Goal: Task Accomplishment & Management: Manage account settings

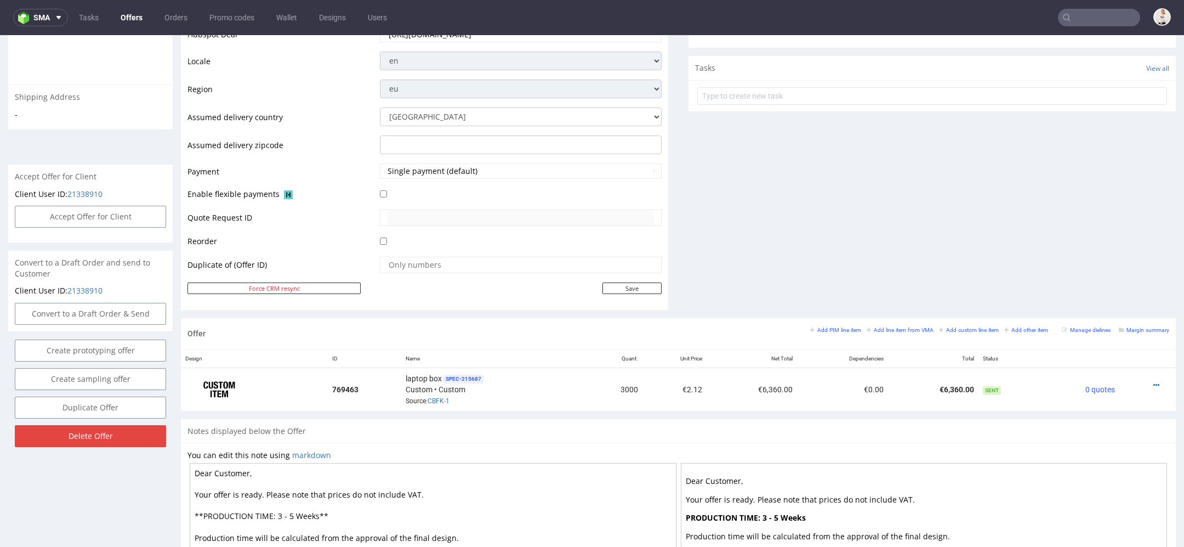
scroll to position [334, 0]
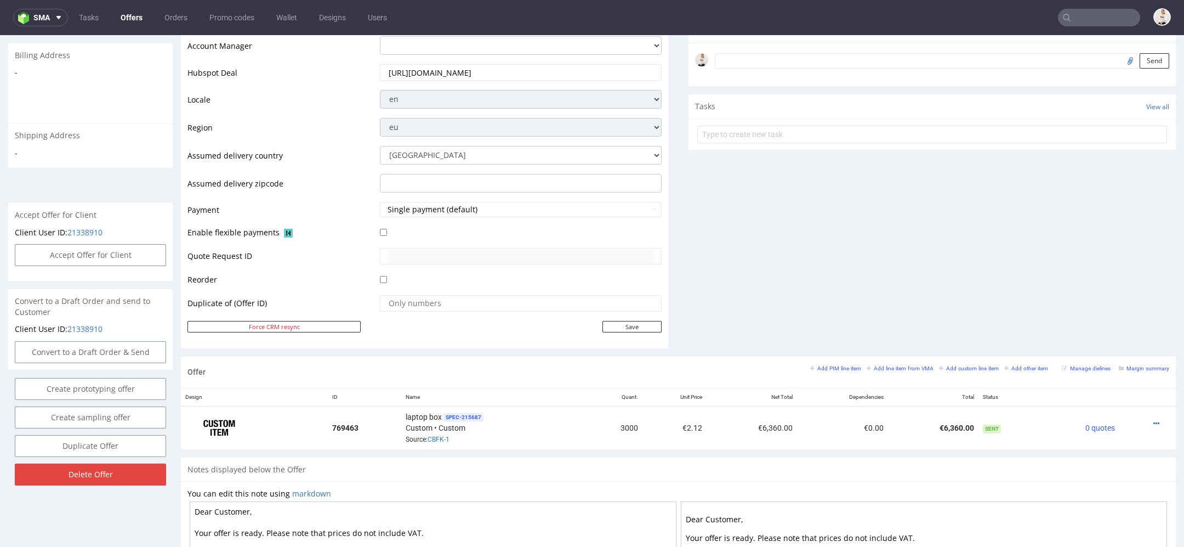
click at [123, 21] on link "Offers" at bounding box center [131, 18] width 35 height 18
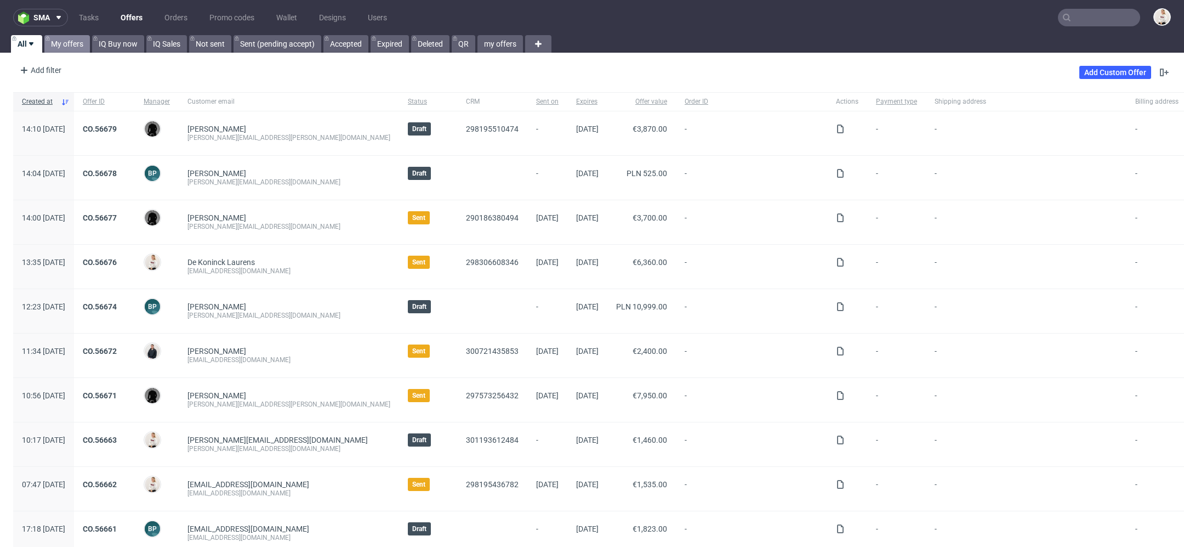
click at [77, 42] on link "My offers" at bounding box center [67, 44] width 46 height 18
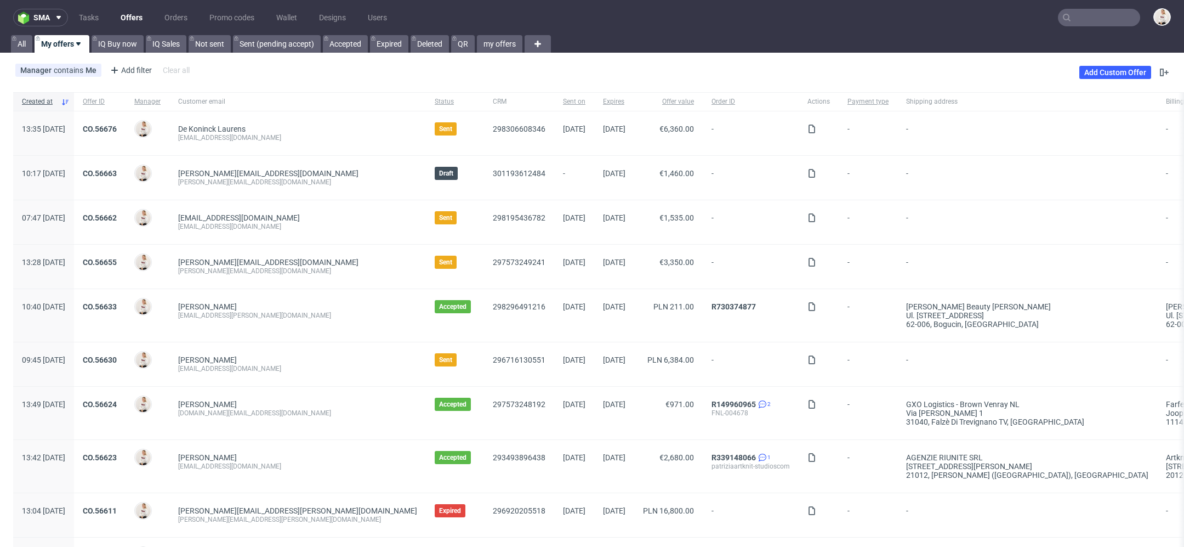
click at [117, 178] on span "CO.56663" at bounding box center [100, 178] width 34 height 18
click at [126, 164] on div "CO.56663" at bounding box center [100, 178] width 52 height 44
click at [117, 169] on link "CO.56663" at bounding box center [100, 173] width 34 height 9
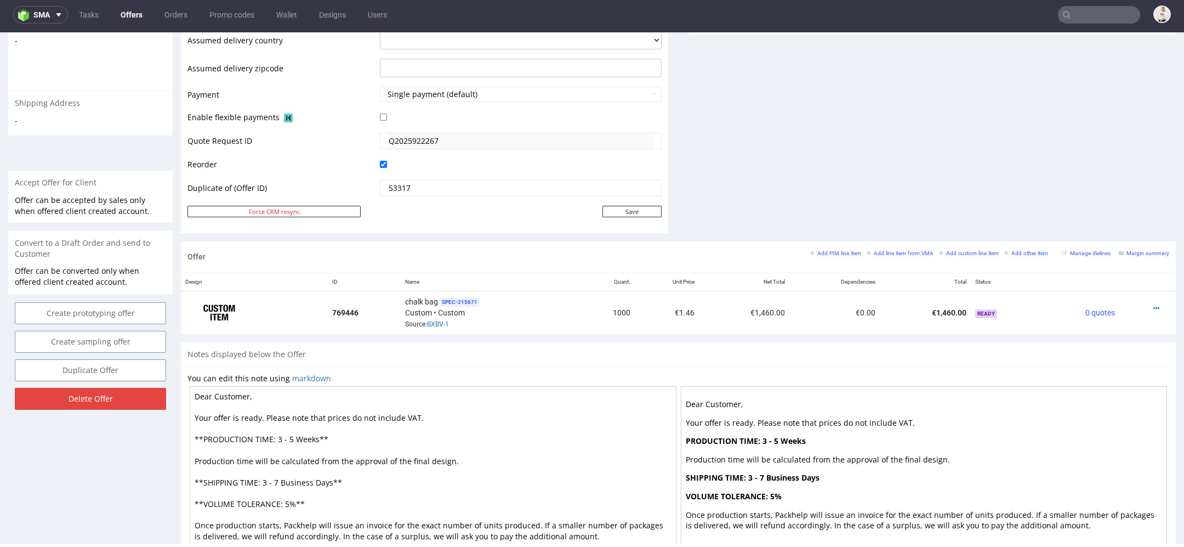
scroll to position [510, 0]
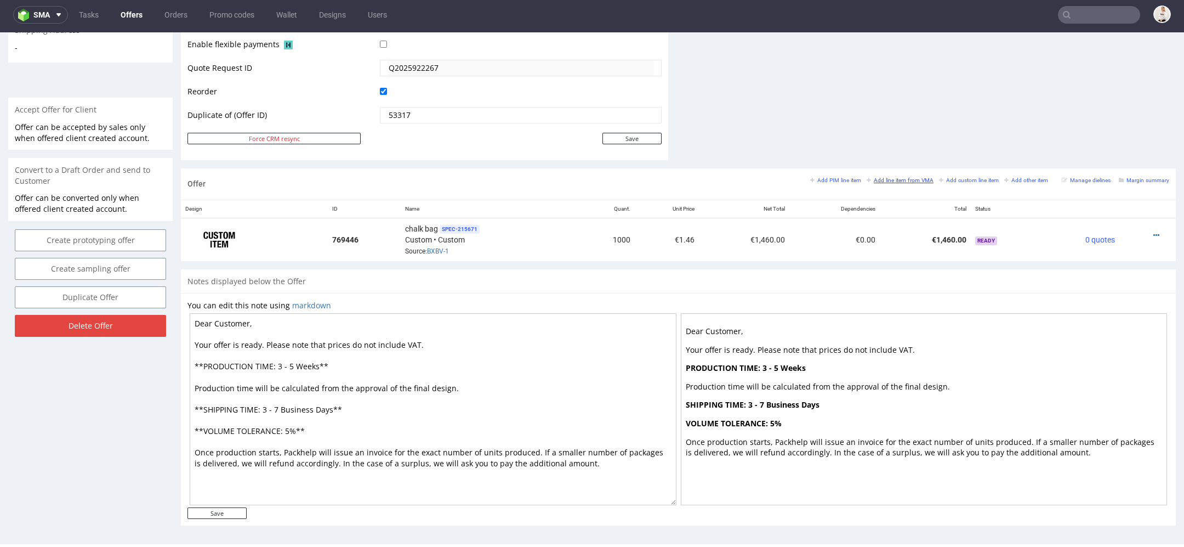
click at [889, 177] on small "Add line item from VMA" at bounding box center [900, 180] width 67 height 6
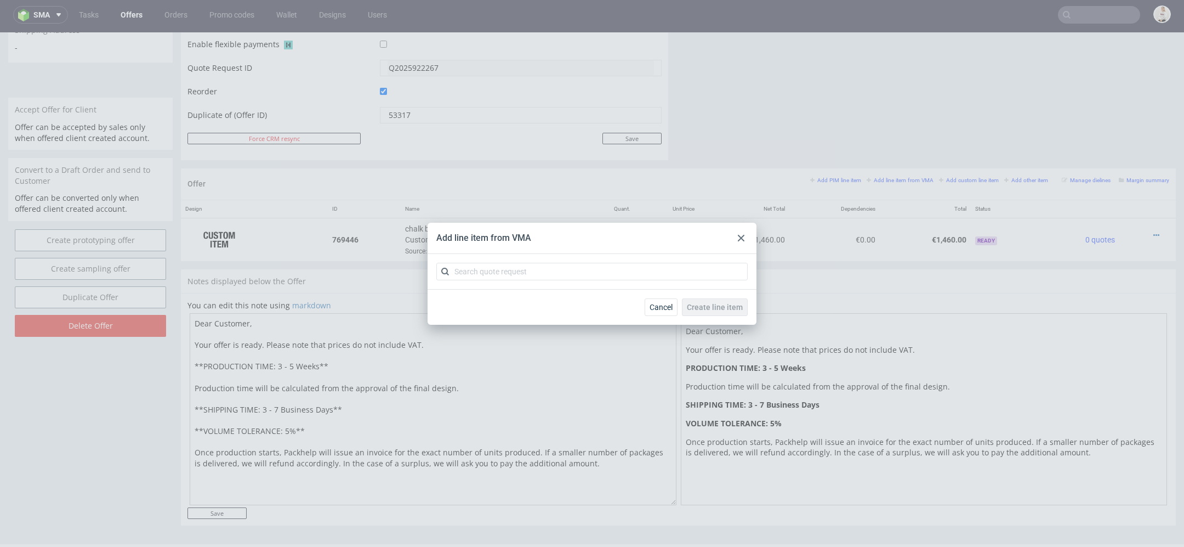
click at [529, 262] on div at bounding box center [592, 271] width 329 height 35
click at [529, 268] on input "text" at bounding box center [591, 272] width 311 height 18
paste input "CBGF"
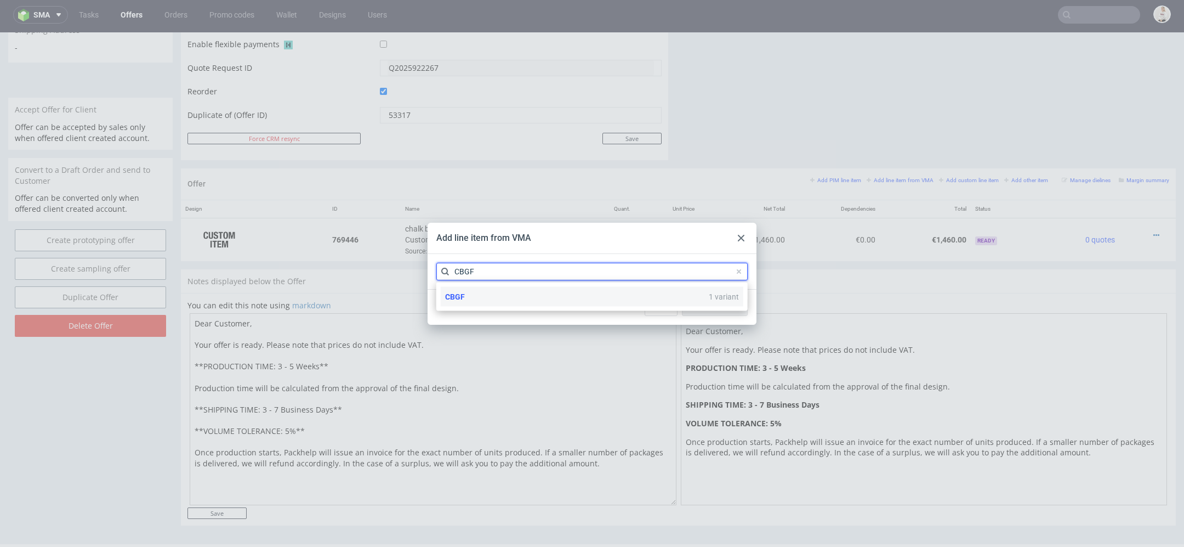
type input "CBGF"
click at [525, 298] on div "CBGF 1 variant" at bounding box center [592, 297] width 303 height 20
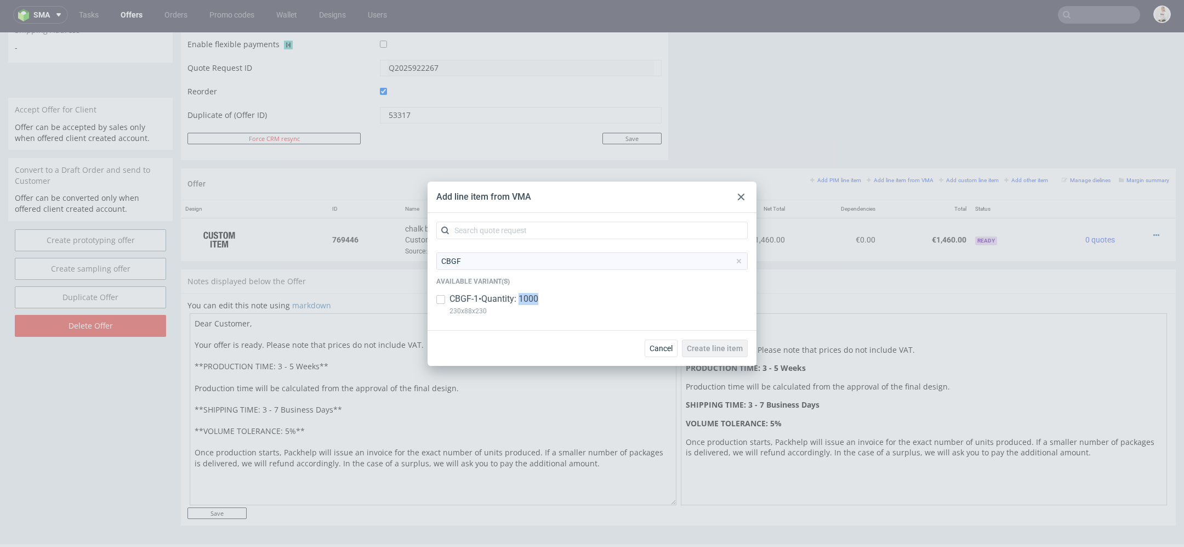
click at [525, 298] on p "CBGF-1 • Quantity: 1000" at bounding box center [494, 299] width 89 height 12
checkbox input "true"
click at [703, 344] on span "Create line item" at bounding box center [715, 348] width 56 height 8
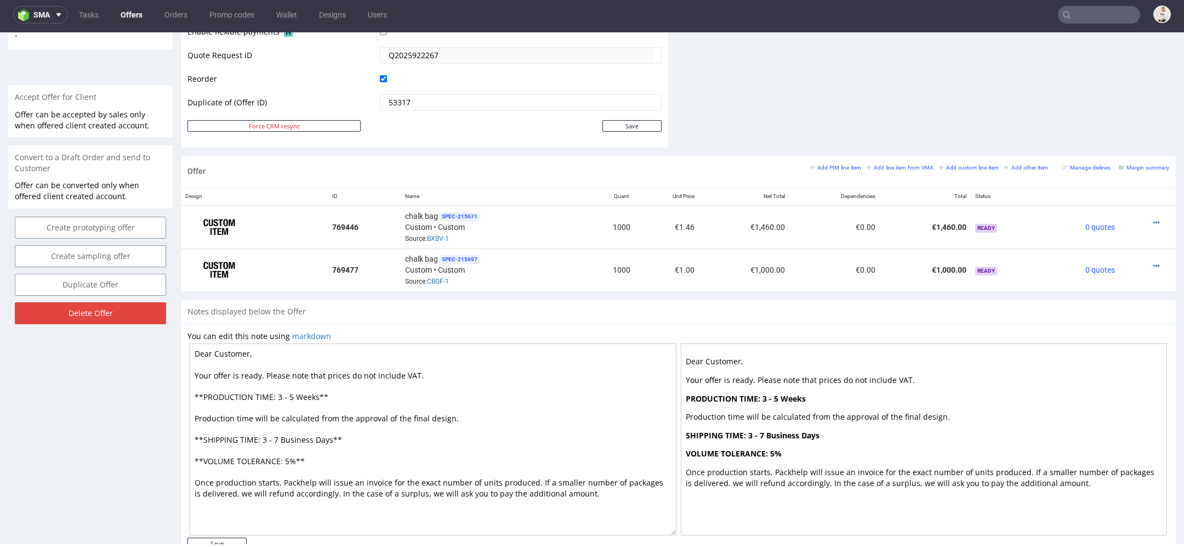
scroll to position [537, 0]
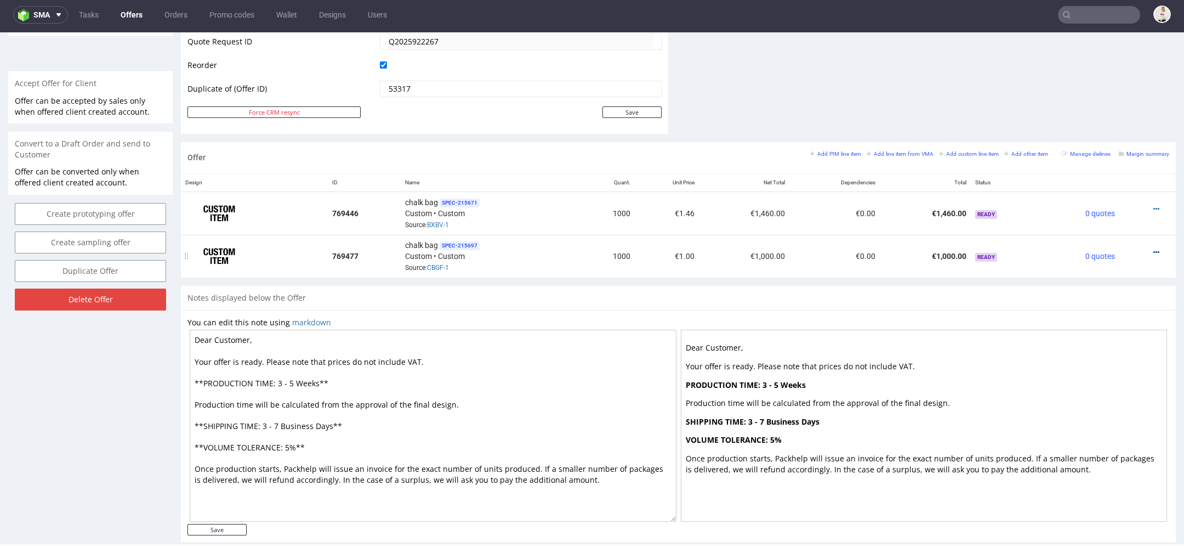
click at [1154, 248] on icon at bounding box center [1157, 252] width 6 height 8
click at [1090, 126] on span "Edit item price" at bounding box center [1107, 128] width 88 height 11
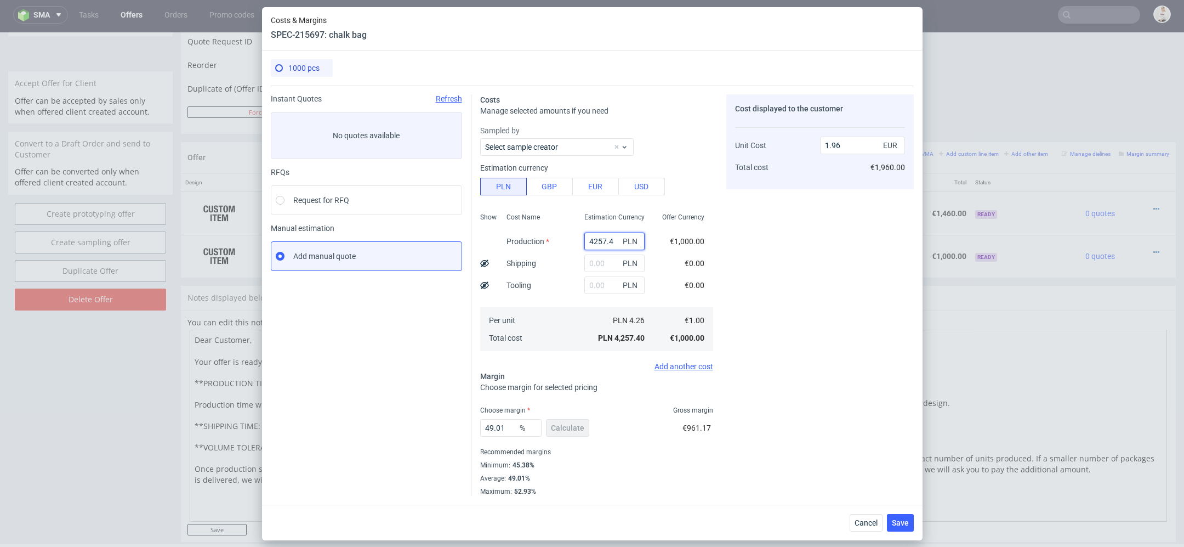
click at [598, 238] on input "4257.4" at bounding box center [614, 241] width 60 height 18
paste input "700"
type input "4700"
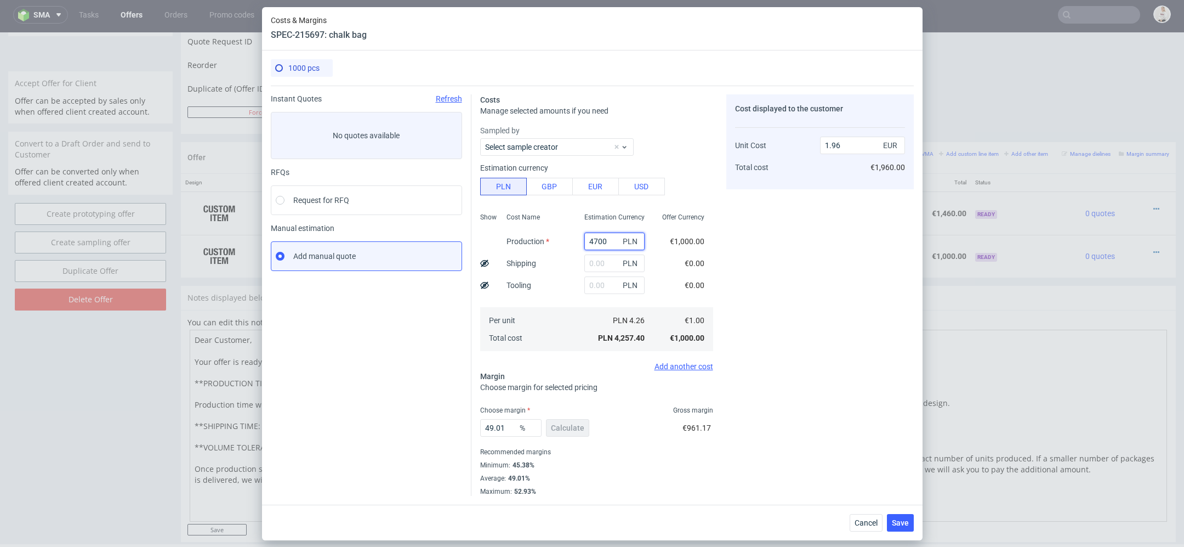
type input "2.17"
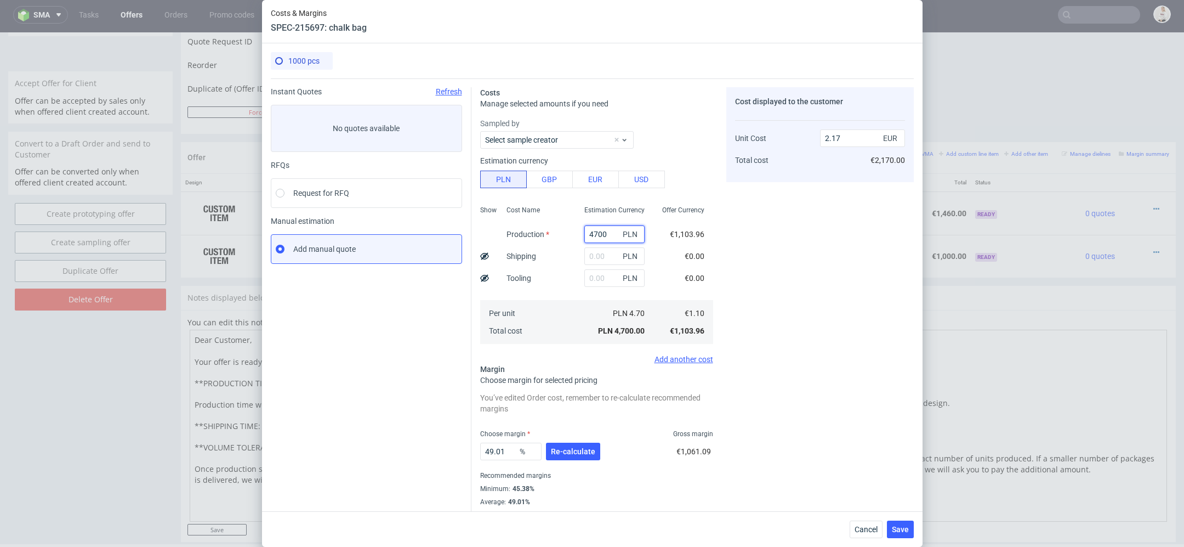
type input "4700"
click at [753, 305] on div "Cost displayed to the customer Unit Cost Total cost 2.17 EUR €2,170.00" at bounding box center [820, 303] width 188 height 432
click at [578, 455] on button "Re-calculate" at bounding box center [573, 451] width 54 height 18
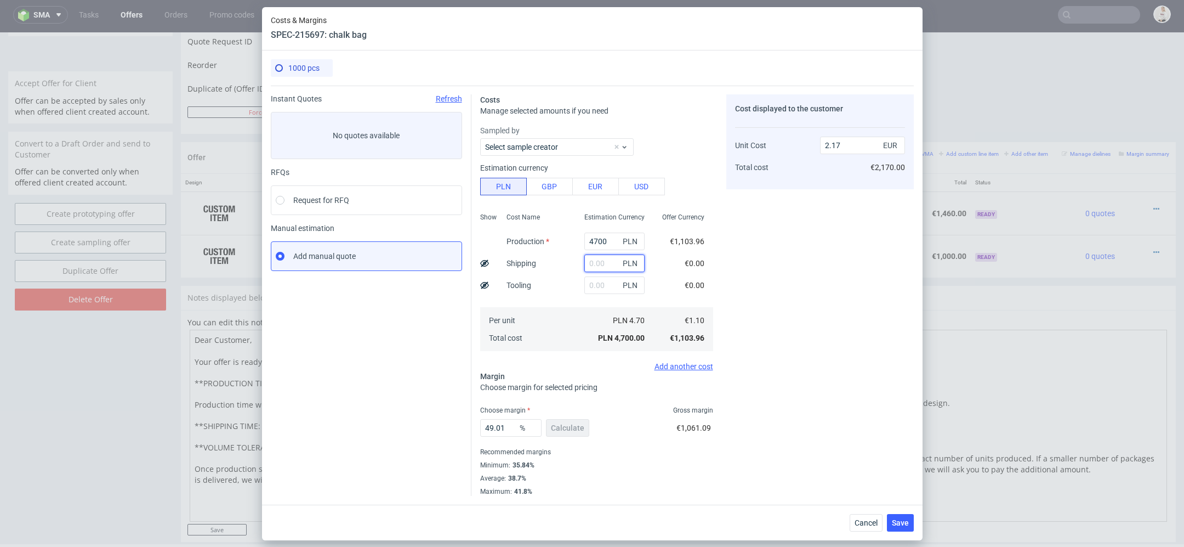
click at [603, 256] on input "text" at bounding box center [614, 263] width 60 height 18
click at [593, 266] on input "text" at bounding box center [614, 263] width 60 height 18
type input "500"
type input "2.4"
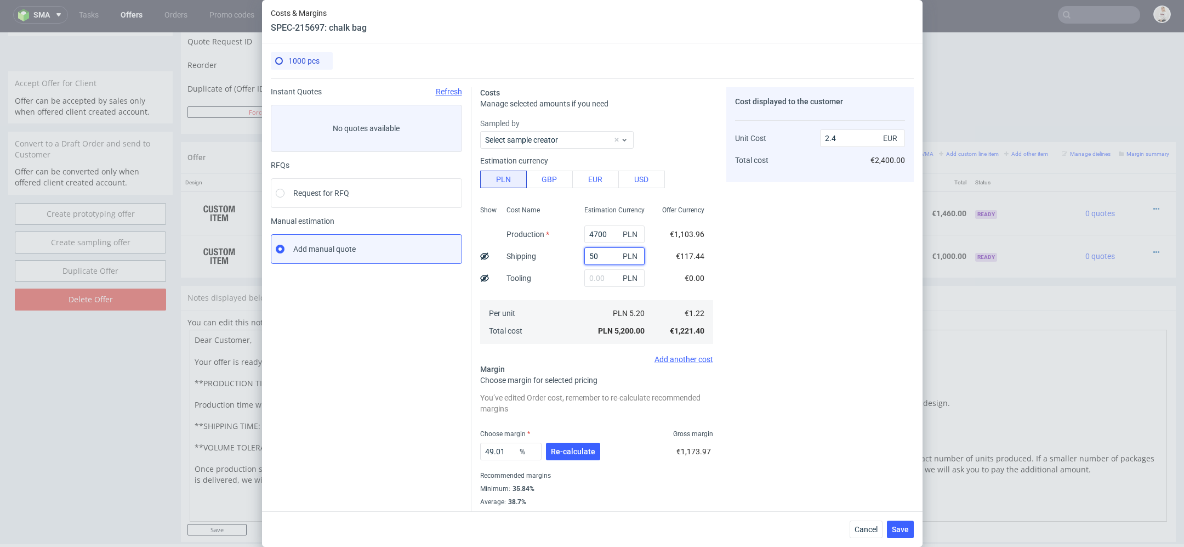
type input "5"
type input "6"
type input "2.17"
type input "600"
type input "2.44"
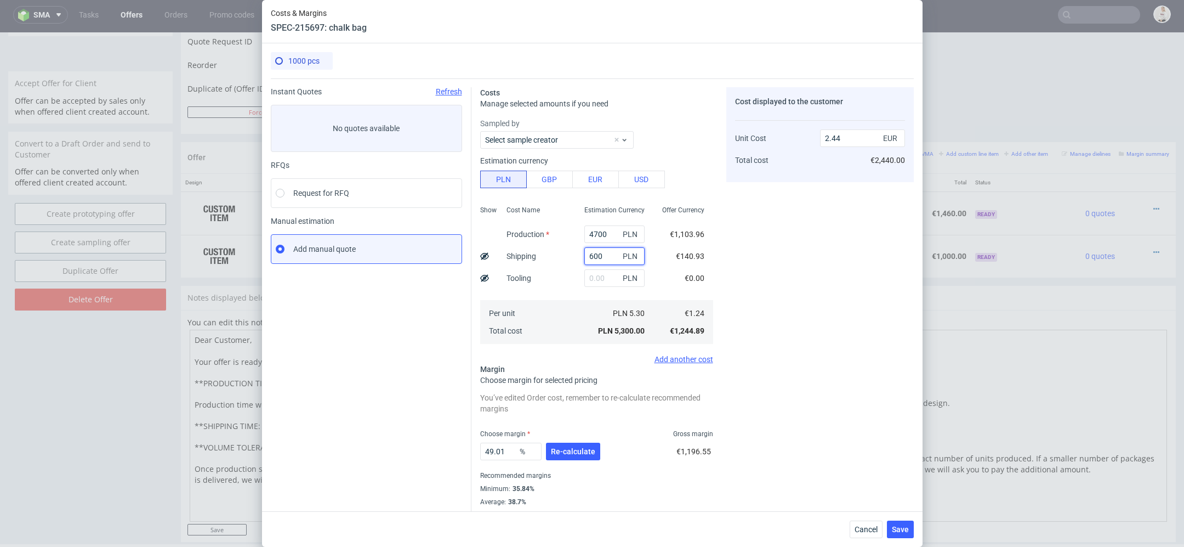
type input "600"
click at [786, 225] on div "Cost displayed to the customer Unit Cost Total cost 2.44 EUR €2,440.00" at bounding box center [820, 303] width 188 height 432
click at [576, 447] on span "Re-calculate" at bounding box center [573, 451] width 44 height 8
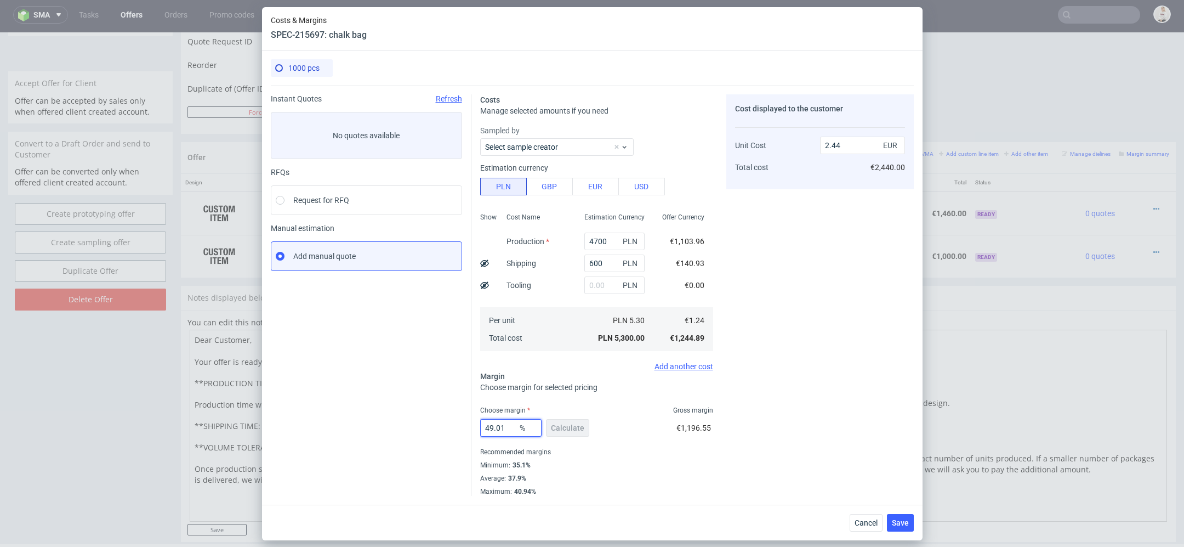
drag, startPoint x: 513, startPoint y: 427, endPoint x: 371, endPoint y: 426, distance: 141.5
click at [371, 426] on div "Instant Quotes Refresh No quotes available RFQs Request for RFQ Manual estimati…" at bounding box center [592, 291] width 643 height 410
type input "39"
type input "2.04"
click at [660, 479] on div "Average : 37.9%" at bounding box center [596, 478] width 233 height 13
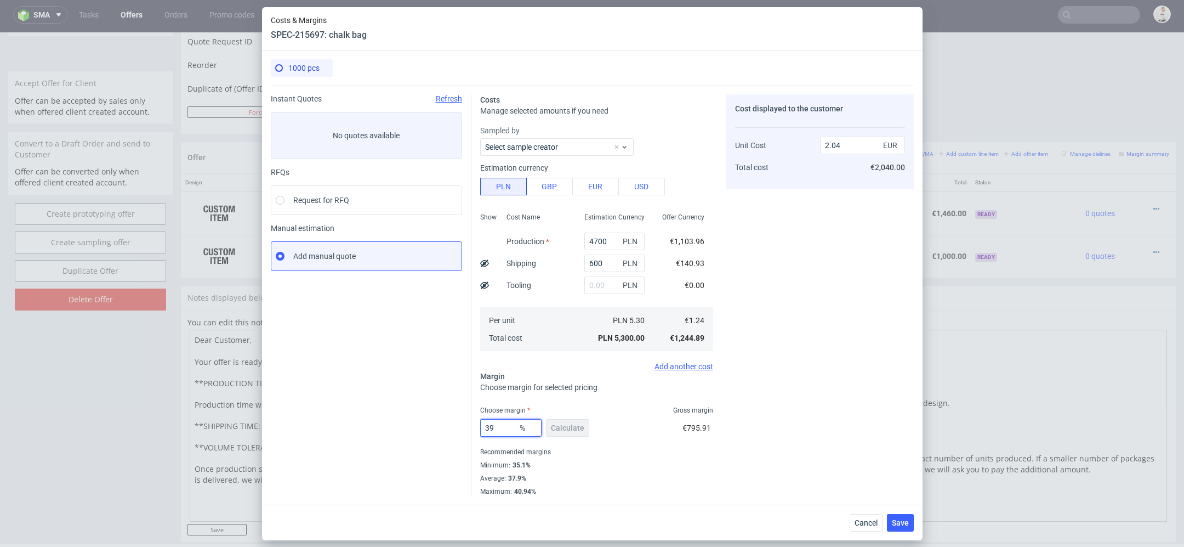
drag, startPoint x: 503, startPoint y: 422, endPoint x: 334, endPoint y: 422, distance: 169.4
click at [334, 422] on div "Instant Quotes Refresh No quotes available RFQs Request for RFQ Manual estimati…" at bounding box center [592, 291] width 643 height 410
drag, startPoint x: 507, startPoint y: 433, endPoint x: 406, endPoint y: 414, distance: 102.0
click at [406, 414] on div "Instant Quotes Refresh No quotes available RFQs Request for RFQ Manual estimati…" at bounding box center [592, 291] width 643 height 410
type input "43"
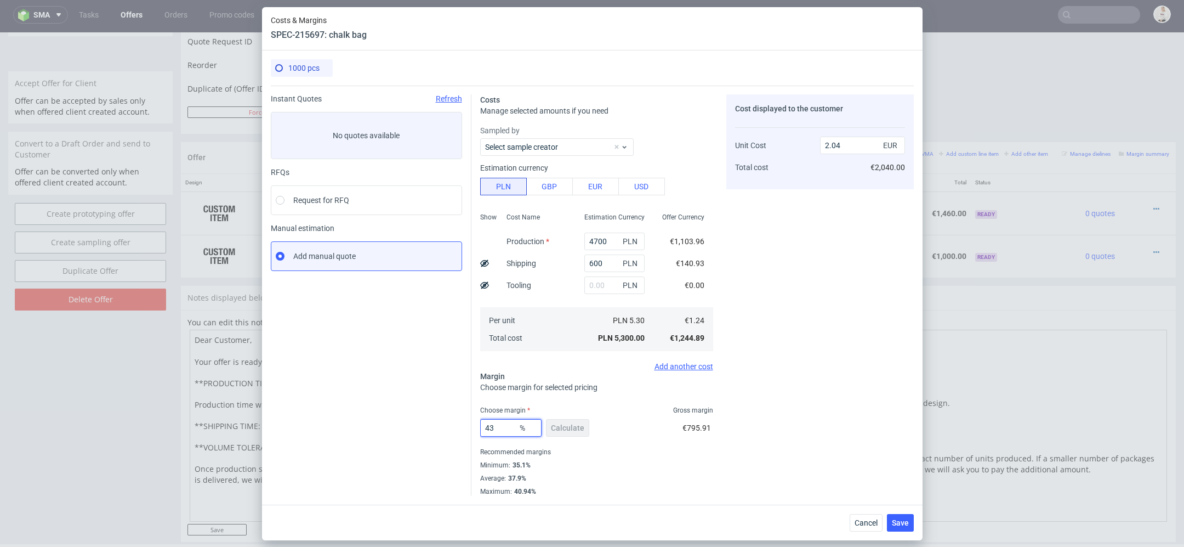
type input "2.18"
type input "43"
click at [696, 430] on span "€795.91" at bounding box center [697, 427] width 29 height 9
click at [899, 531] on div "Cancel Save" at bounding box center [592, 522] width 661 height 36
click at [902, 521] on span "Save" at bounding box center [900, 523] width 17 height 8
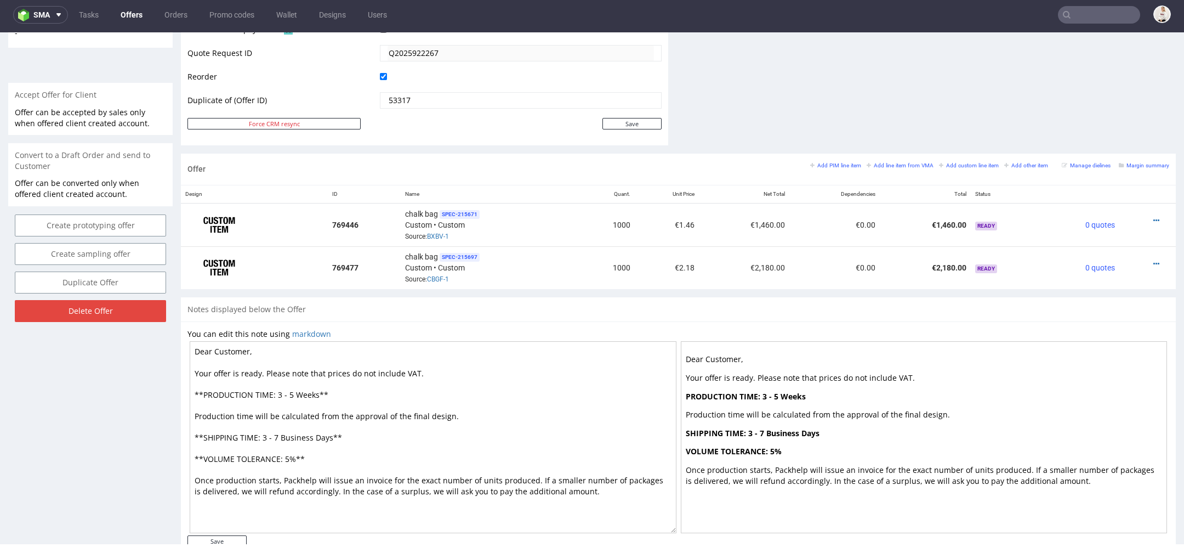
scroll to position [526, 0]
click at [1154, 217] on icon at bounding box center [1157, 219] width 6 height 8
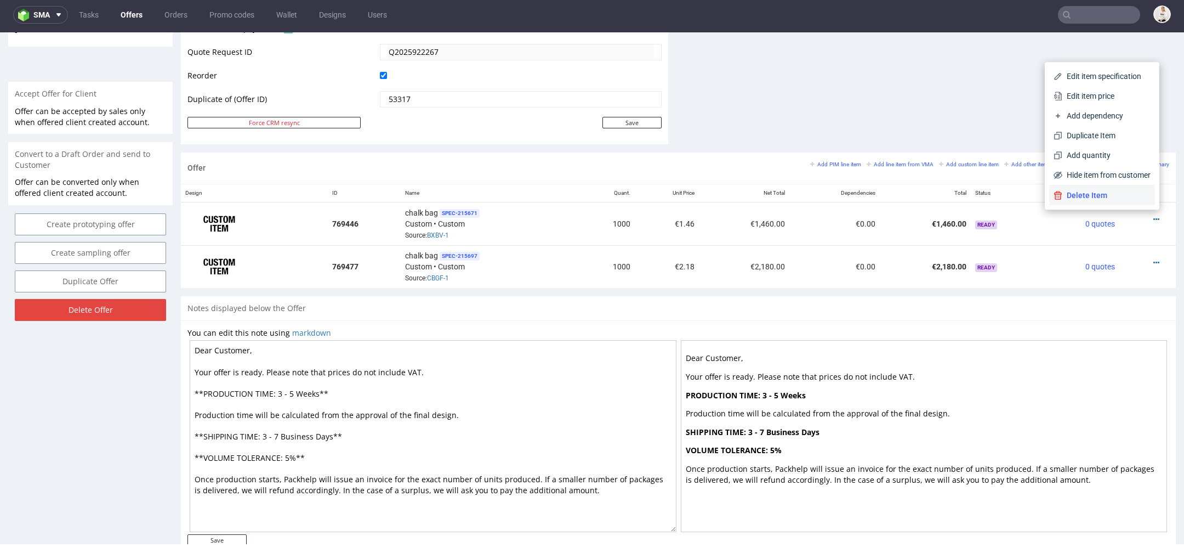
click at [1090, 199] on span "Delete Item" at bounding box center [1107, 195] width 88 height 11
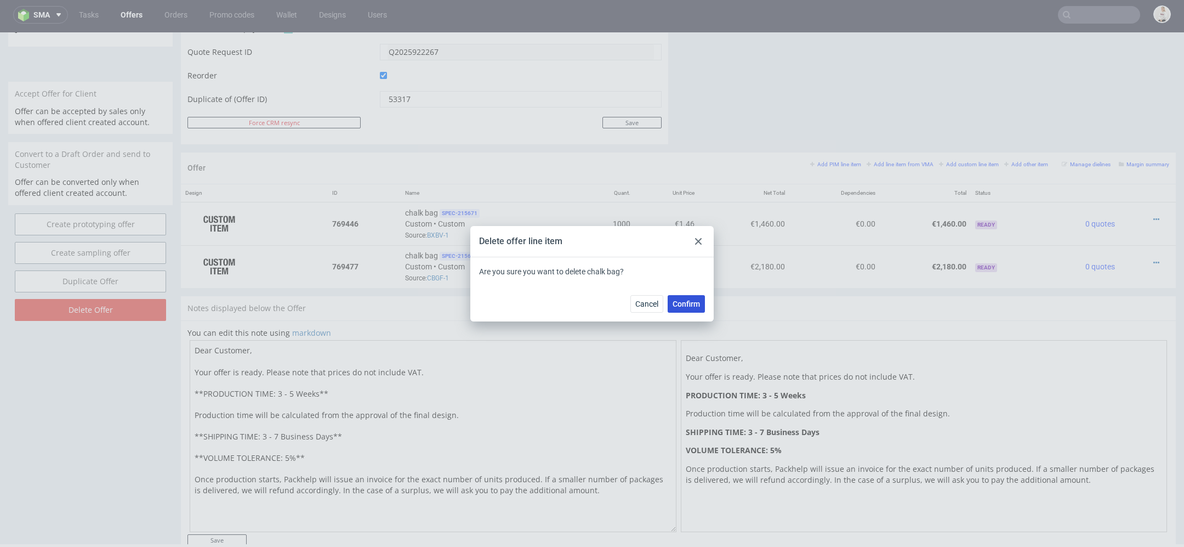
click at [685, 302] on span "Confirm" at bounding box center [686, 304] width 27 height 8
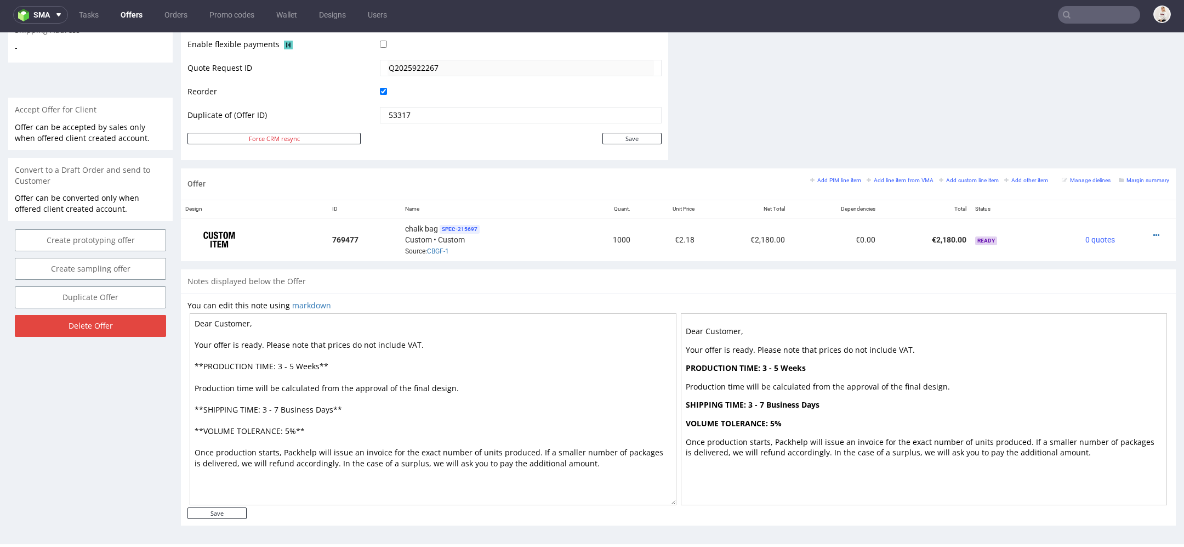
scroll to position [0, 0]
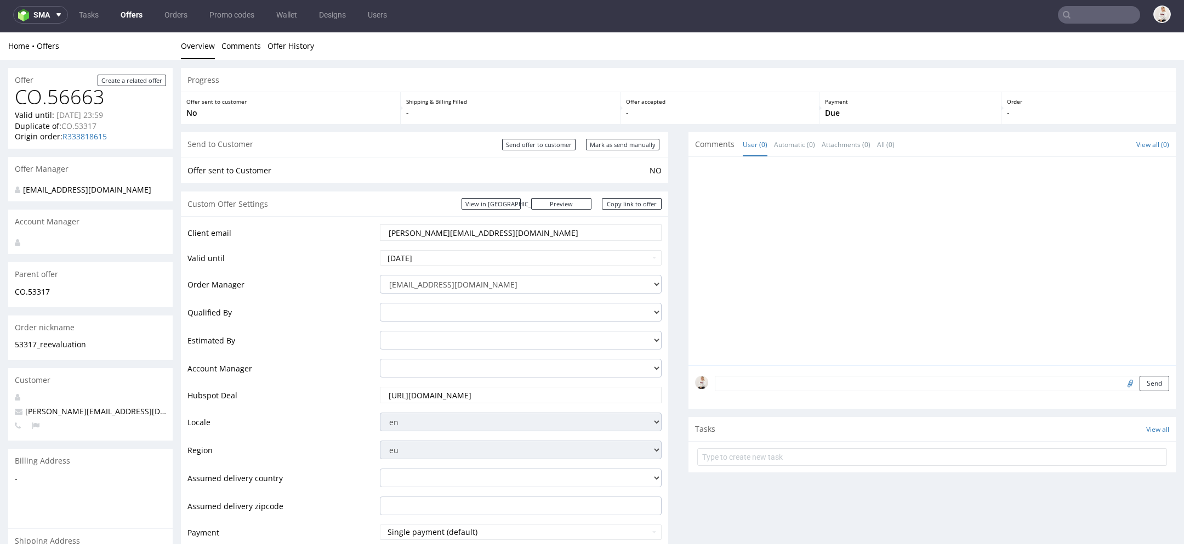
click at [515, 396] on input "https://app-eu1.hubspot.com/contacts/25600958/record/0-3/301193612484/" at bounding box center [521, 394] width 266 height 15
drag, startPoint x: 121, startPoint y: 416, endPoint x: 30, endPoint y: 400, distance: 92.8
click at [30, 400] on div "[PERSON_NAME][EMAIL_ADDRESS][DOMAIN_NAME]" at bounding box center [90, 415] width 164 height 49
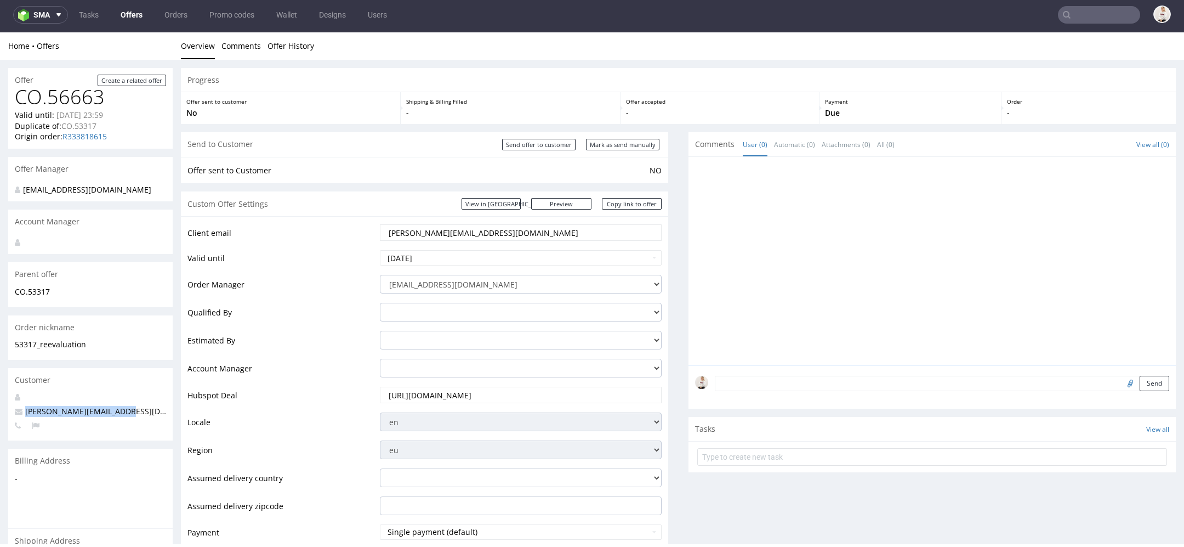
copy div "[PERSON_NAME][EMAIL_ADDRESS][DOMAIN_NAME]"
click at [624, 143] on input "Mark as send manually" at bounding box center [622, 145] width 73 height 12
type input "In progress..."
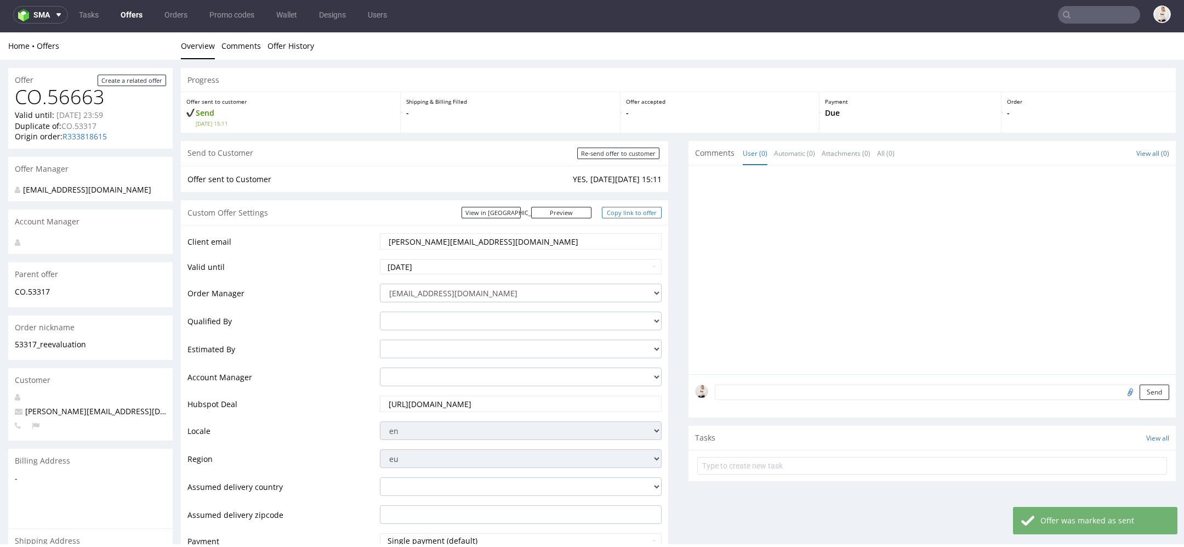
click at [628, 214] on link "Copy link to offer" at bounding box center [632, 213] width 60 height 12
copy div "[PERSON_NAME][EMAIL_ADDRESS][DOMAIN_NAME]"
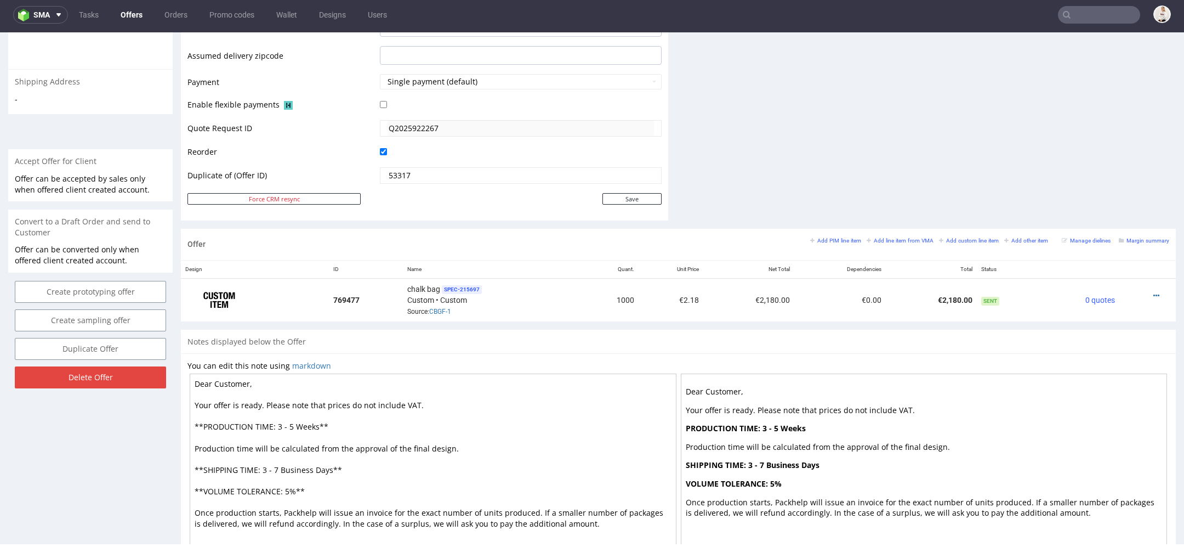
scroll to position [530, 0]
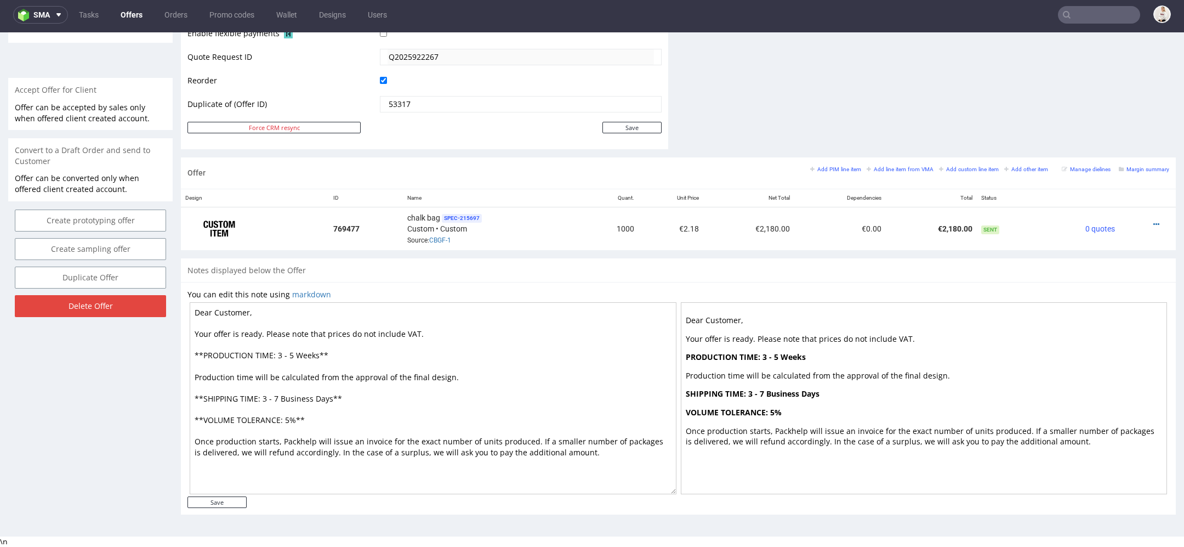
click at [138, 19] on link "Offers" at bounding box center [131, 15] width 35 height 18
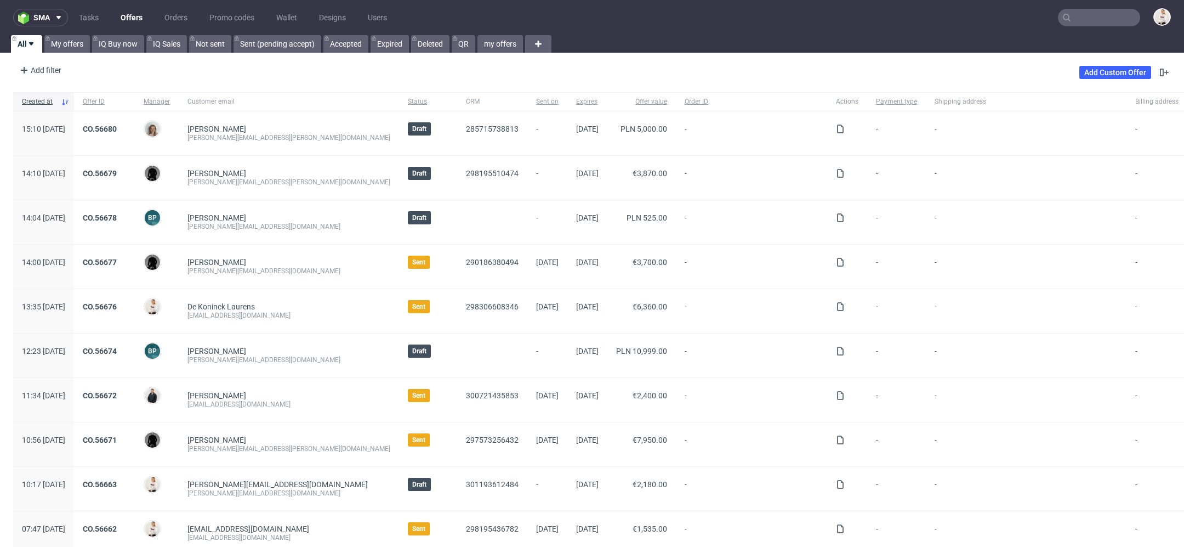
click at [1049, 7] on nav "sma Tasks Offers Orders Promo codes Wallet Designs Users" at bounding box center [592, 17] width 1184 height 35
click at [1061, 11] on input "text" at bounding box center [1099, 18] width 82 height 18
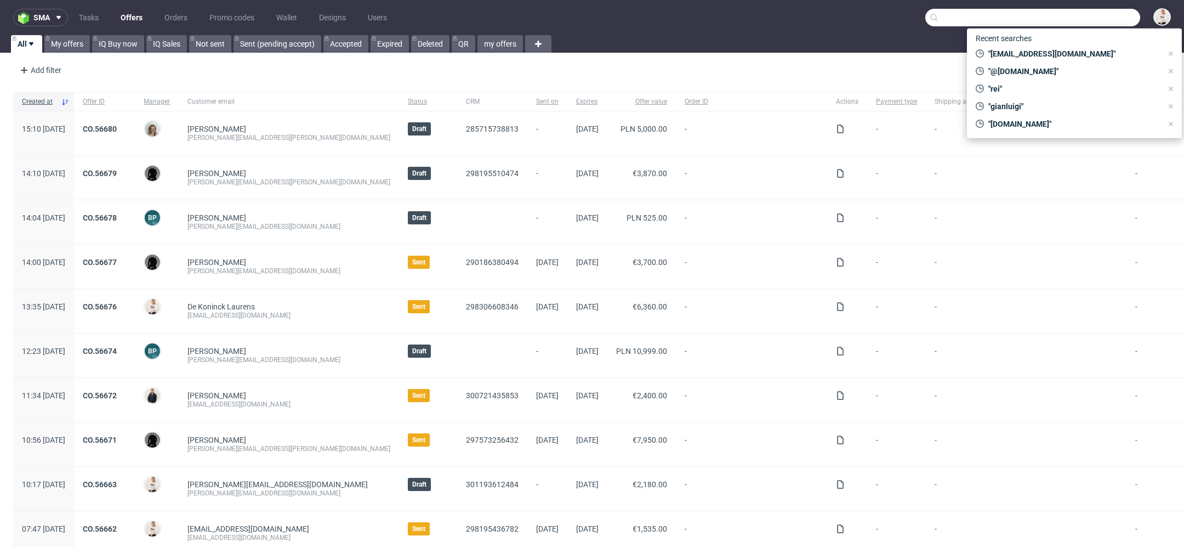
paste input "[PERSON_NAME][EMAIL_ADDRESS][DOMAIN_NAME]"
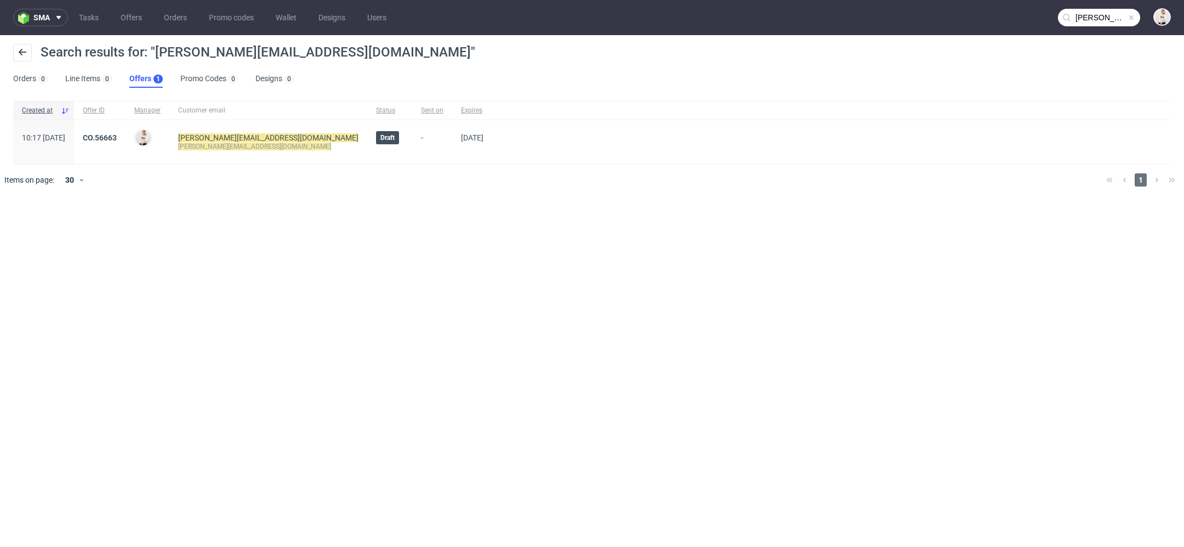
click at [1090, 11] on input "[PERSON_NAME][EMAIL_ADDRESS][DOMAIN_NAME]" at bounding box center [1099, 18] width 82 height 18
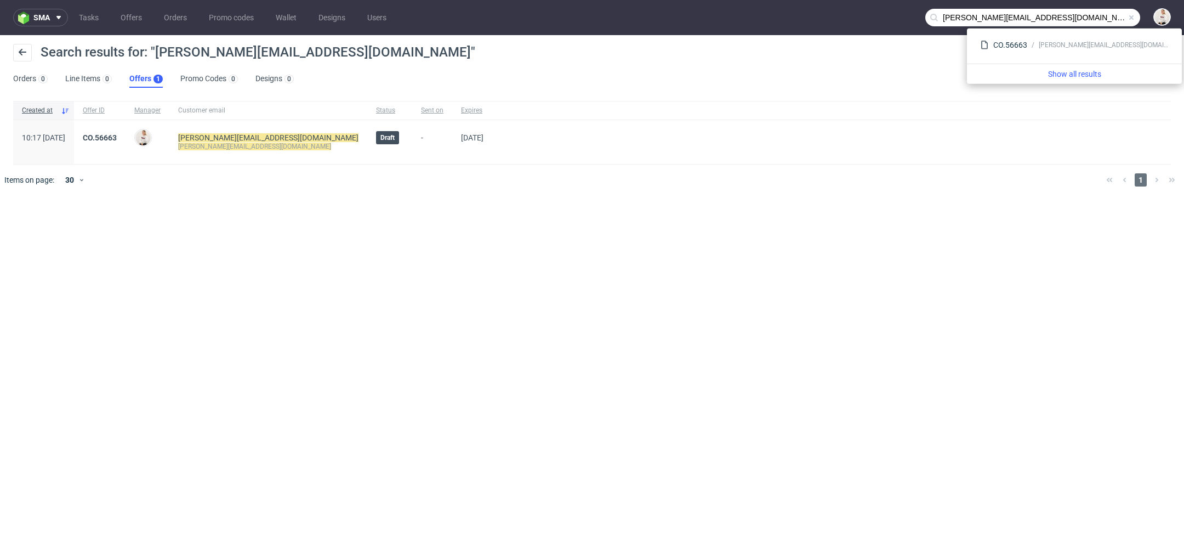
drag, startPoint x: 980, startPoint y: 18, endPoint x: 606, endPoint y: 9, distance: 374.0
click at [606, 9] on nav "sma Tasks Offers Orders Promo codes Wallet Designs Users veronica@arsdigitalis.…" at bounding box center [592, 17] width 1184 height 35
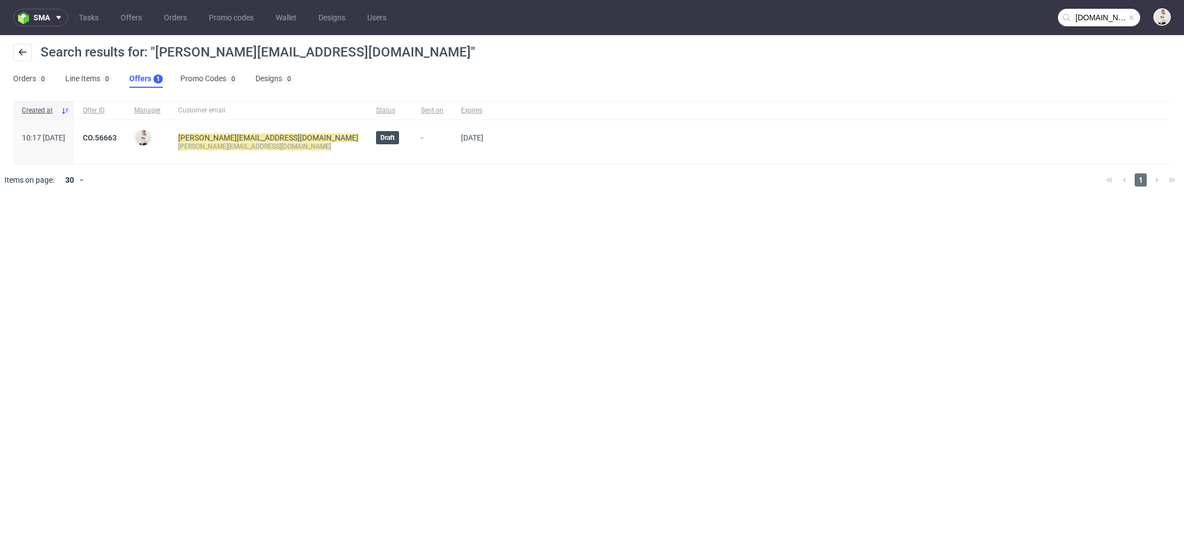
type input "arsdigitalis.io"
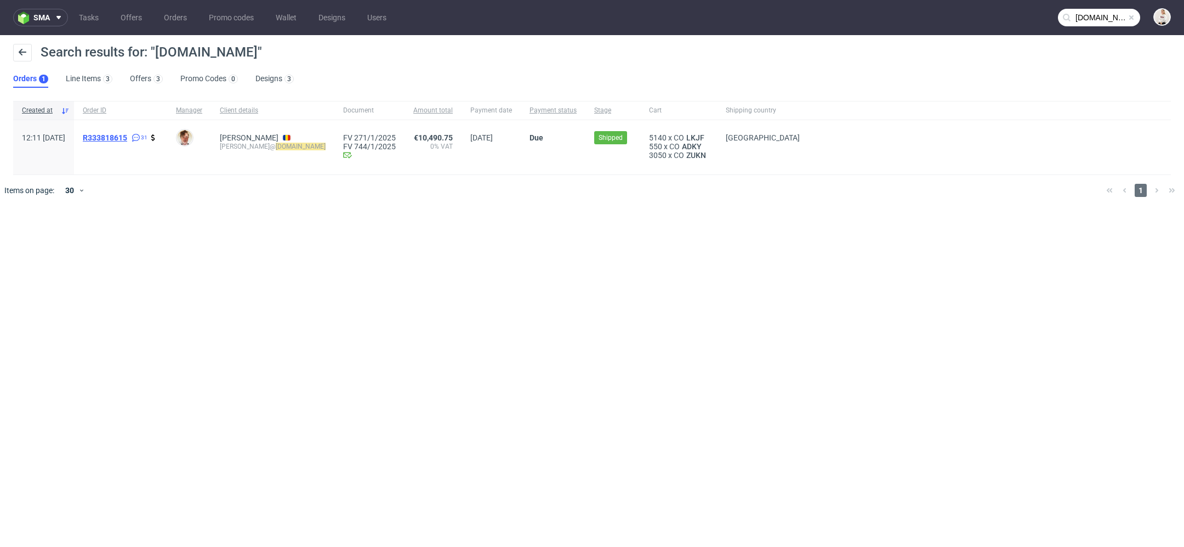
click at [125, 139] on span "R333818615" at bounding box center [105, 137] width 44 height 9
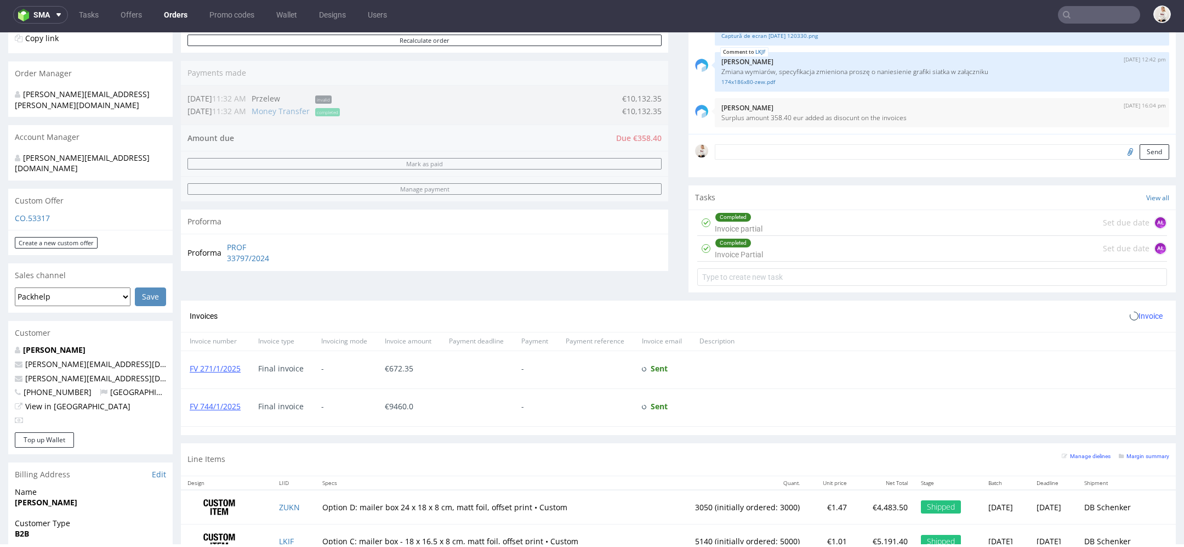
scroll to position [510, 0]
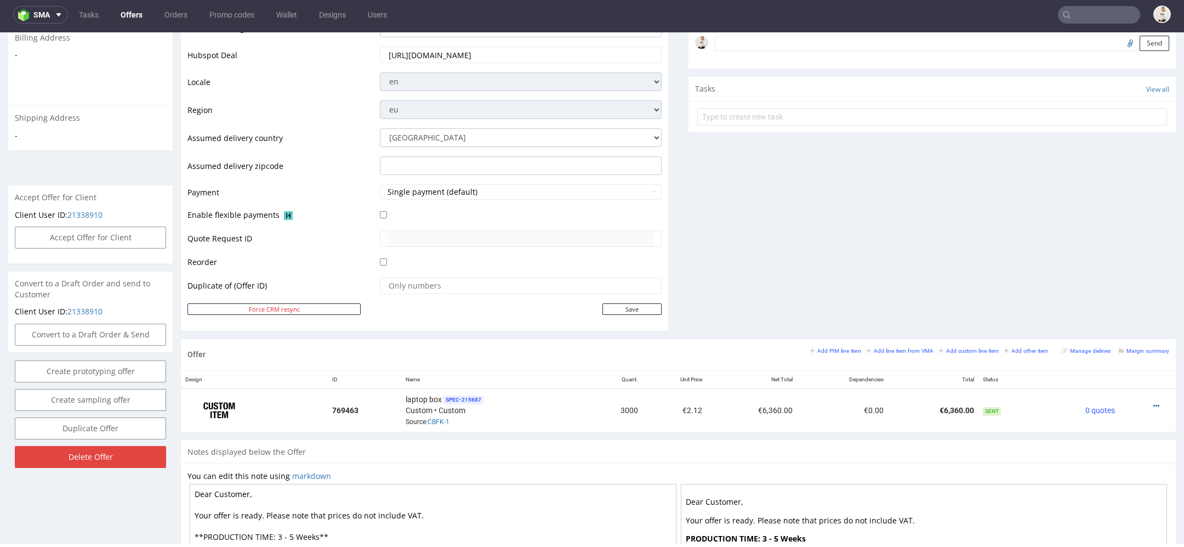
scroll to position [348, 0]
click at [106, 235] on button "Accept Offer for Client" at bounding box center [90, 239] width 151 height 22
select select "20"
select select "231"
select select "b2b"
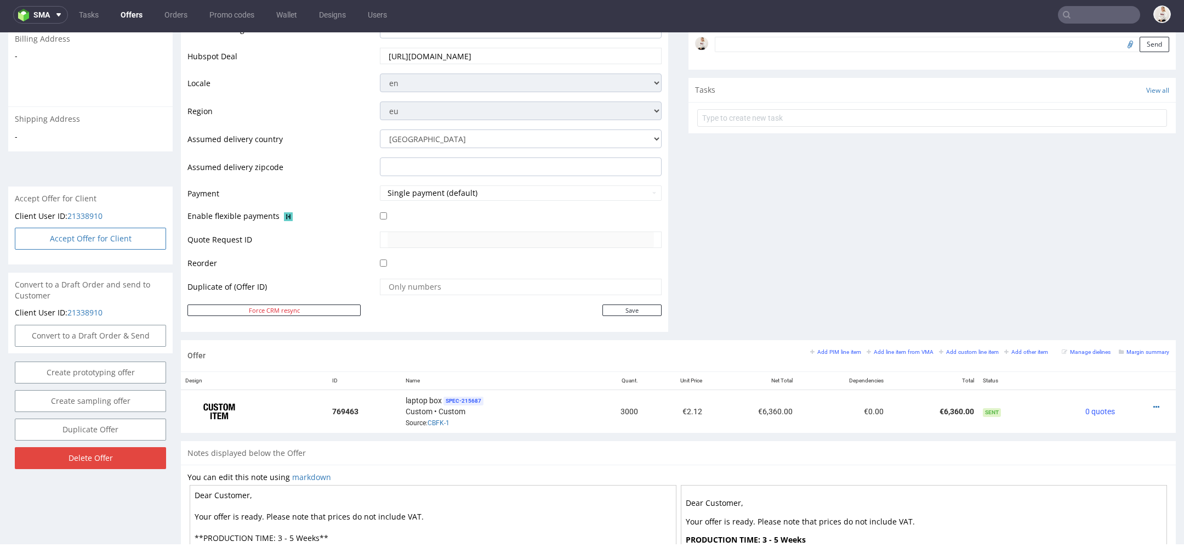
select select "20"
select select "231"
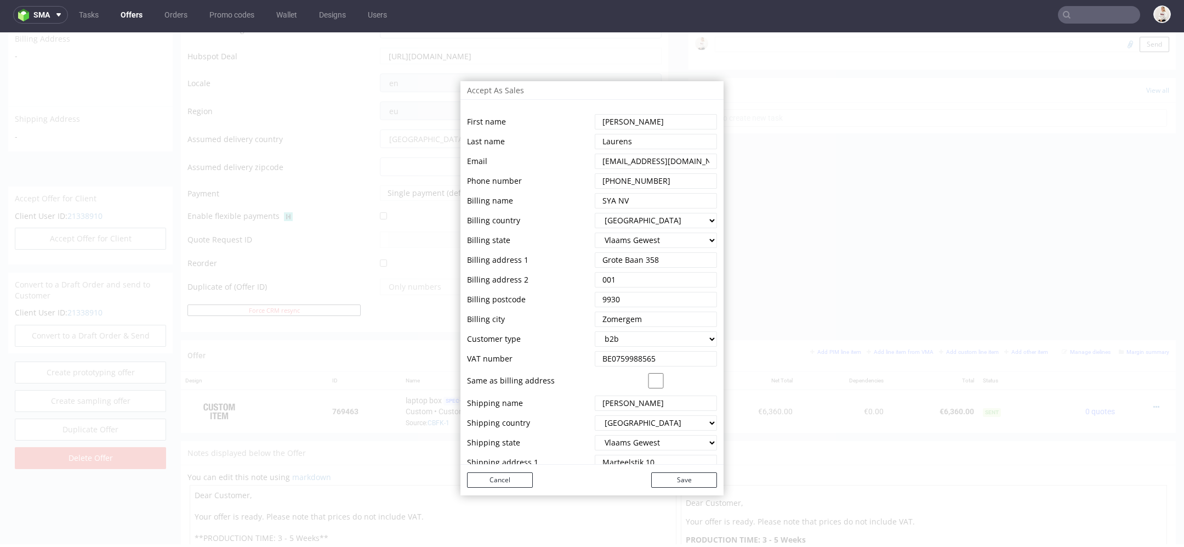
scroll to position [67, 0]
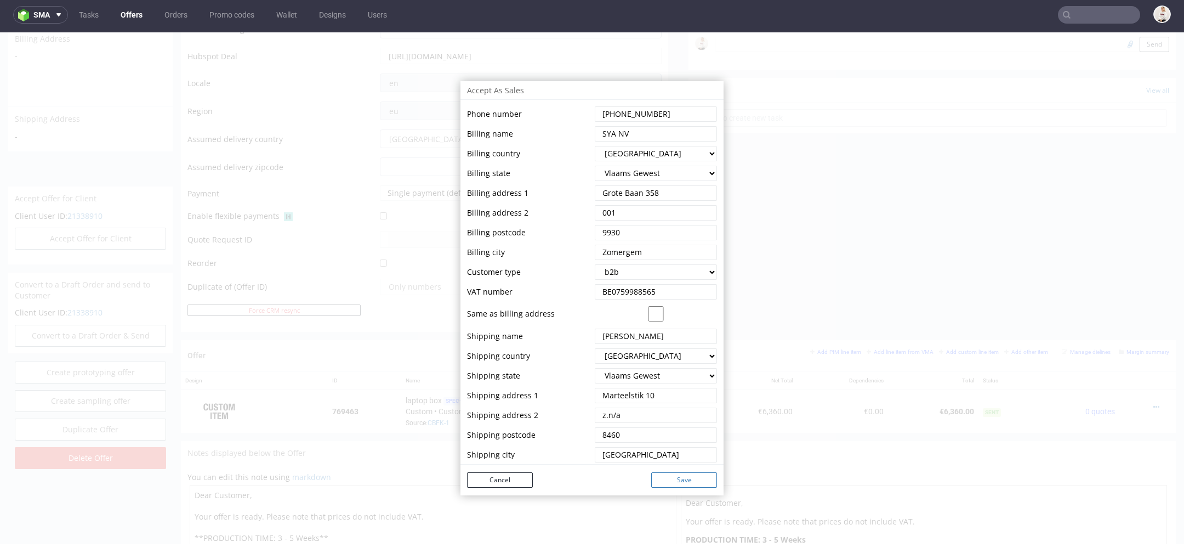
click at [663, 480] on button "Save" at bounding box center [684, 479] width 66 height 15
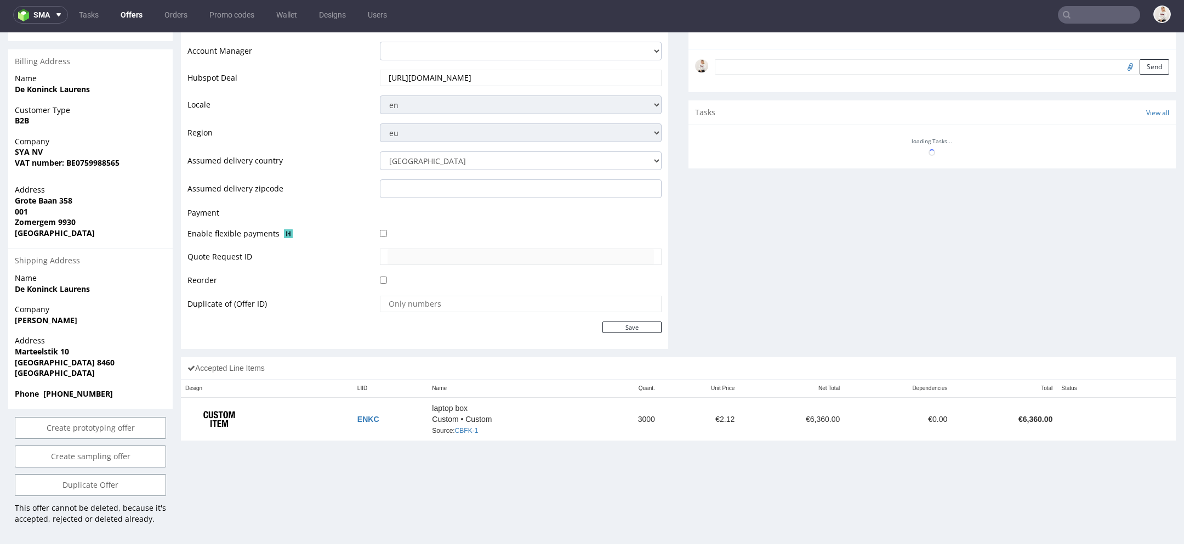
scroll to position [0, 0]
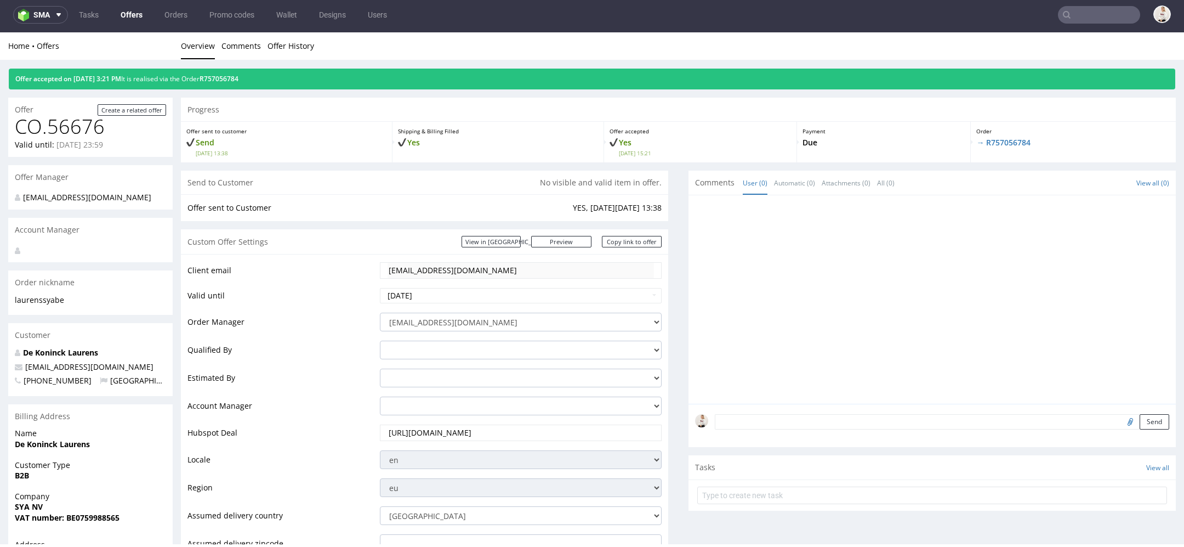
click at [337, 267] on tr "Client email laurens@sya.be" at bounding box center [425, 274] width 474 height 26
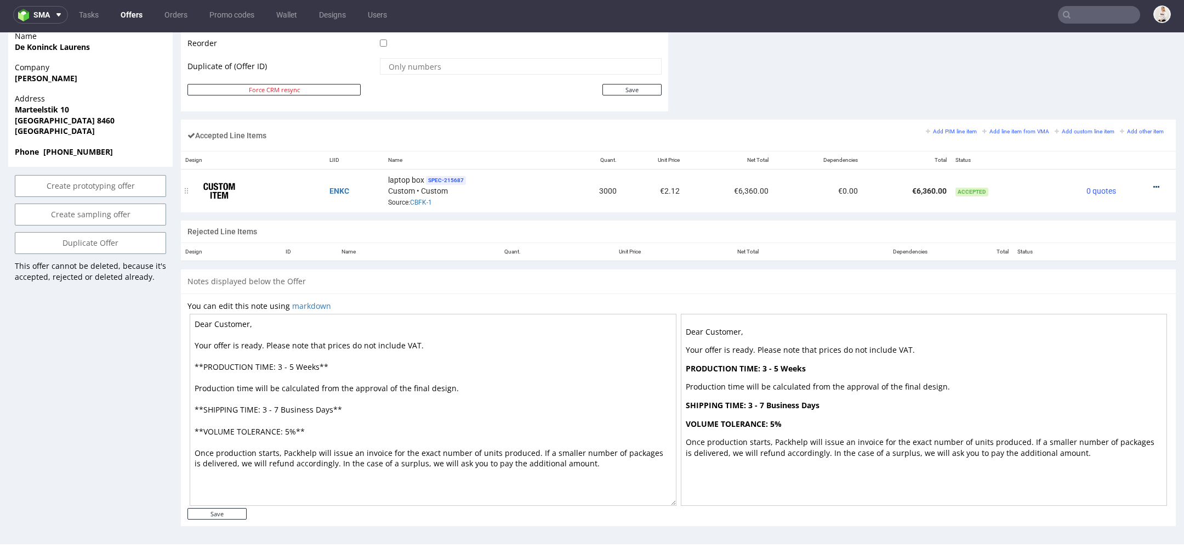
click at [1154, 184] on icon at bounding box center [1157, 187] width 6 height 8
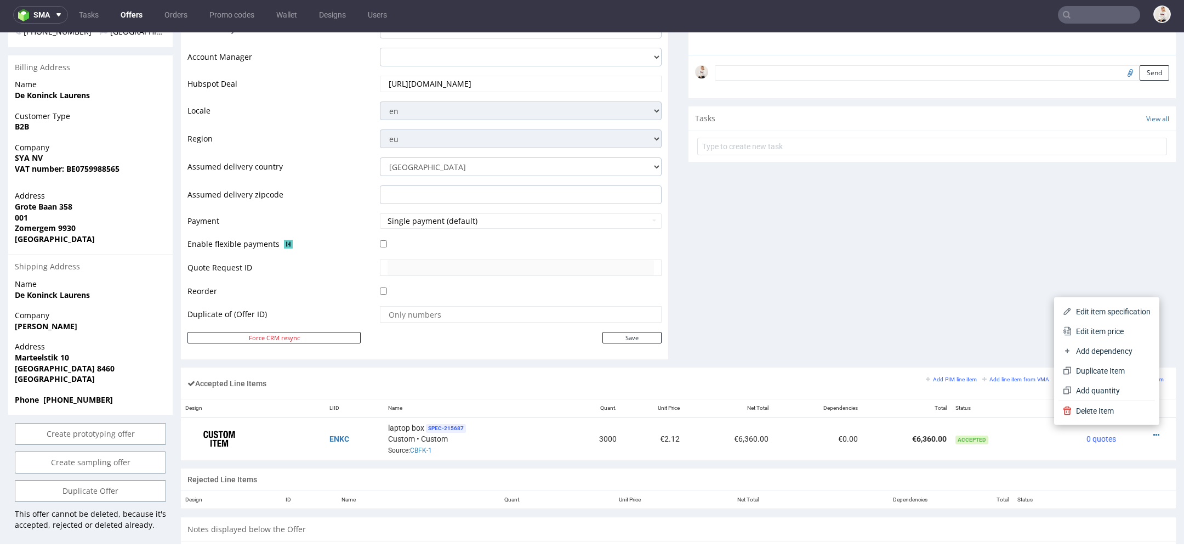
scroll to position [495, 0]
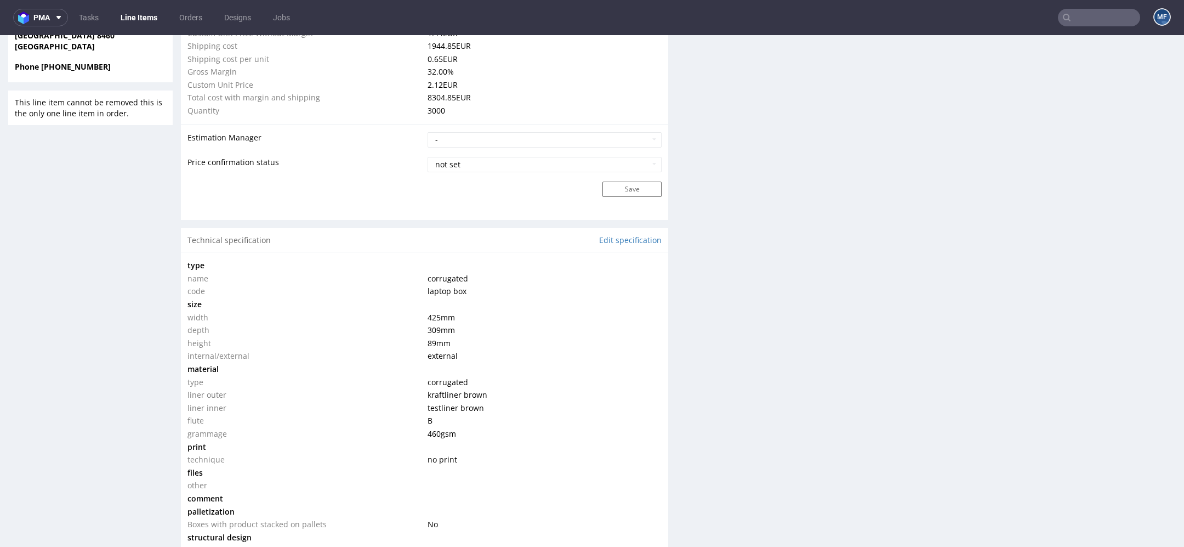
scroll to position [833, 0]
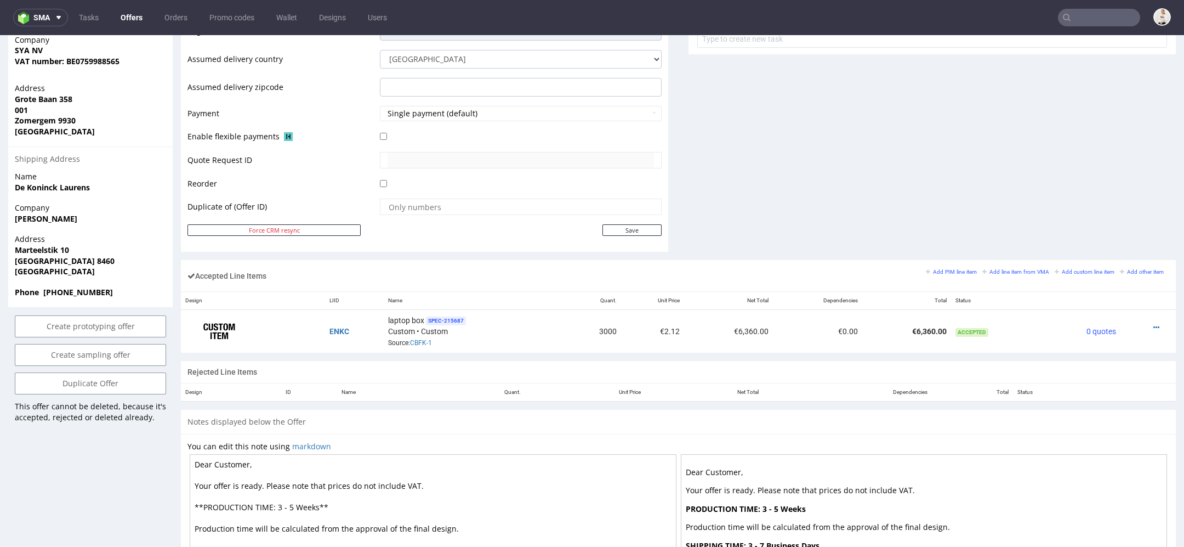
scroll to position [466, 0]
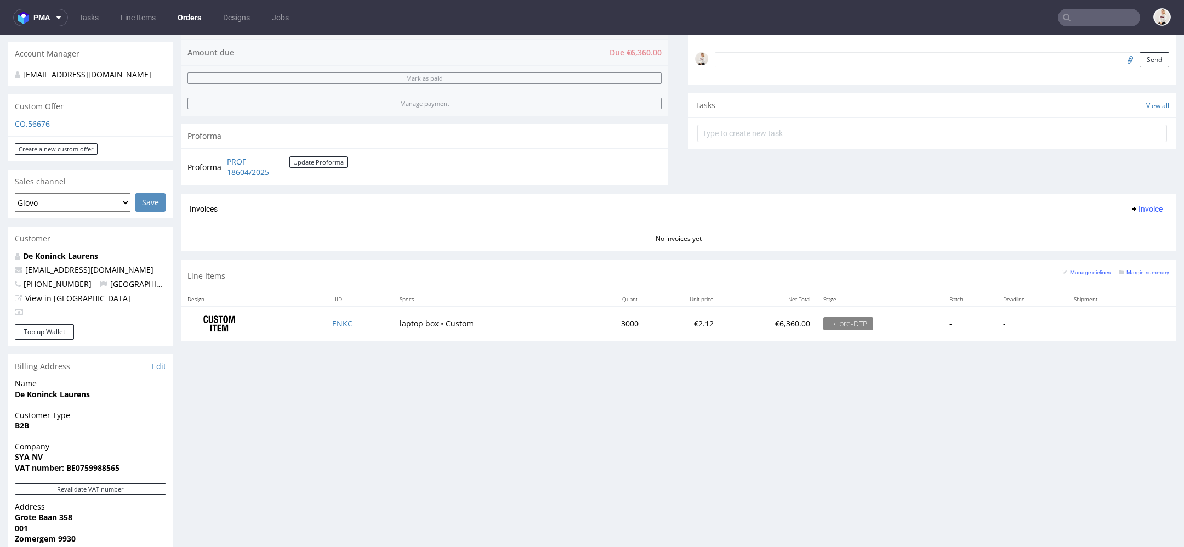
scroll to position [328, 0]
click at [242, 169] on link "PROF 18604/2025" at bounding box center [258, 165] width 63 height 21
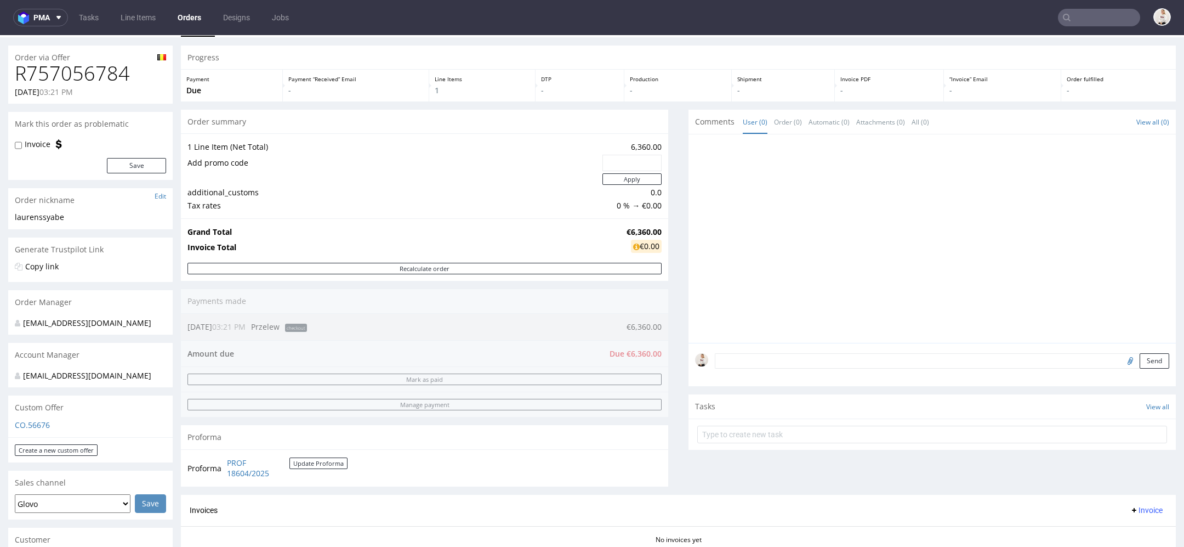
scroll to position [25, 0]
click at [640, 232] on strong "€6,360.00" at bounding box center [644, 232] width 35 height 10
copy strong "€6,360.00"
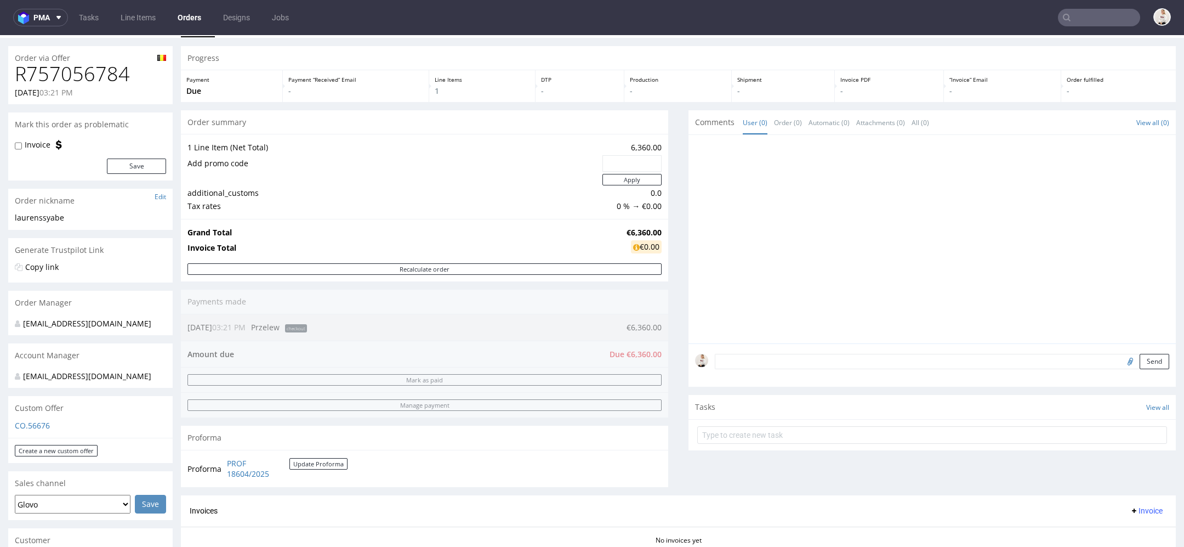
click at [107, 70] on h1 "R757056784" at bounding box center [90, 74] width 151 height 22
copy h1 "R757056784"
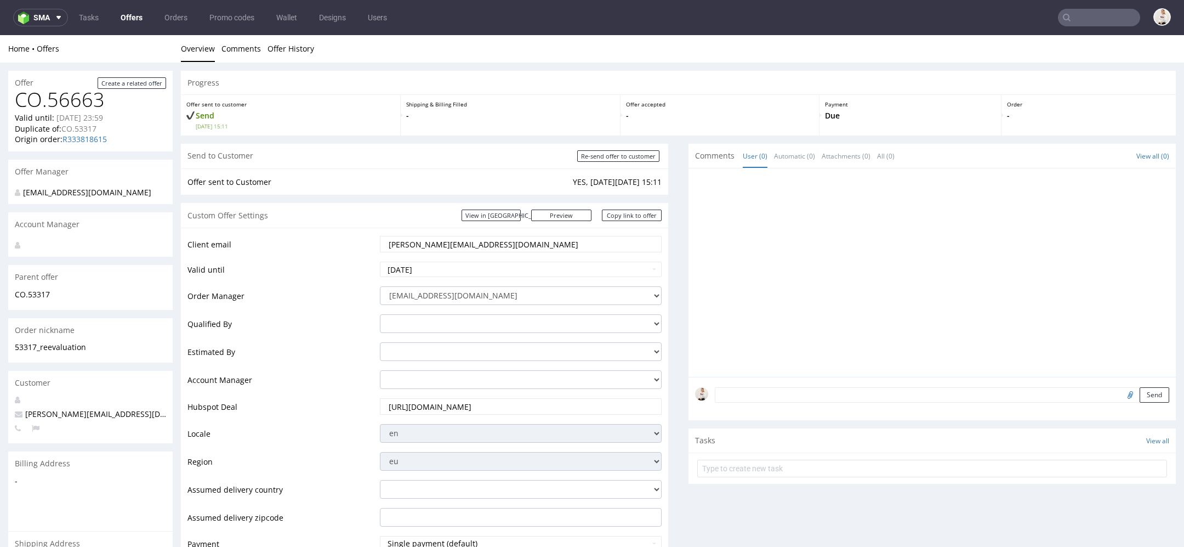
scroll to position [520, 0]
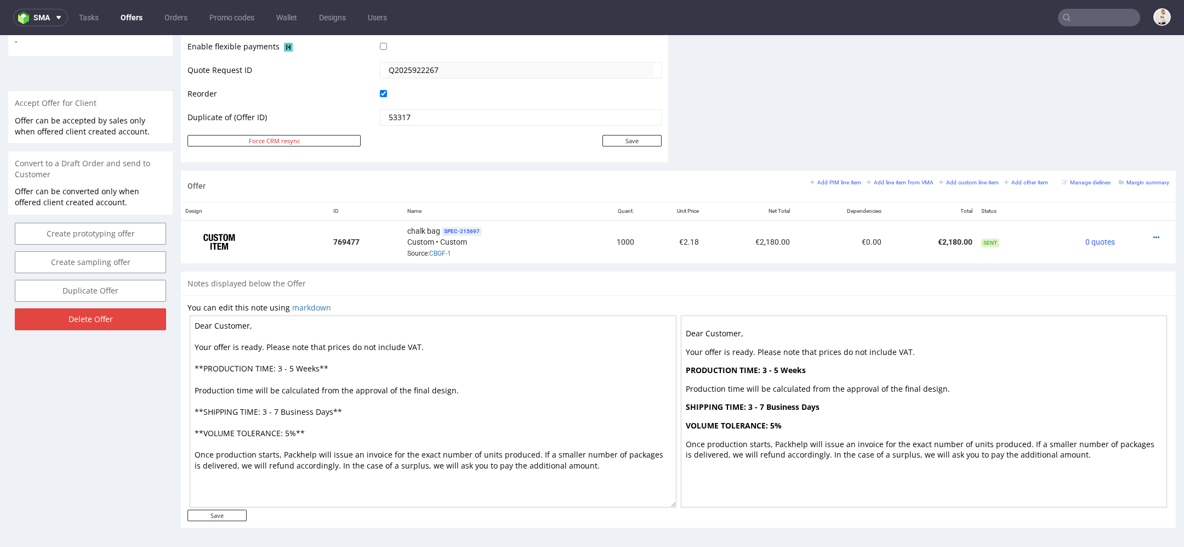
click at [1067, 13] on input "text" at bounding box center [1099, 18] width 82 height 18
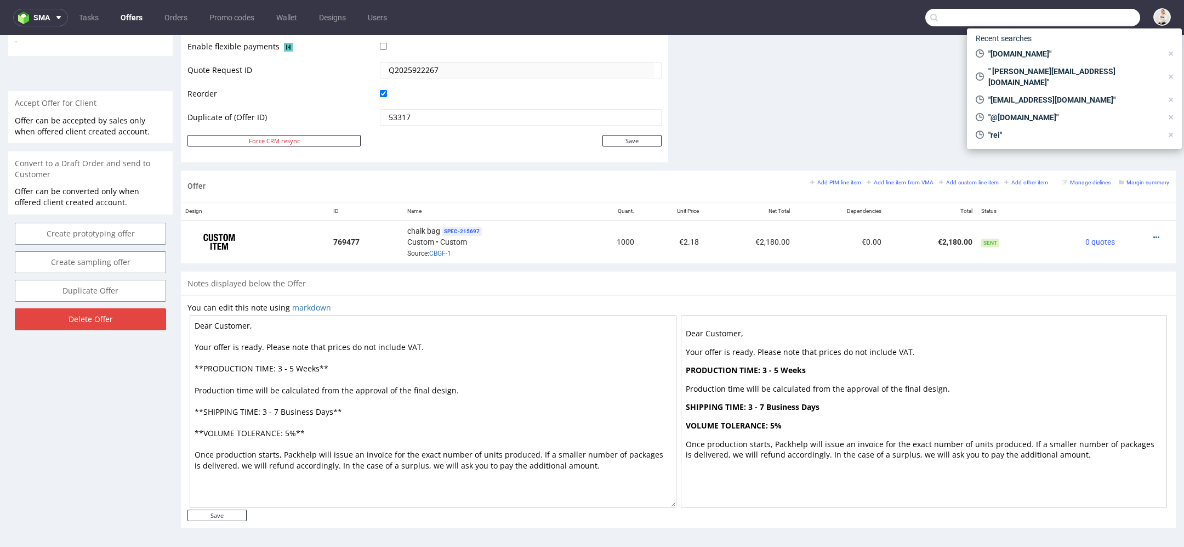
paste input "[EMAIL_ADDRESS][DOMAIN_NAME]"
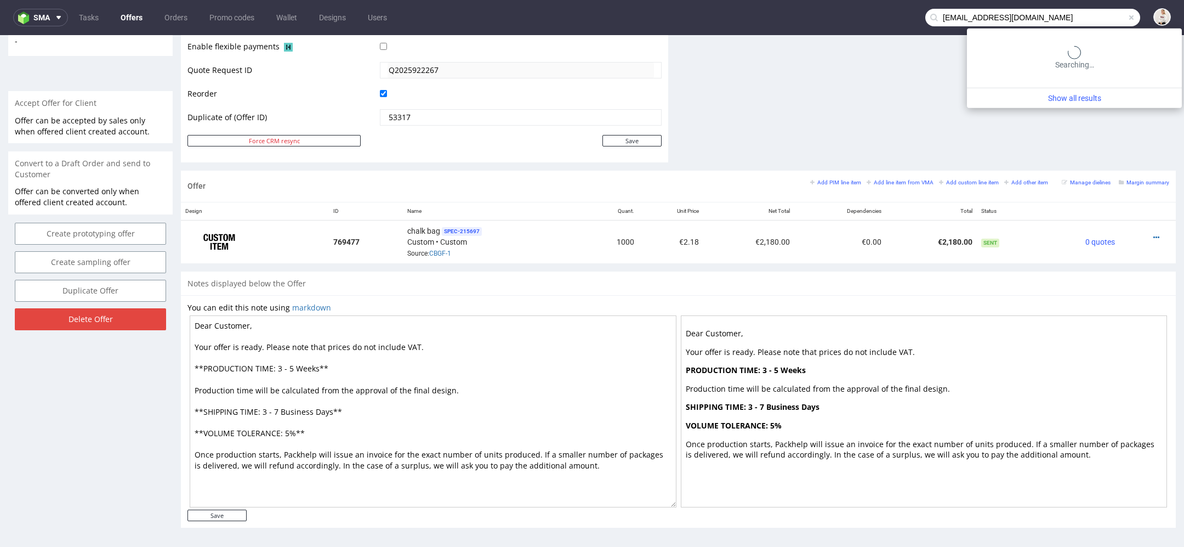
type input "[EMAIL_ADDRESS][DOMAIN_NAME]"
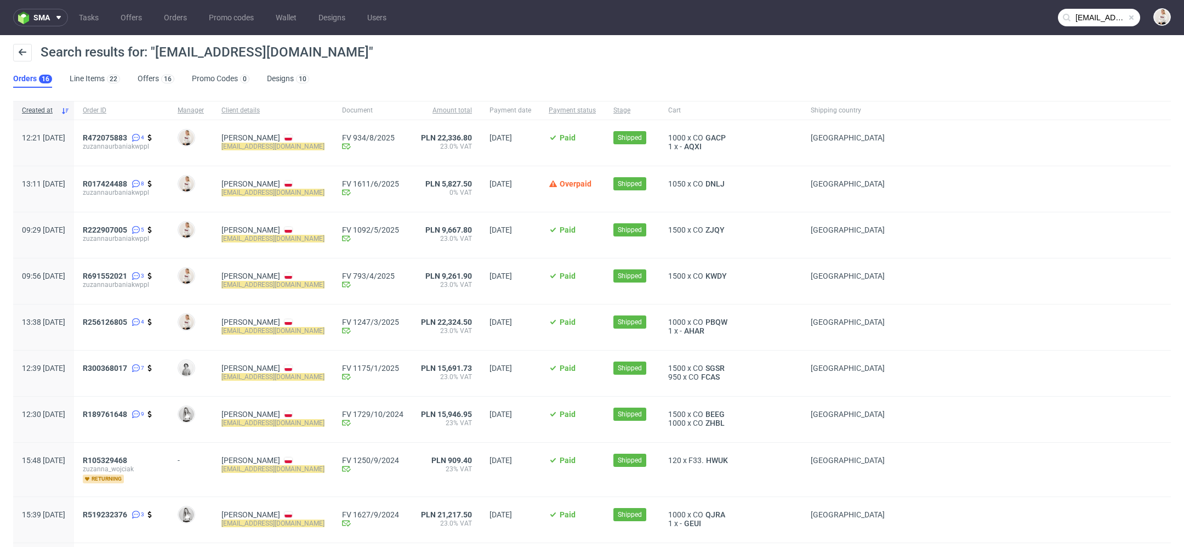
click at [181, 78] on ul "Orders 16 Line Items 22 Offers 16 Promo Codes 0 Designs 10" at bounding box center [165, 79] width 305 height 18
click at [150, 78] on link "Offers 16" at bounding box center [156, 79] width 37 height 18
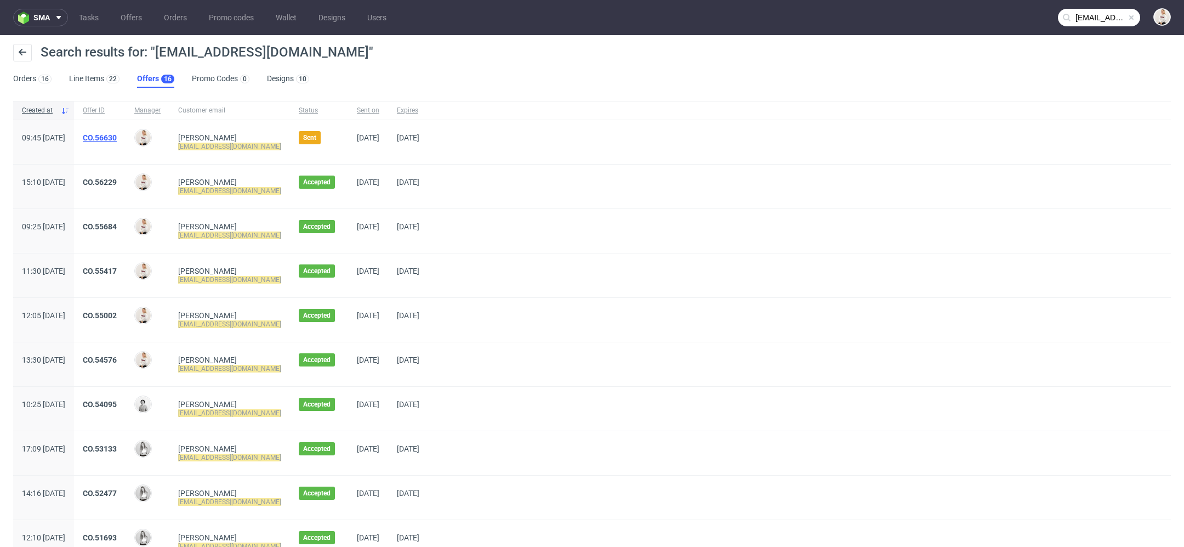
click at [117, 136] on link "CO.56630" at bounding box center [100, 137] width 34 height 9
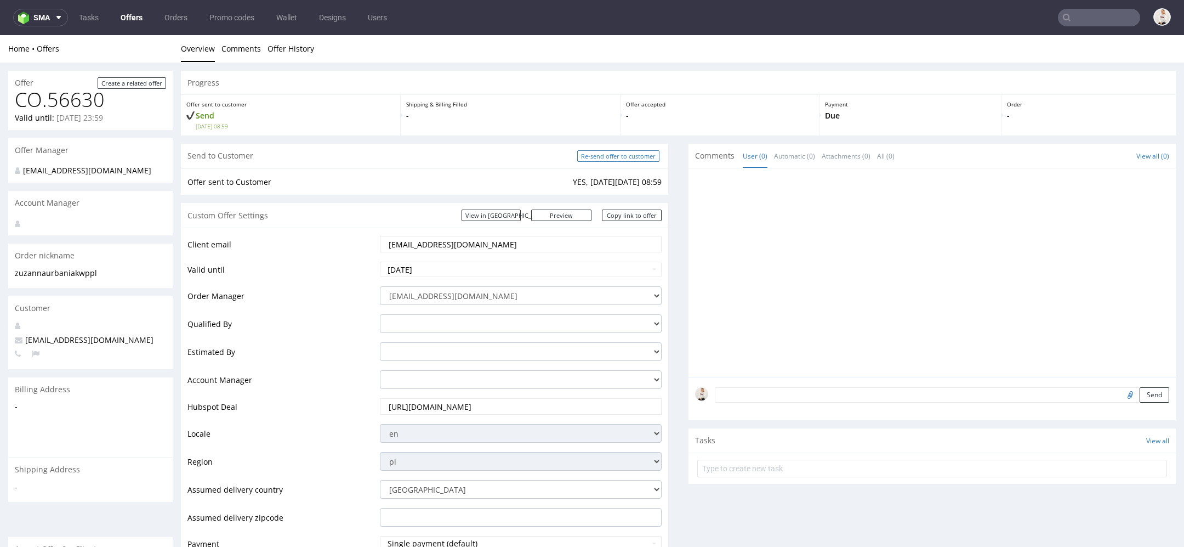
click at [625, 155] on input "Re-send offer to customer" at bounding box center [618, 156] width 82 height 12
type input "In progress..."
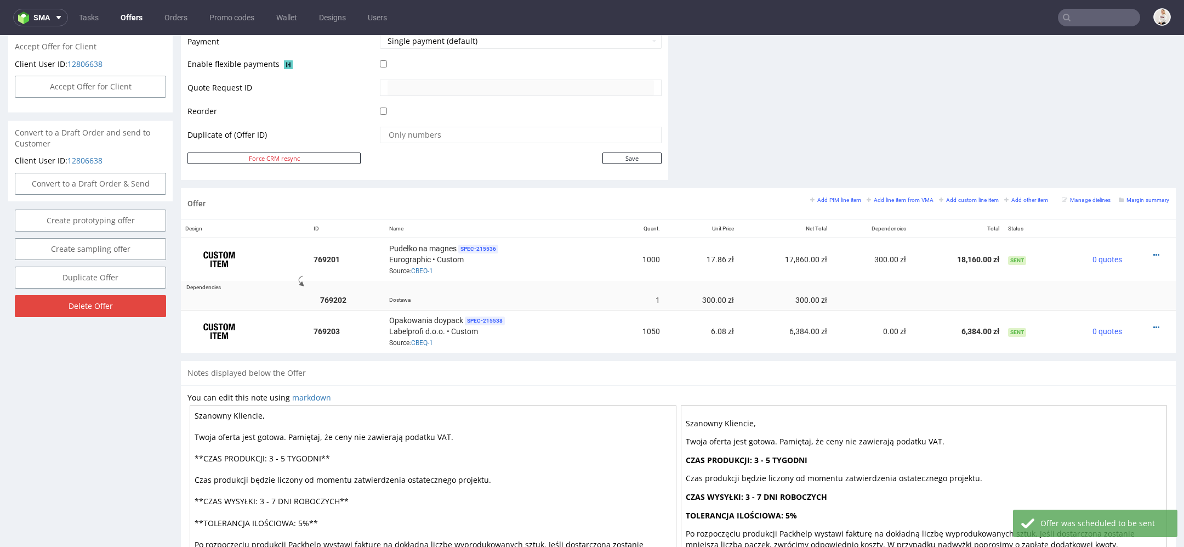
scroll to position [508, 0]
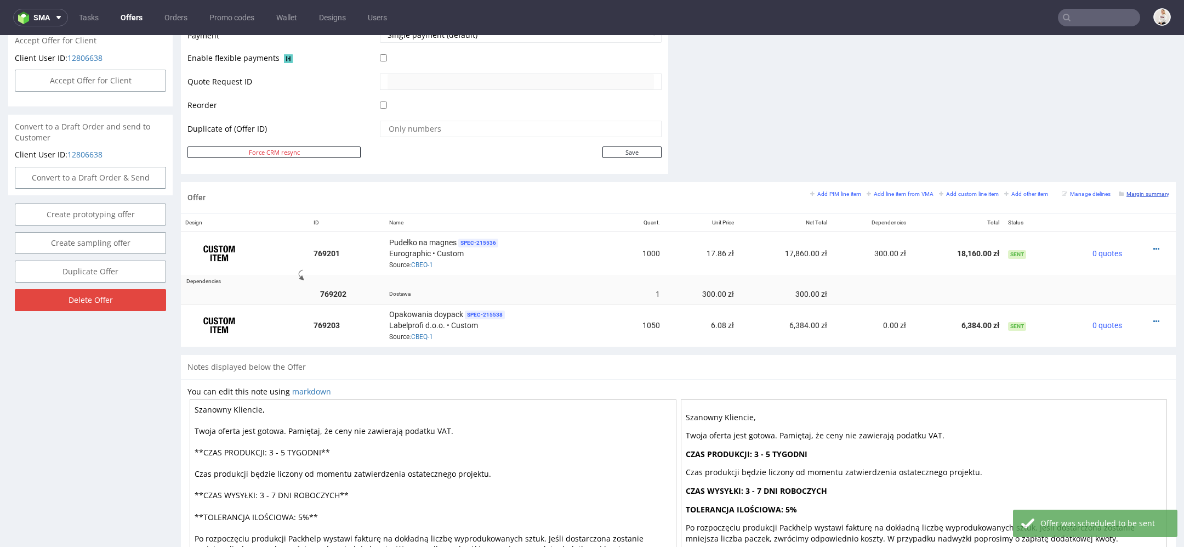
click at [1143, 191] on small "Margin summary" at bounding box center [1144, 194] width 50 height 6
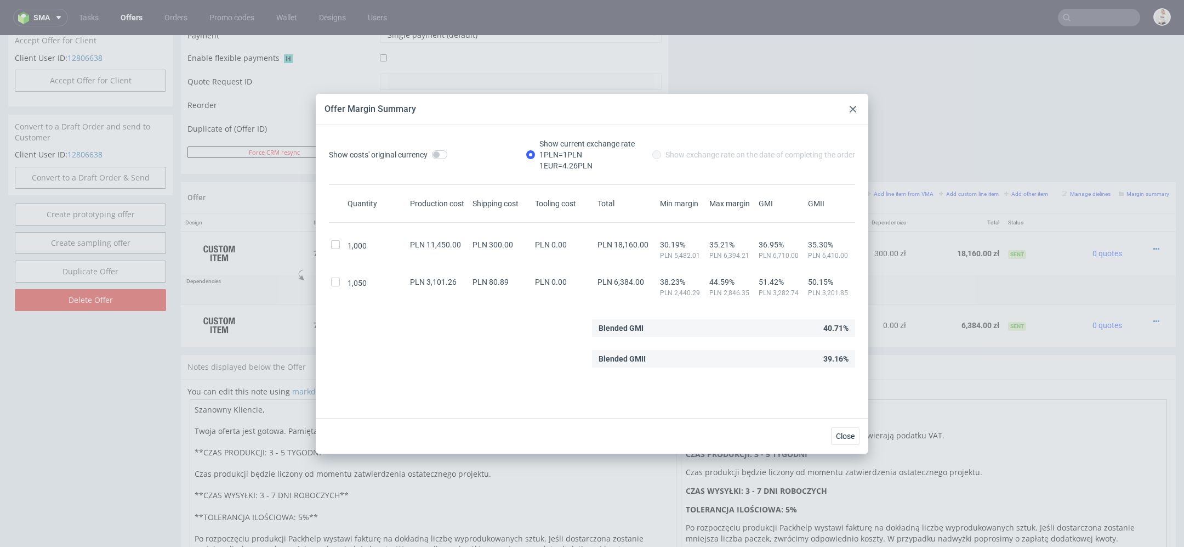
click at [850, 111] on use at bounding box center [853, 109] width 7 height 7
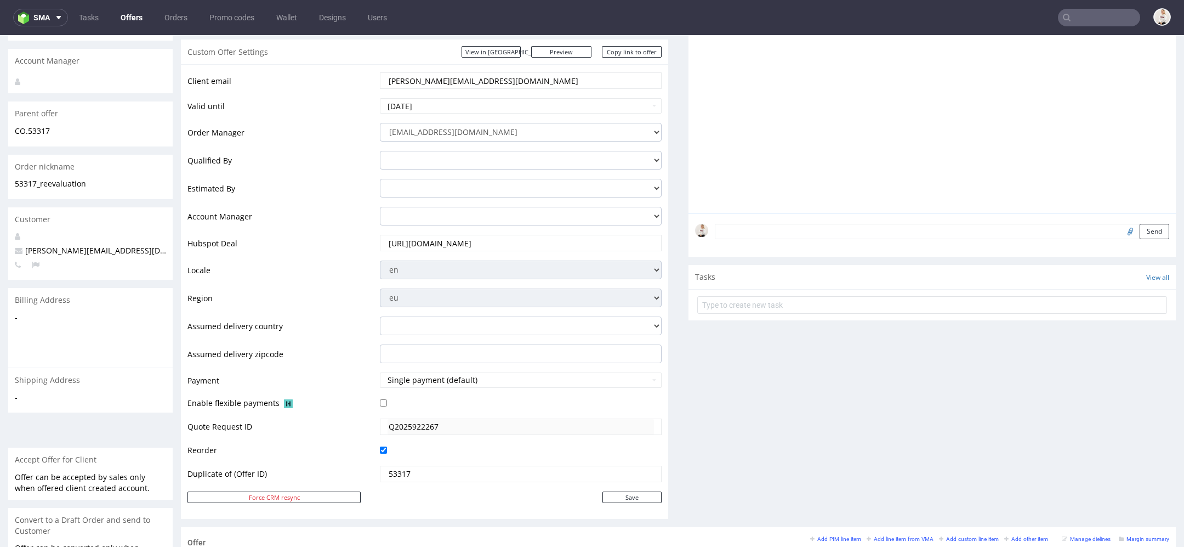
scroll to position [154, 0]
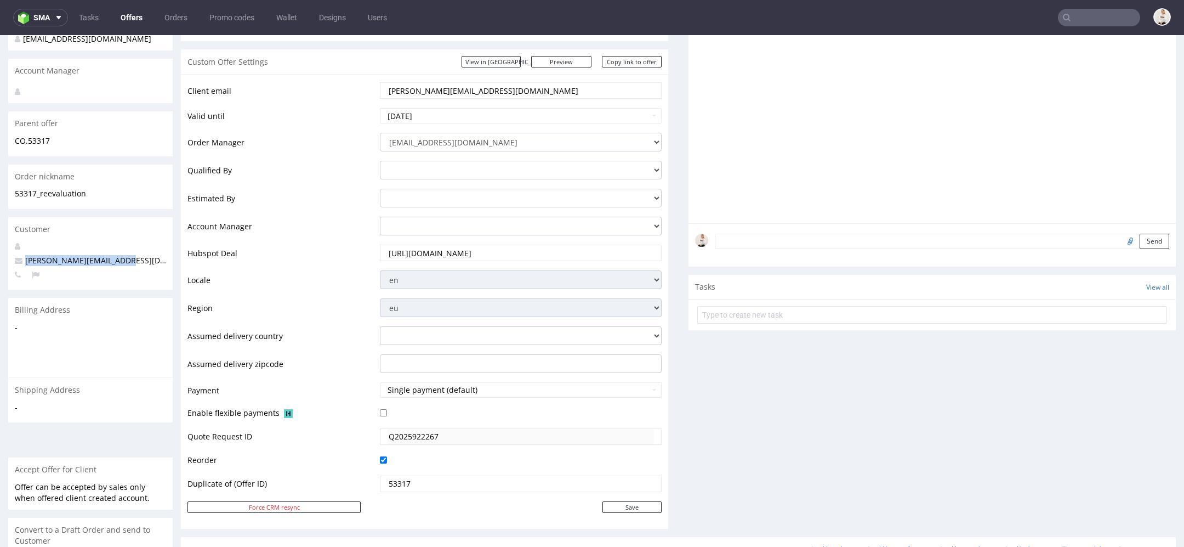
drag, startPoint x: 120, startPoint y: 259, endPoint x: 2, endPoint y: 263, distance: 117.9
click at [2, 263] on div "Offer Create a related offer CO.56663 Valid until: [DATE] 23:59 Duplicate of: C…" at bounding box center [592, 409] width 1184 height 1001
copy span "[PERSON_NAME][EMAIL_ADDRESS][DOMAIN_NAME]"
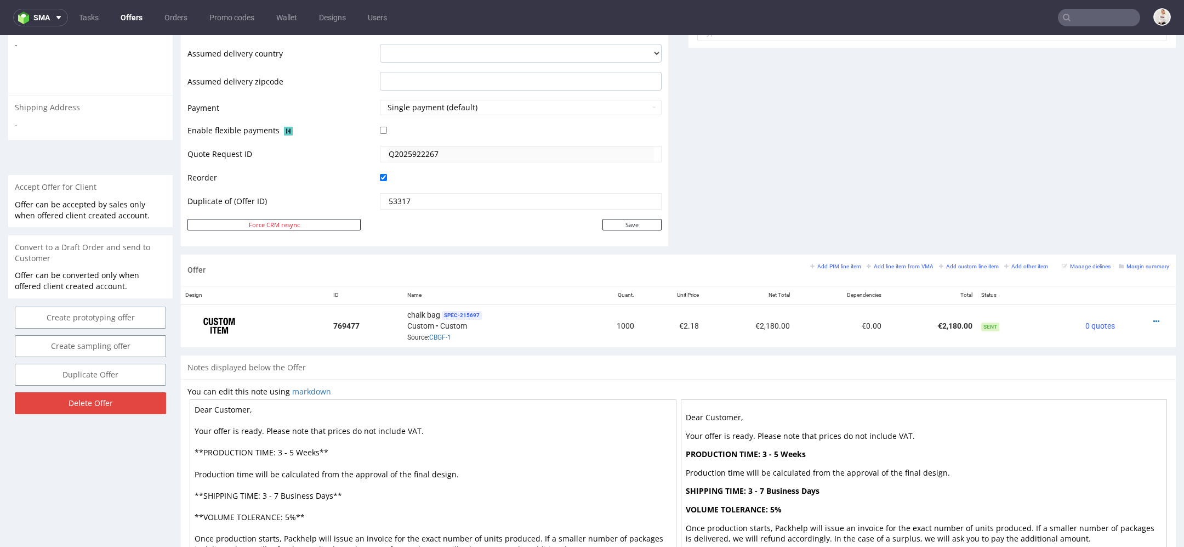
scroll to position [484, 0]
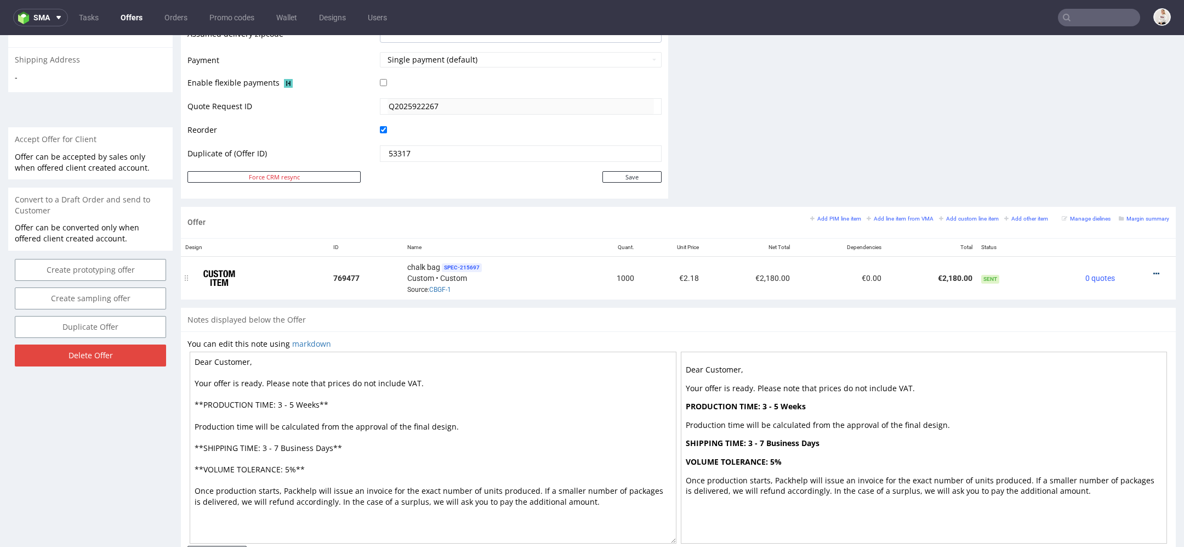
click at [1154, 270] on icon at bounding box center [1157, 274] width 6 height 8
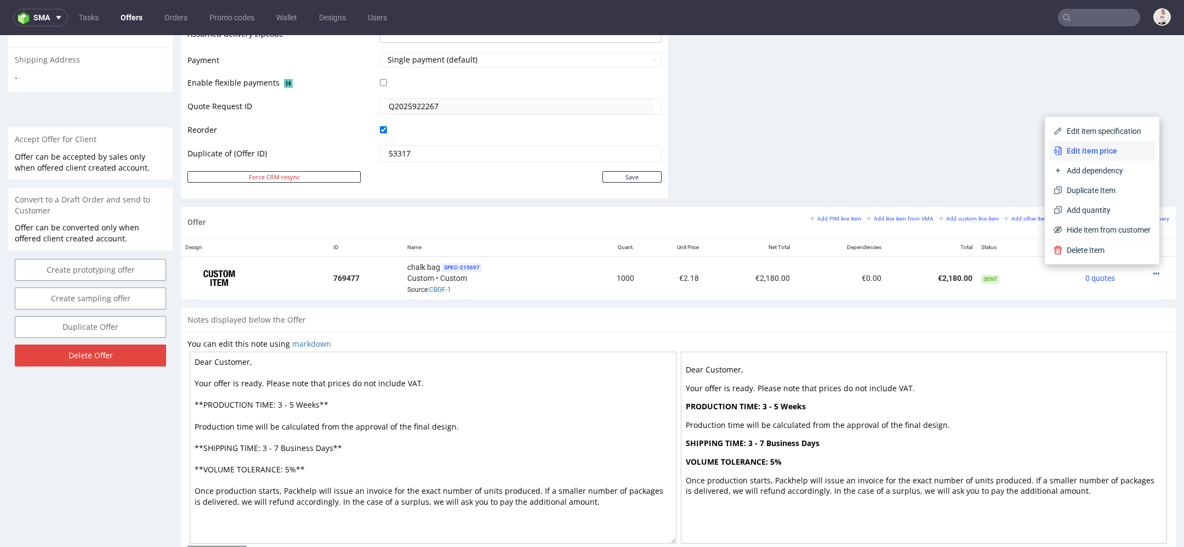
click at [1098, 149] on span "Edit item price" at bounding box center [1107, 150] width 88 height 11
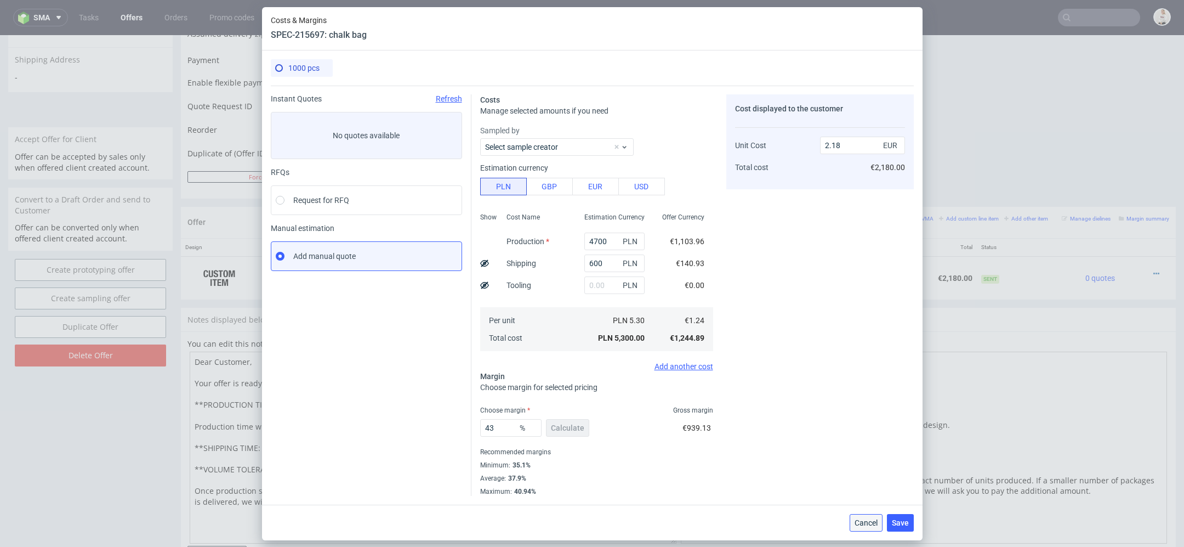
click at [877, 519] on span "Cancel" at bounding box center [866, 523] width 23 height 8
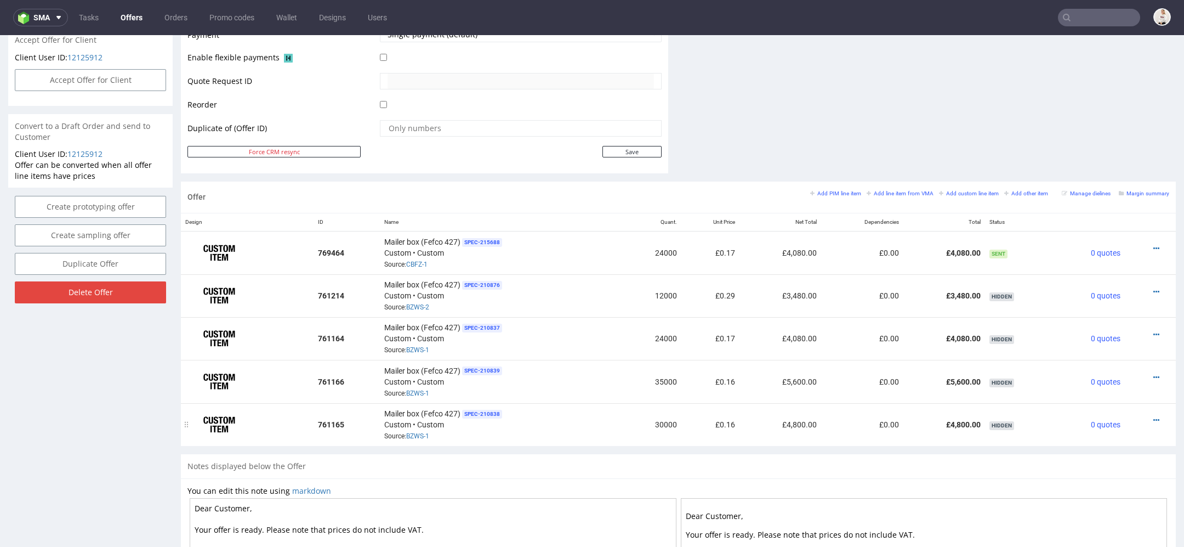
scroll to position [461, 0]
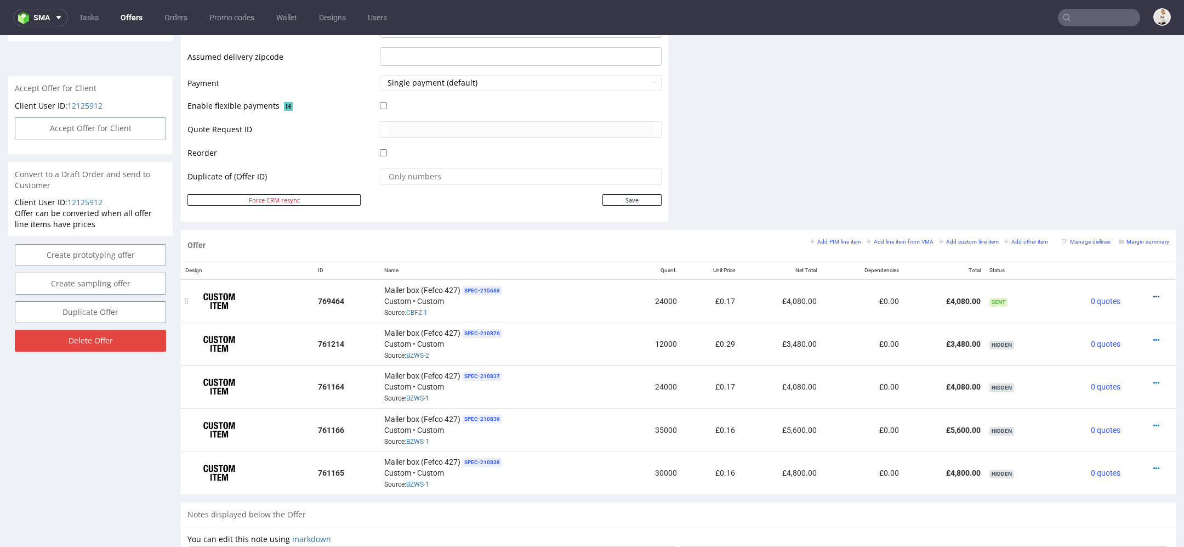
click at [1154, 293] on icon at bounding box center [1157, 297] width 6 height 8
click at [1098, 175] on span "Edit item price" at bounding box center [1107, 173] width 88 height 11
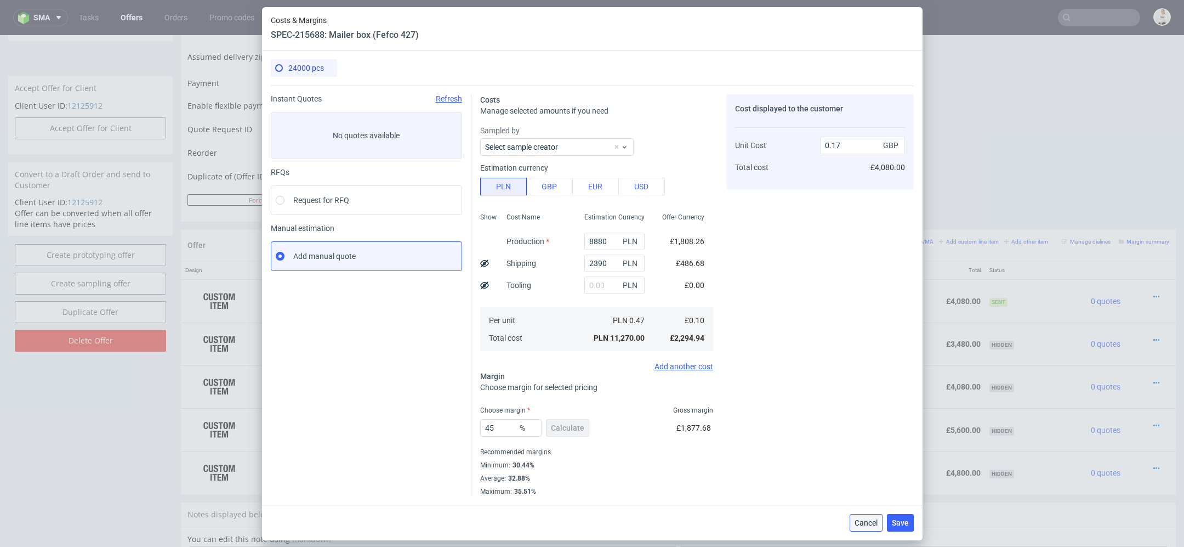
click at [866, 529] on button "Cancel" at bounding box center [866, 523] width 33 height 18
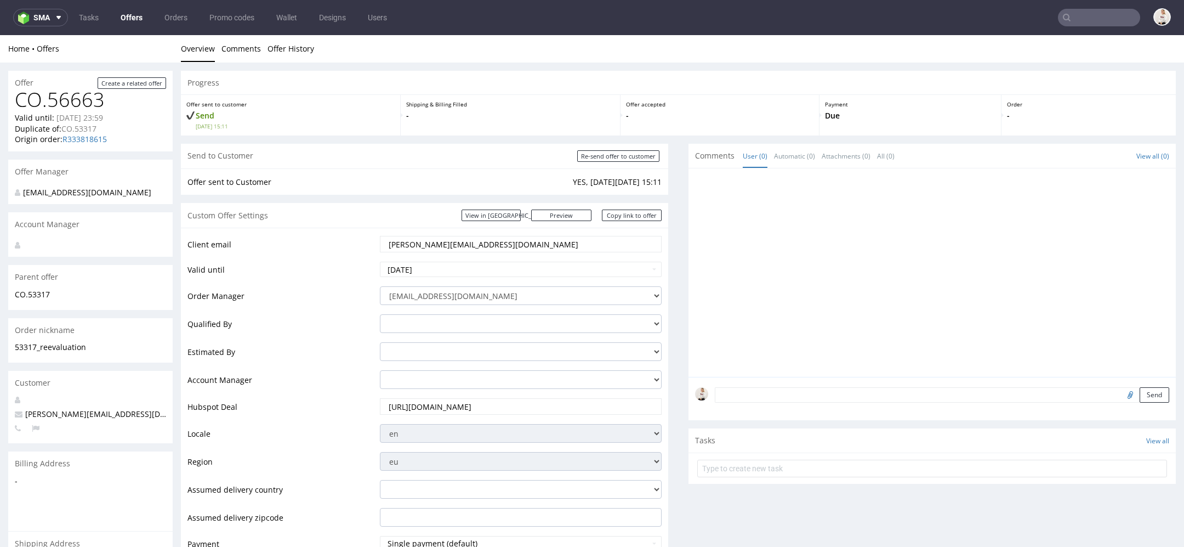
drag, startPoint x: 479, startPoint y: 245, endPoint x: 372, endPoint y: 241, distance: 106.4
click at [372, 241] on tr "Client email veronica@arsdigitalis.io" at bounding box center [425, 248] width 474 height 26
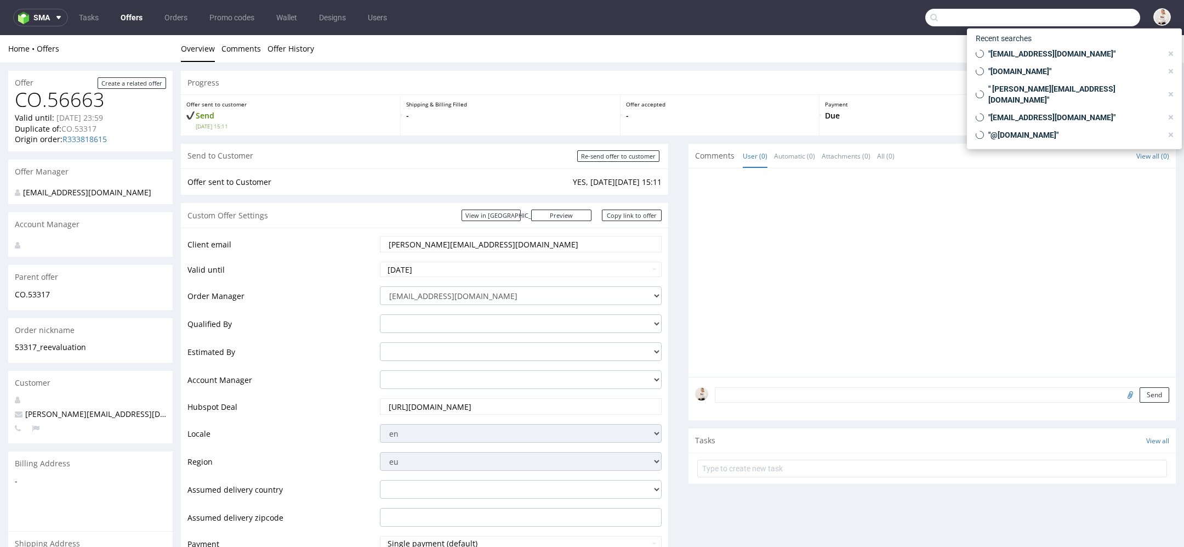
click at [1075, 14] on input "text" at bounding box center [1032, 18] width 215 height 18
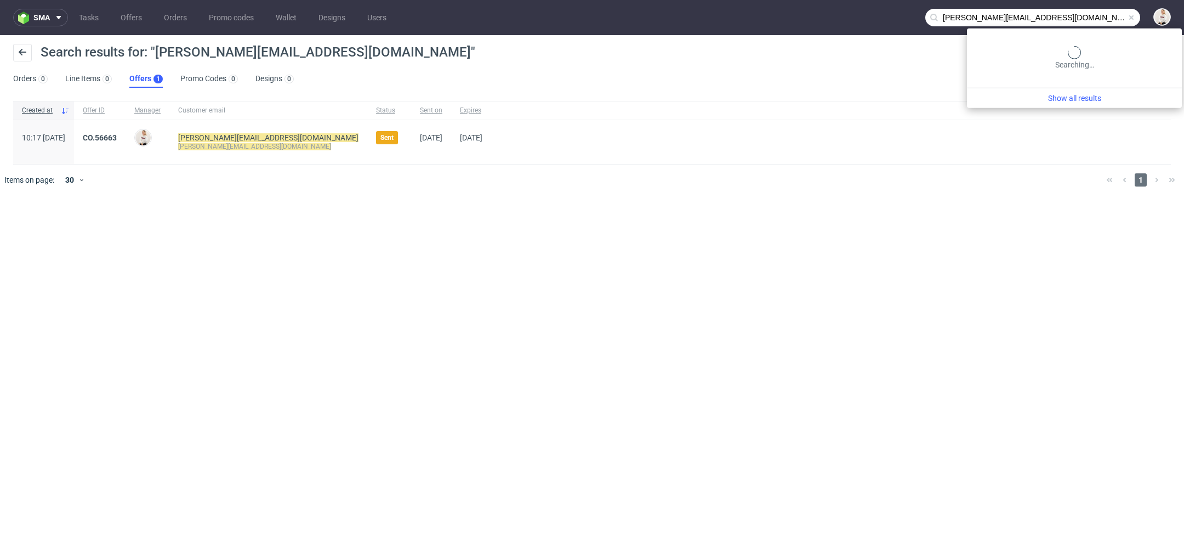
click at [1095, 16] on input "veronica@arsdigitalis.io" at bounding box center [1032, 18] width 215 height 18
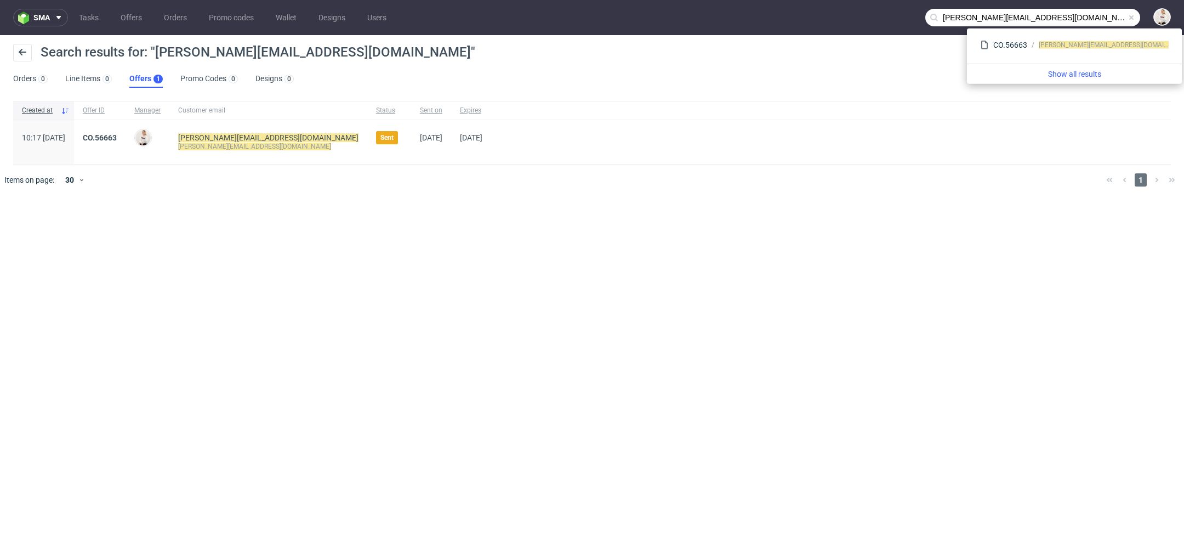
drag, startPoint x: 978, startPoint y: 20, endPoint x: 795, endPoint y: -5, distance: 184.4
click at [795, 0] on html "sma Tasks Offers Orders Promo codes Wallet Designs Users veronica@arsdigitalis.…" at bounding box center [592, 273] width 1184 height 547
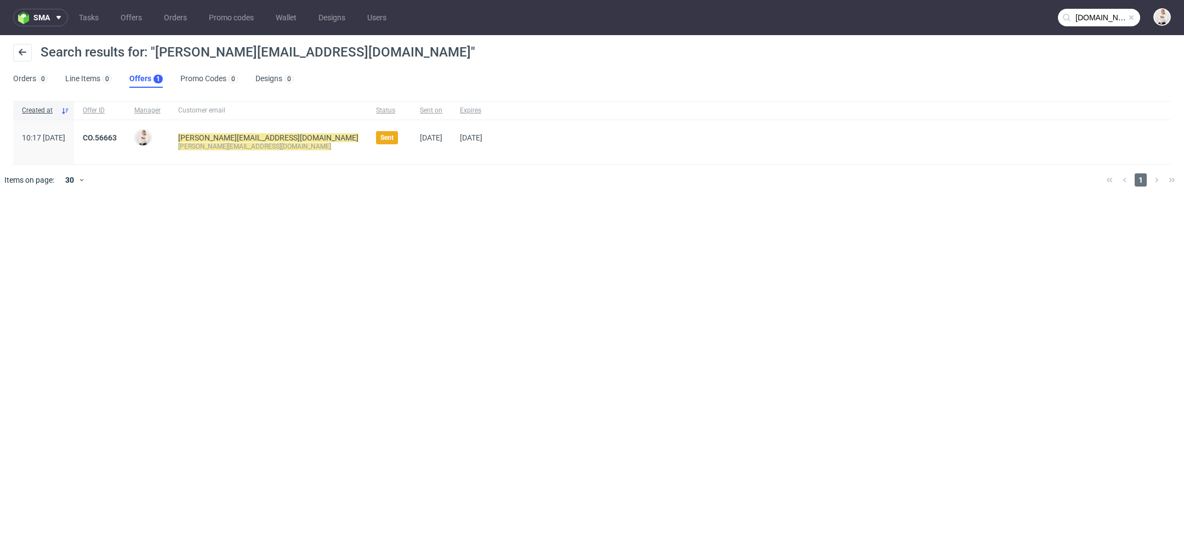
type input "arsdigitalis.io"
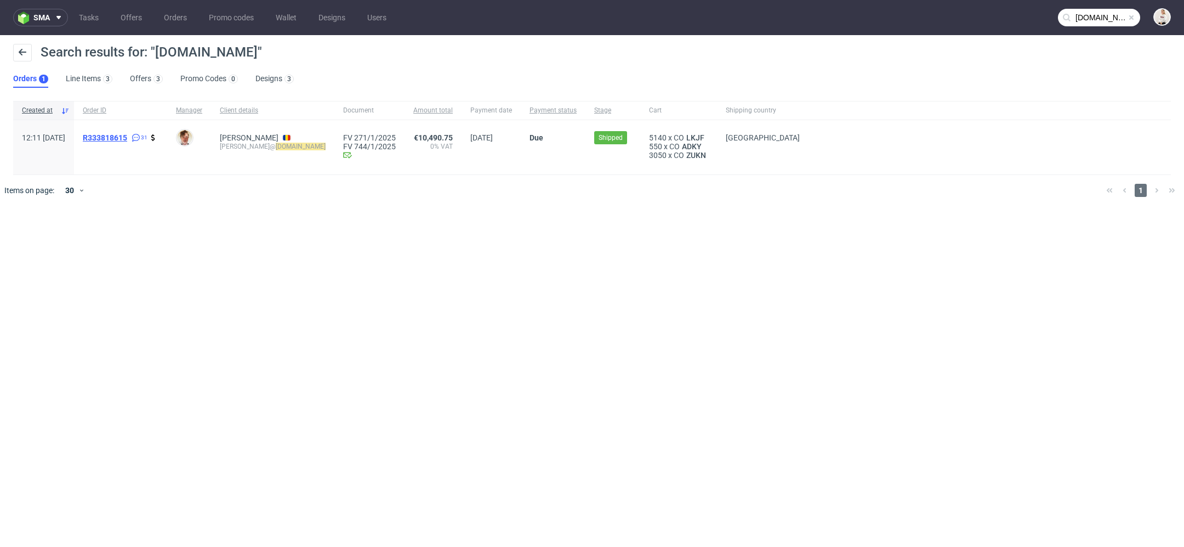
click at [127, 133] on span "R333818615" at bounding box center [105, 137] width 44 height 9
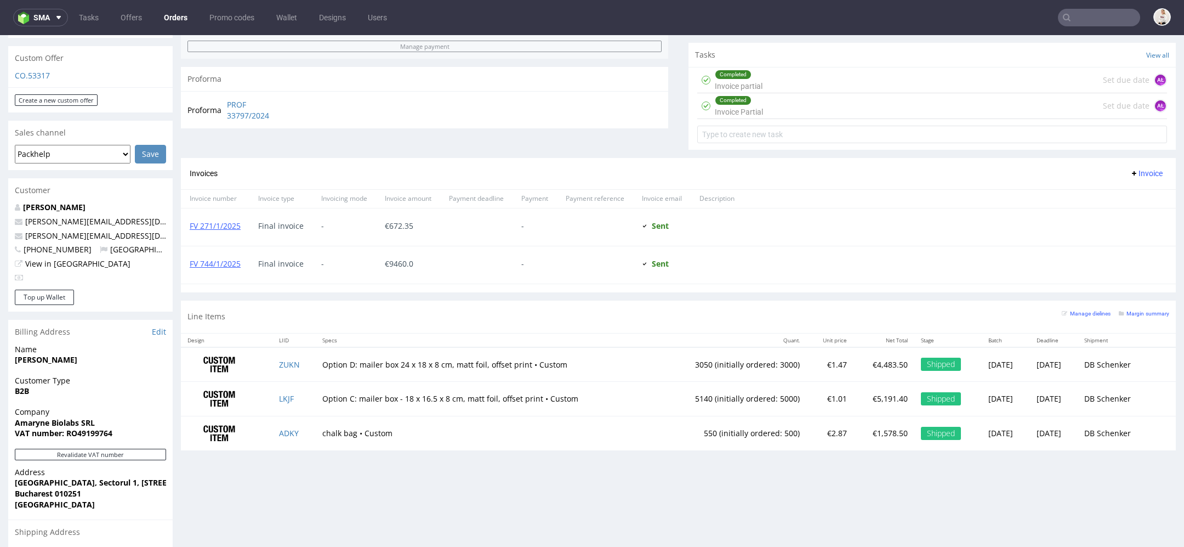
scroll to position [510, 0]
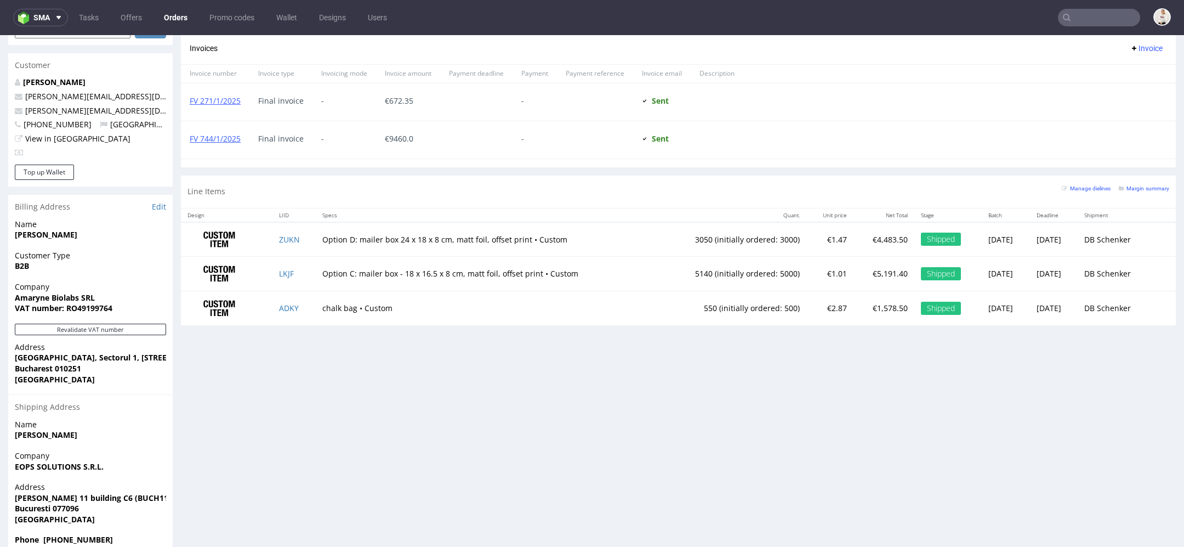
click at [82, 534] on strong "Phone +37368681873" at bounding box center [64, 539] width 98 height 10
click at [115, 534] on span "Phone +37368681873" at bounding box center [90, 539] width 151 height 11
drag, startPoint x: 102, startPoint y: 517, endPoint x: 42, endPoint y: 515, distance: 59.8
click at [42, 534] on span "Phone +37368681873" at bounding box center [90, 539] width 151 height 11
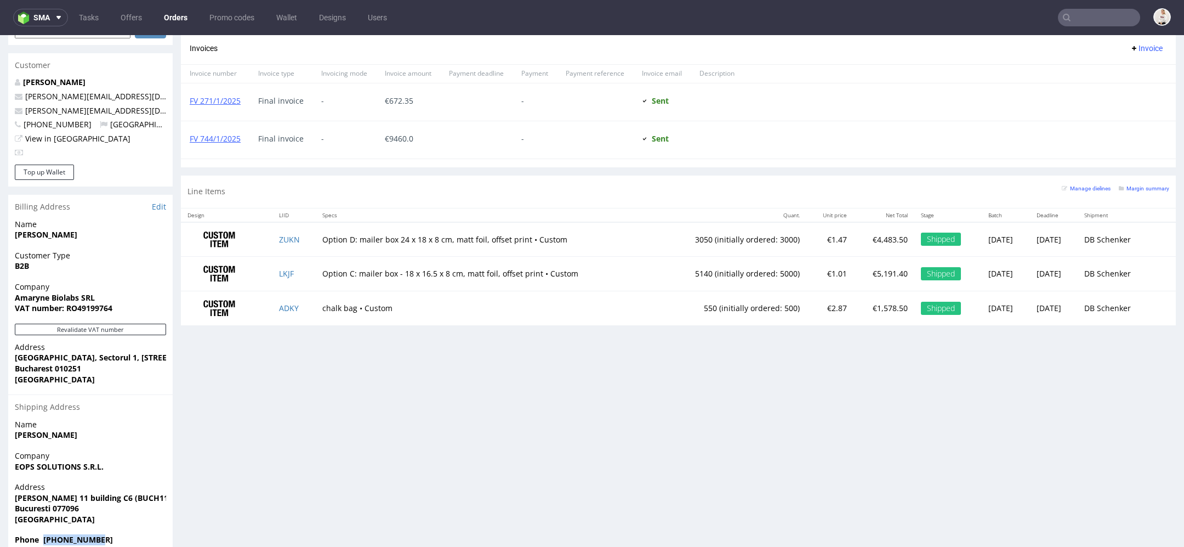
copy strong "+37368681873"
type input "arsdigitalis.io"
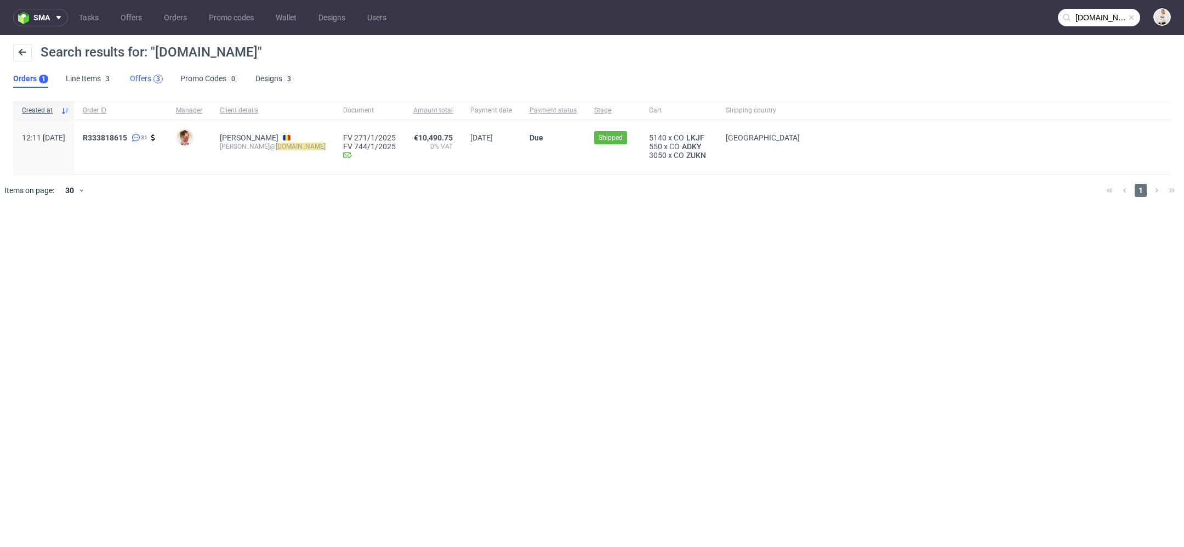
click at [154, 81] on div "3" at bounding box center [158, 79] width 9 height 9
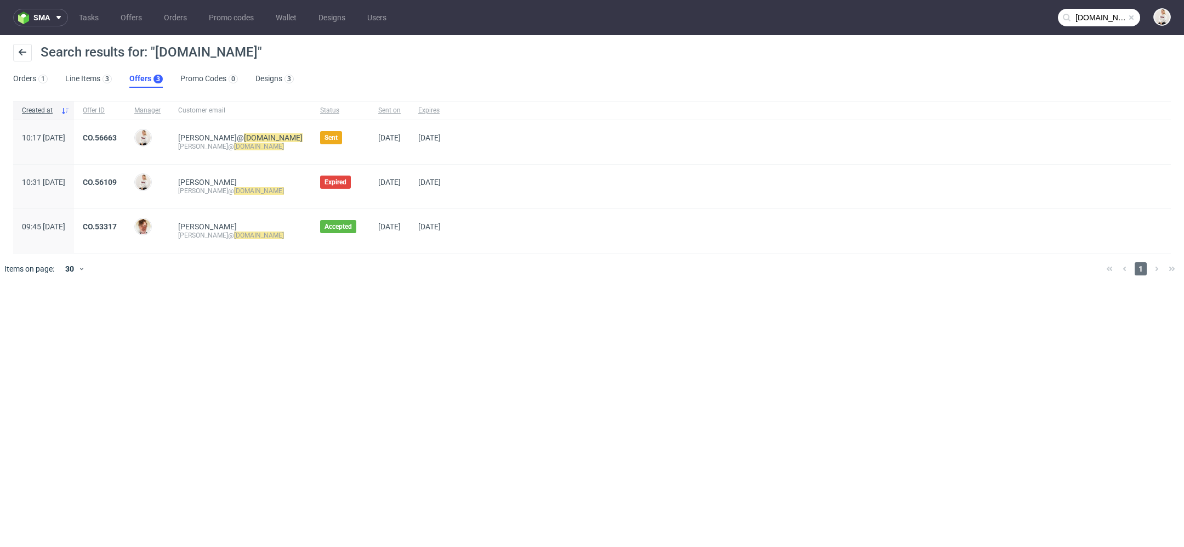
click at [260, 272] on div at bounding box center [607, 268] width 979 height 31
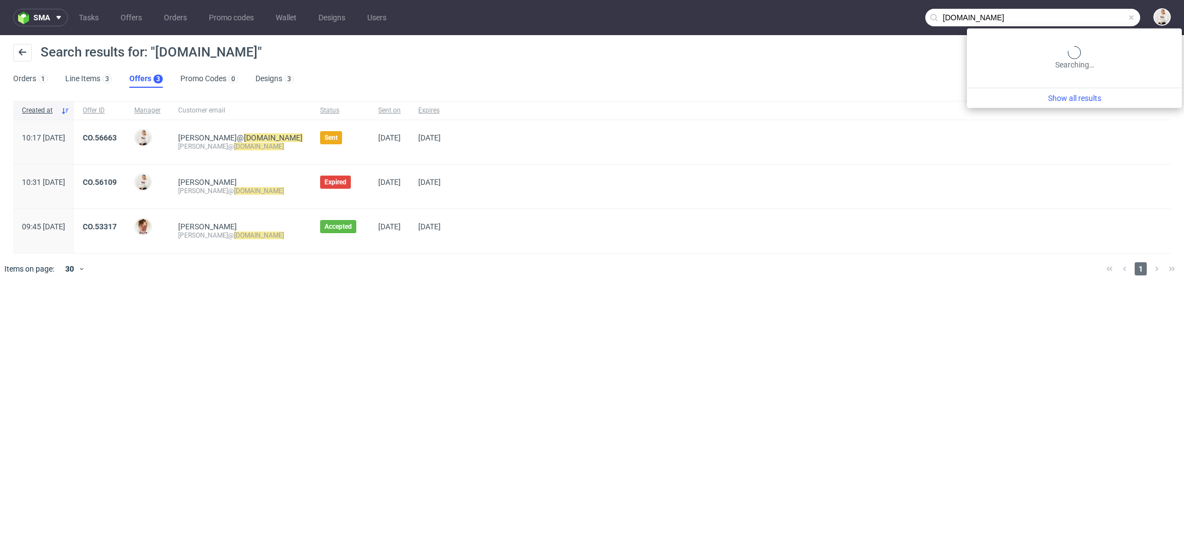
click at [1083, 14] on input "arsdigitalis.io" at bounding box center [1032, 18] width 215 height 18
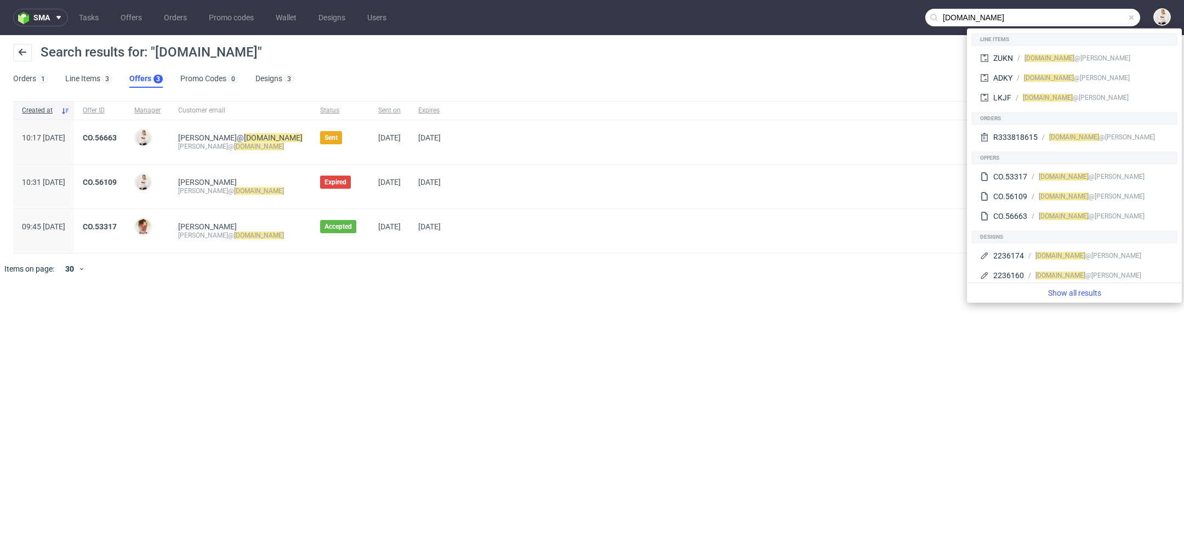
click at [1021, 18] on input "arsdigitalis.io" at bounding box center [1032, 18] width 215 height 18
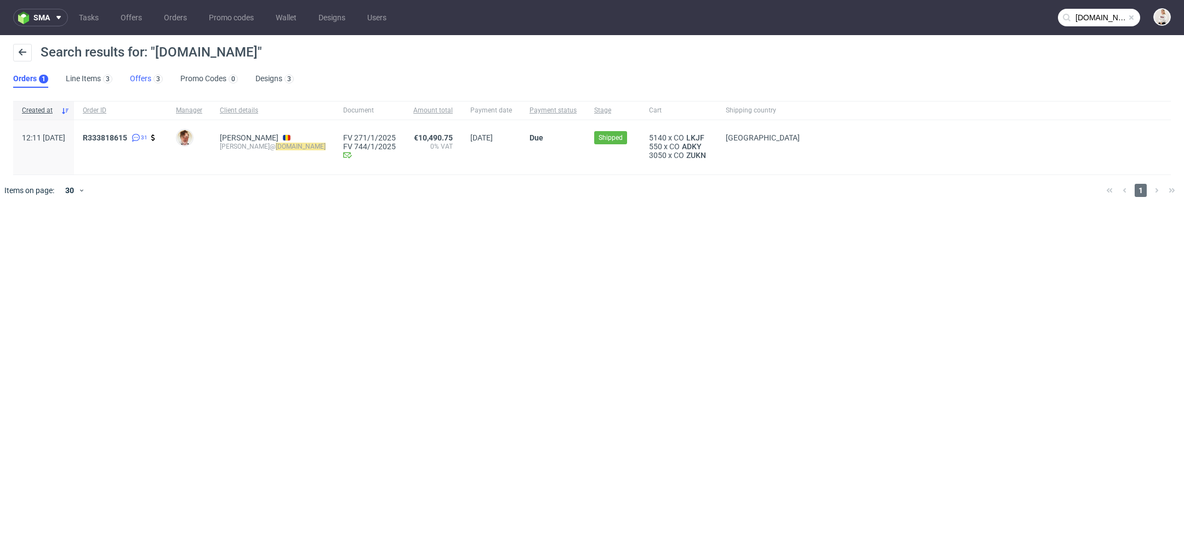
click at [147, 82] on link "Offers 3" at bounding box center [146, 79] width 33 height 18
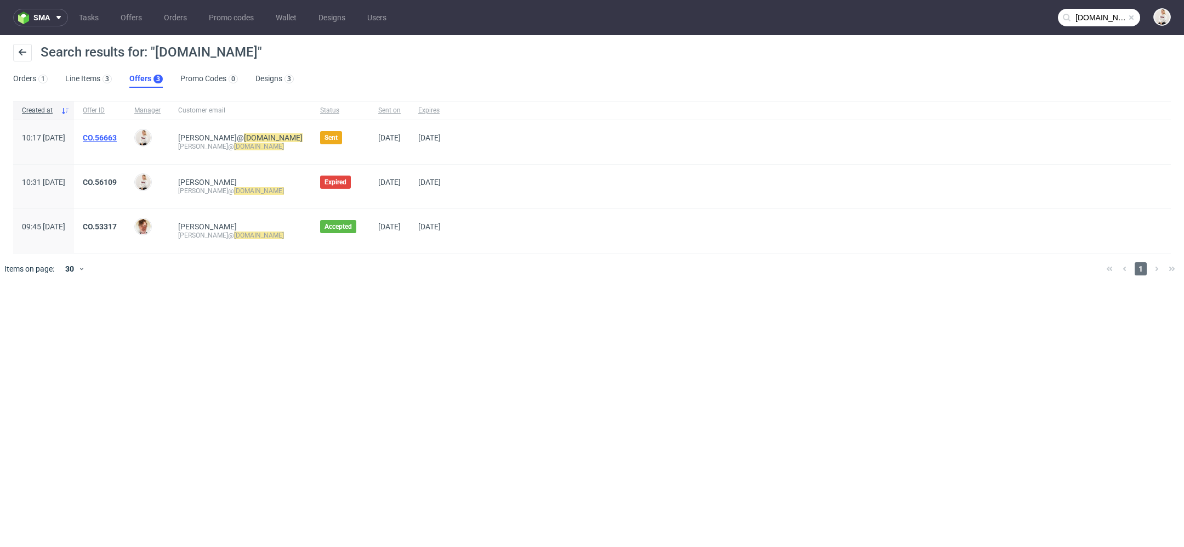
click at [117, 139] on link "CO.56663" at bounding box center [100, 137] width 34 height 9
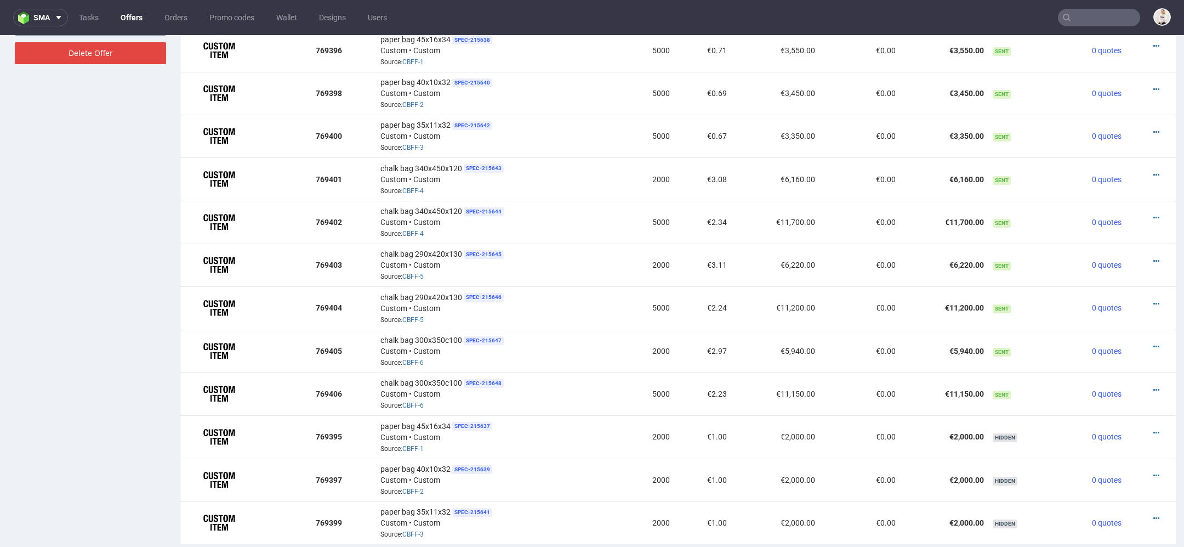
scroll to position [668, 0]
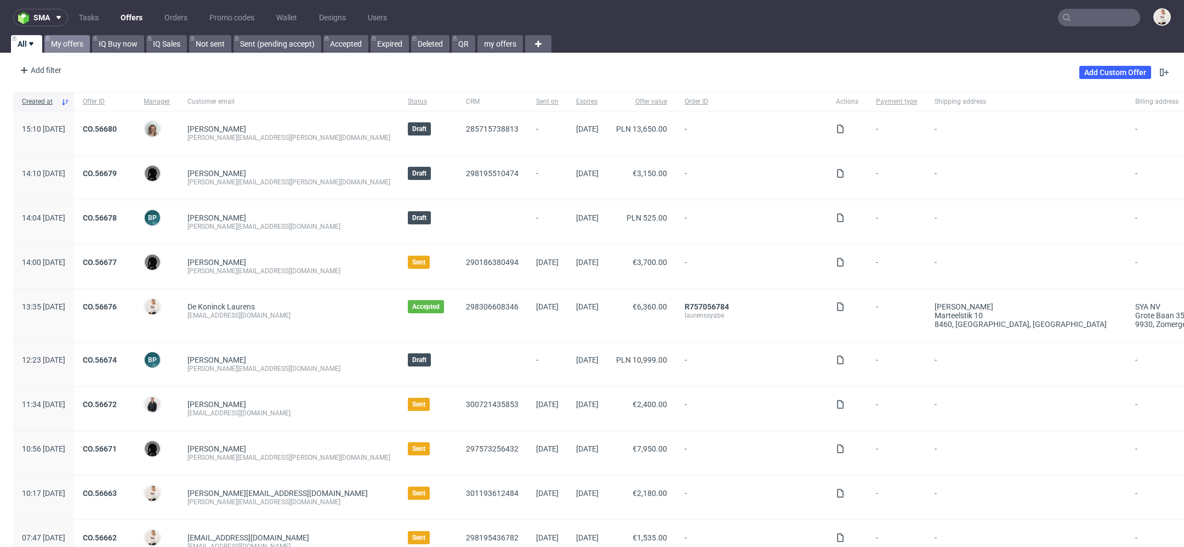
click at [71, 49] on link "My offers" at bounding box center [67, 44] width 46 height 18
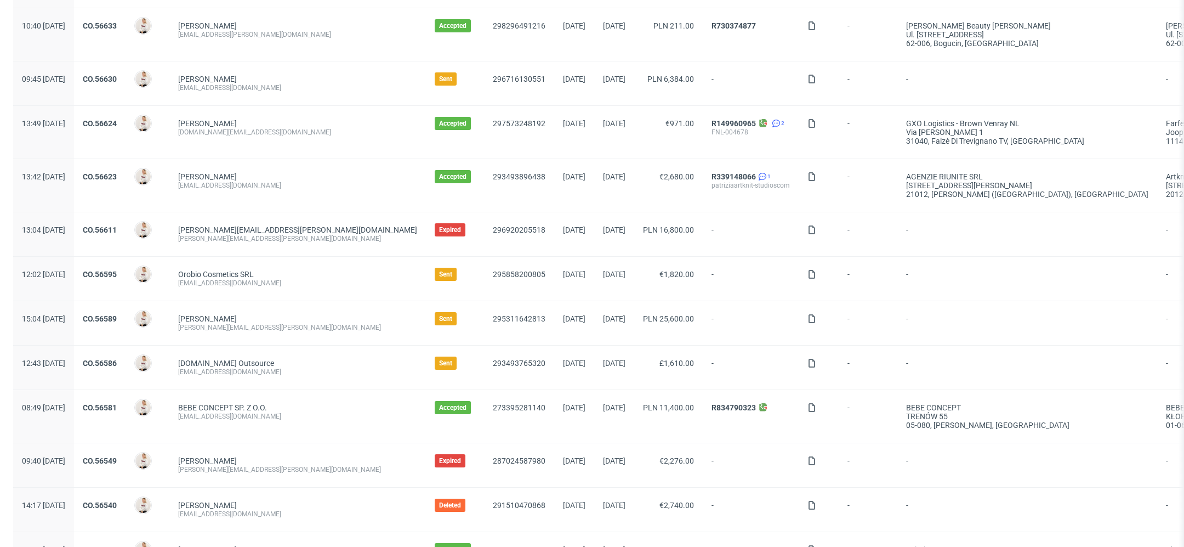
scroll to position [321, 0]
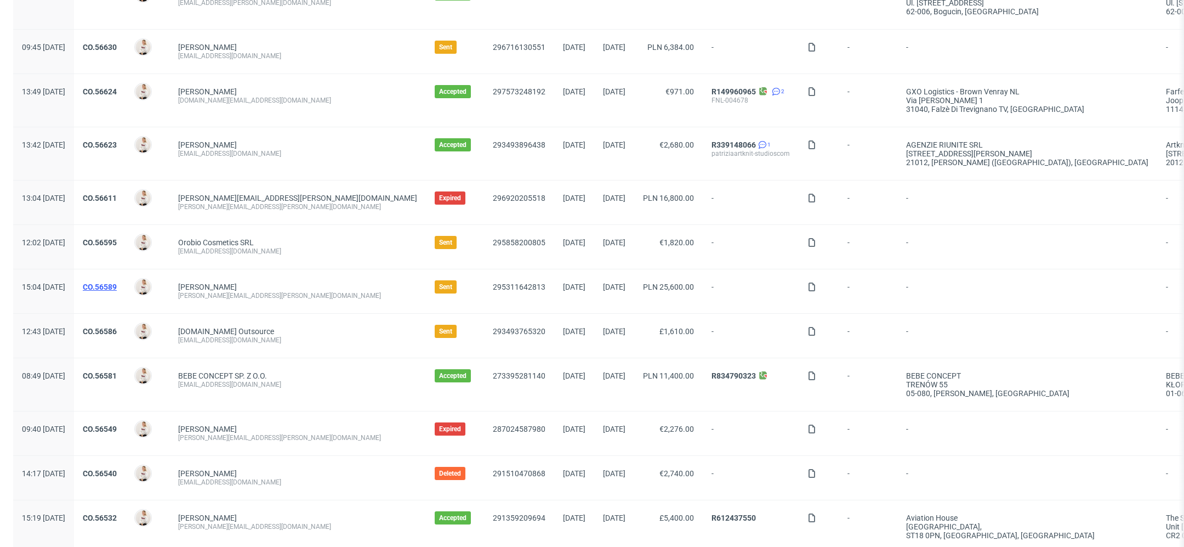
click at [117, 282] on link "CO.56589" at bounding box center [100, 286] width 34 height 9
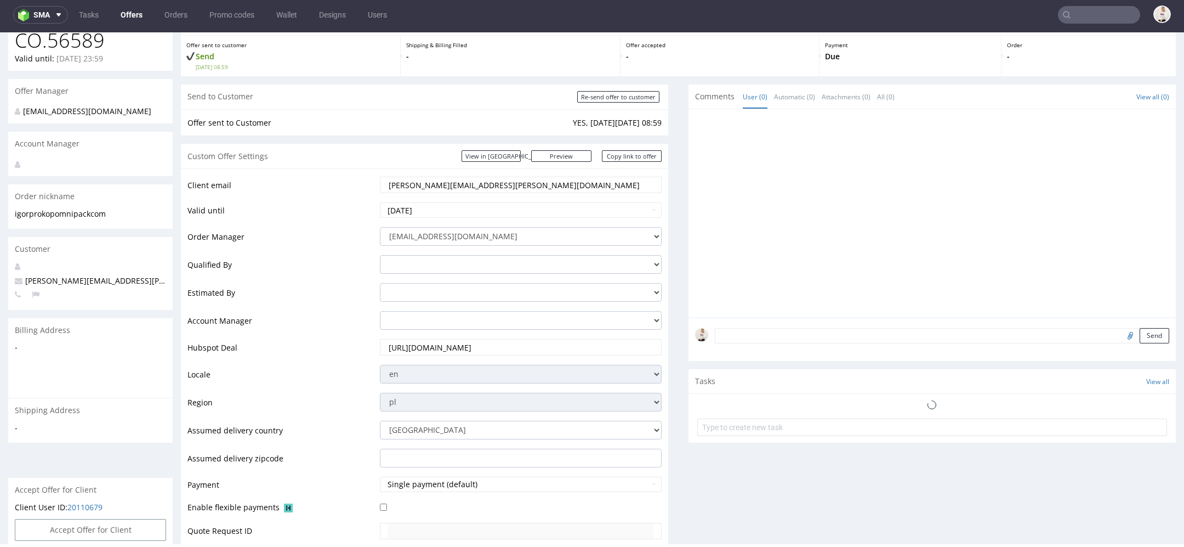
scroll to position [520, 0]
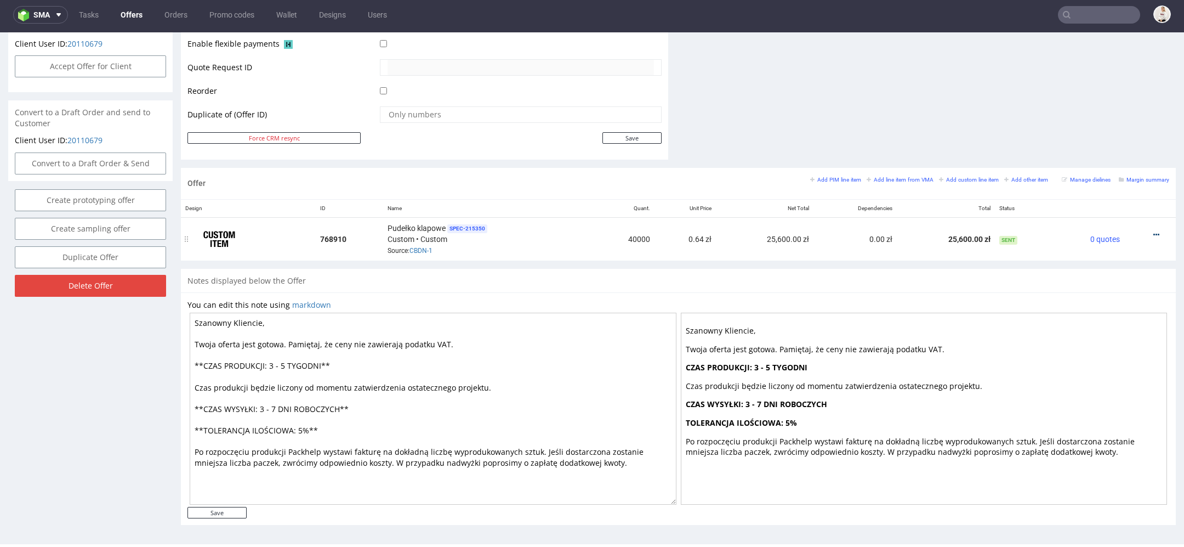
click at [1154, 231] on icon at bounding box center [1157, 235] width 6 height 8
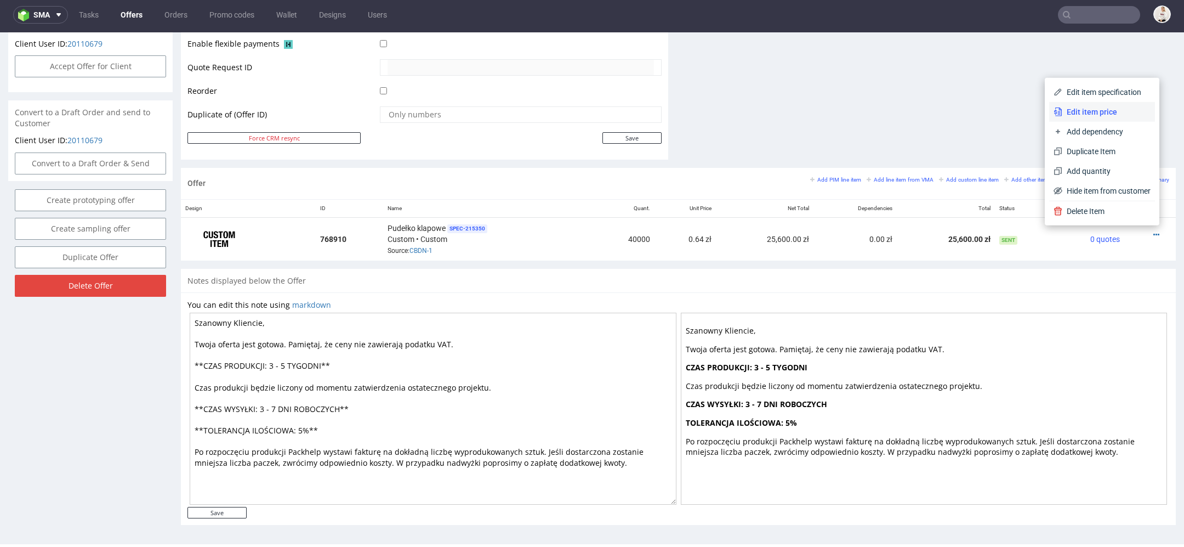
click at [1114, 107] on span "Edit item price" at bounding box center [1107, 111] width 88 height 11
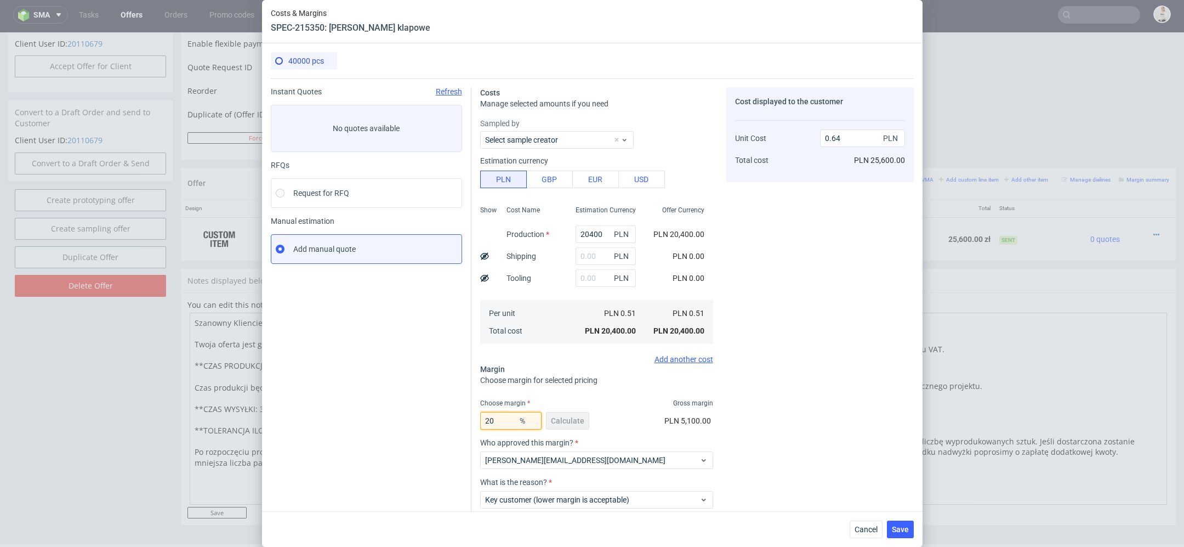
drag, startPoint x: 503, startPoint y: 426, endPoint x: 396, endPoint y: 425, distance: 107.5
click at [396, 425] on div "Instant Quotes Refresh No quotes available RFQs Request for RFQ Manual estimati…" at bounding box center [592, 322] width 643 height 489
type input "2"
type input "0"
type input "0.51"
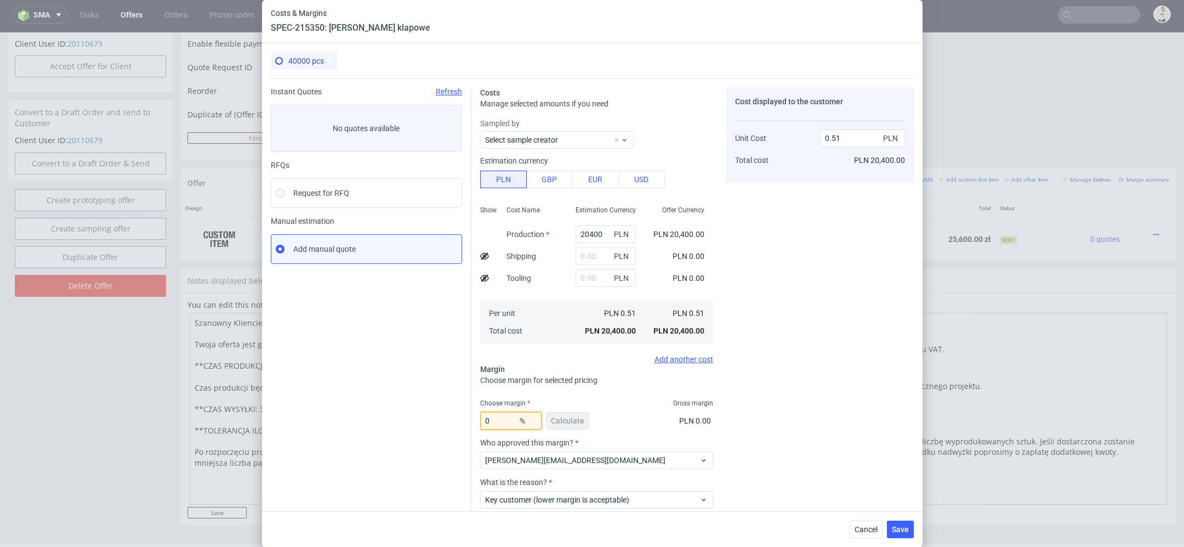
type input "0"
click at [782, 426] on div "Cost displayed to the customer Unit Cost Total cost 0.51 PLN PLN 20,400.00" at bounding box center [820, 327] width 188 height 480
click at [866, 528] on span "Cancel" at bounding box center [866, 529] width 23 height 8
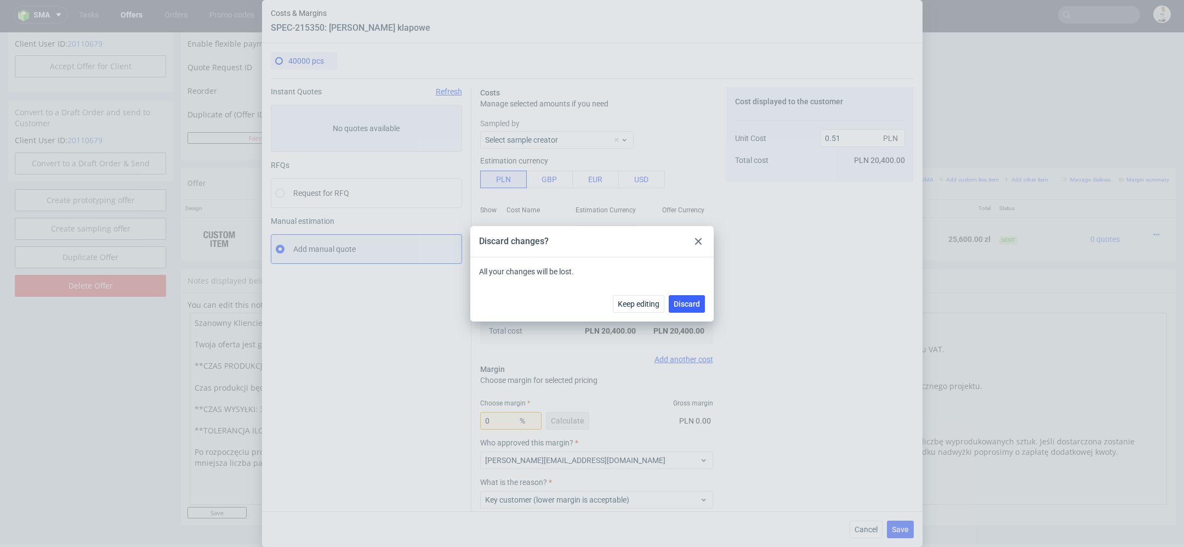
click at [694, 238] on div at bounding box center [698, 241] width 13 height 13
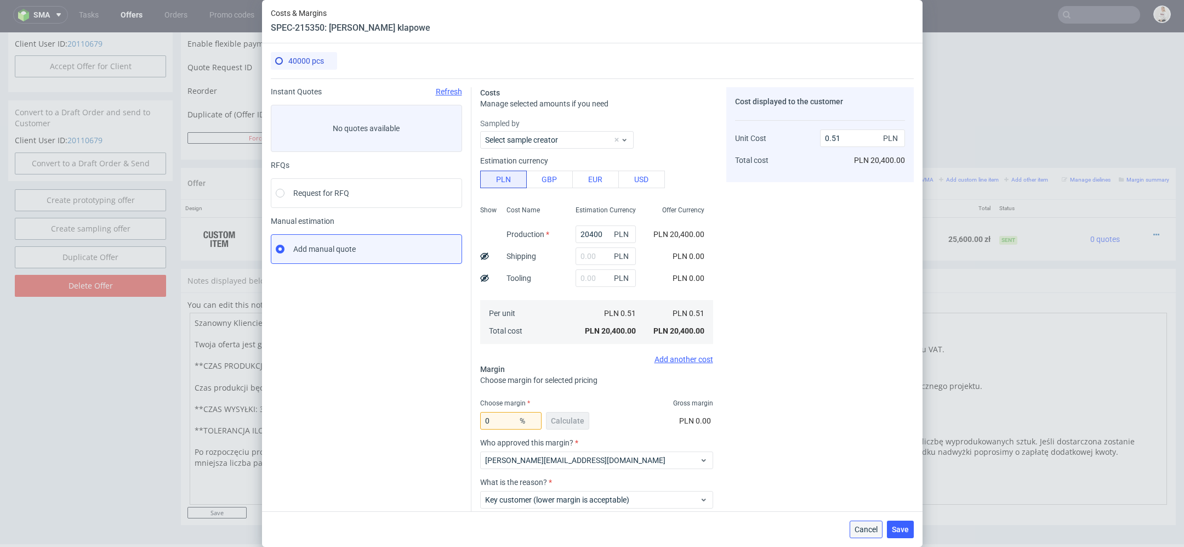
click at [868, 535] on button "Cancel" at bounding box center [866, 529] width 33 height 18
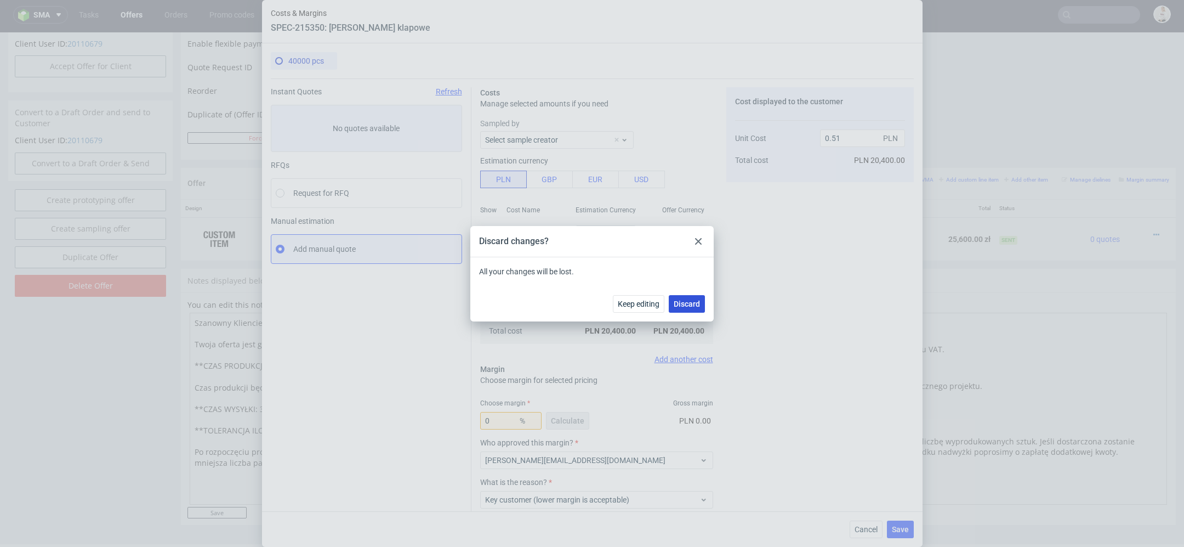
click at [691, 306] on span "Discard" at bounding box center [687, 304] width 26 height 8
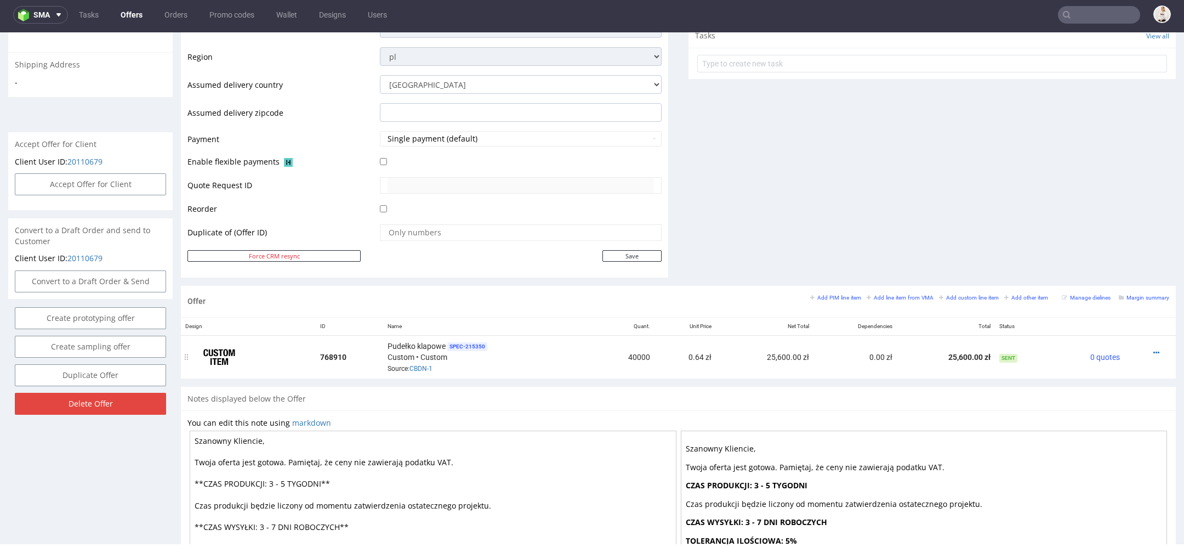
scroll to position [422, 0]
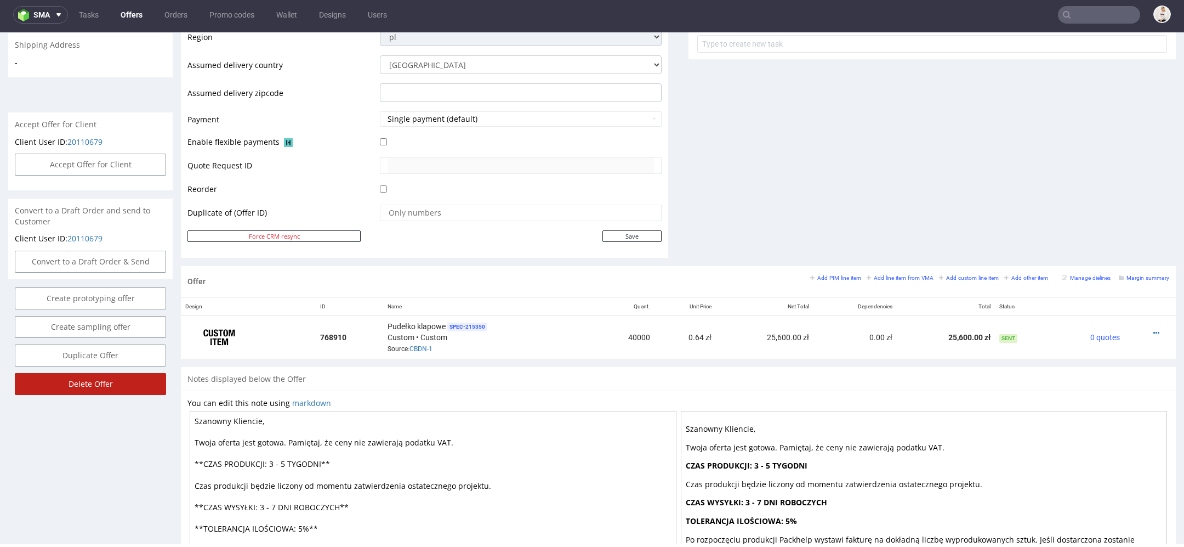
click at [108, 388] on input "Delete Offer" at bounding box center [90, 384] width 151 height 22
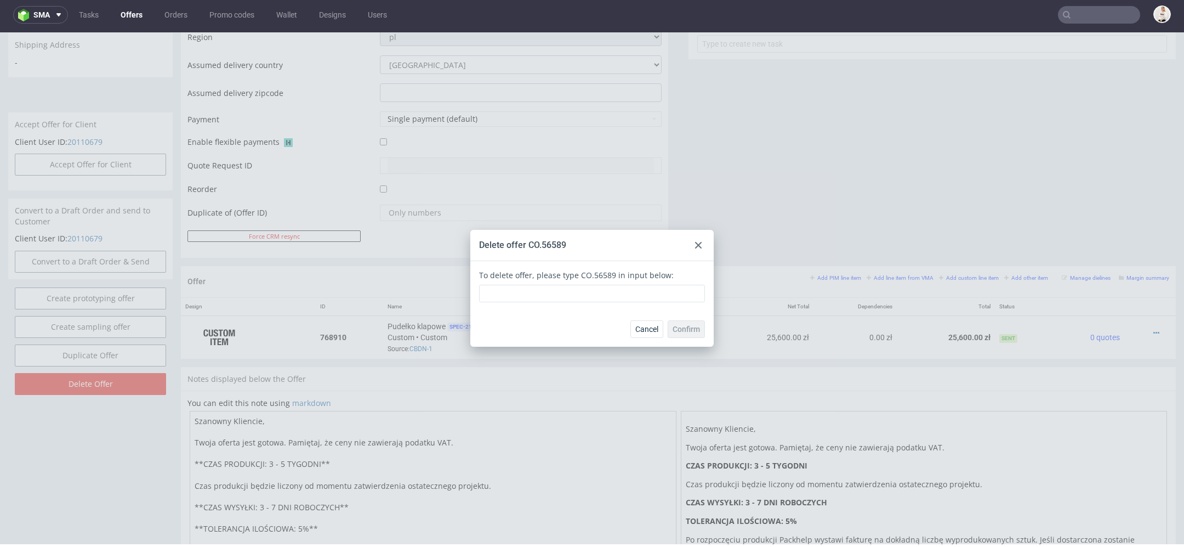
click at [593, 273] on div "To delete offer, please type CO.56589 in input below:" at bounding box center [592, 286] width 226 height 33
click at [598, 272] on div "To delete offer, please type CO.56589 in input below:" at bounding box center [592, 286] width 226 height 33
drag, startPoint x: 608, startPoint y: 275, endPoint x: 570, endPoint y: 275, distance: 37.8
click at [570, 275] on div "To delete offer, please type CO.56589 in input below:" at bounding box center [592, 286] width 226 height 33
copy div "CO.56589"
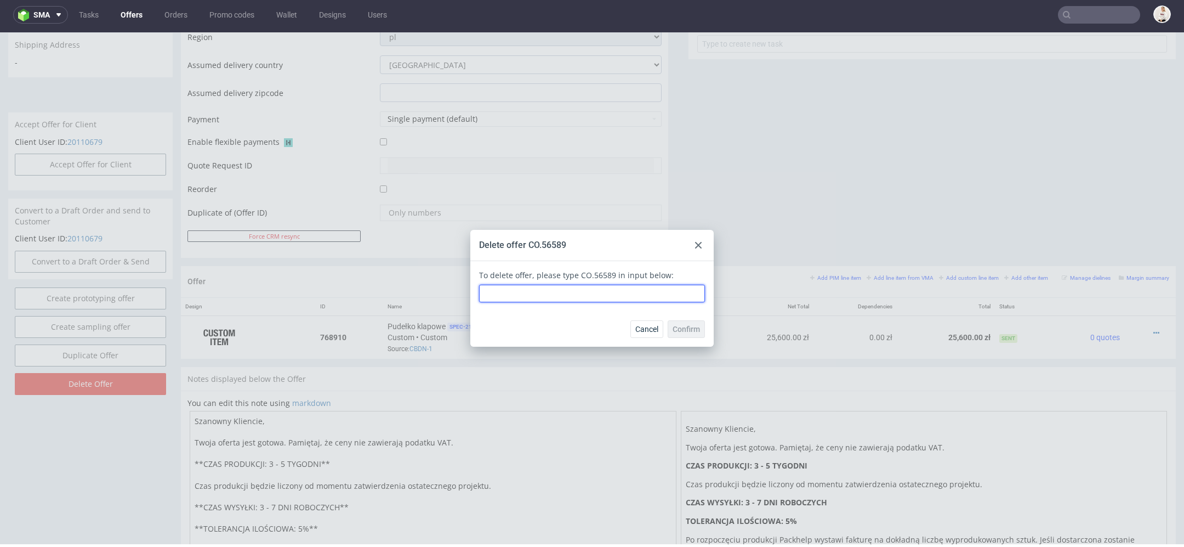
click at [562, 300] on input "text" at bounding box center [592, 294] width 226 height 18
paste input "CO.56589"
type input "CO.56589"
click at [691, 329] on span "Confirm" at bounding box center [686, 329] width 27 height 8
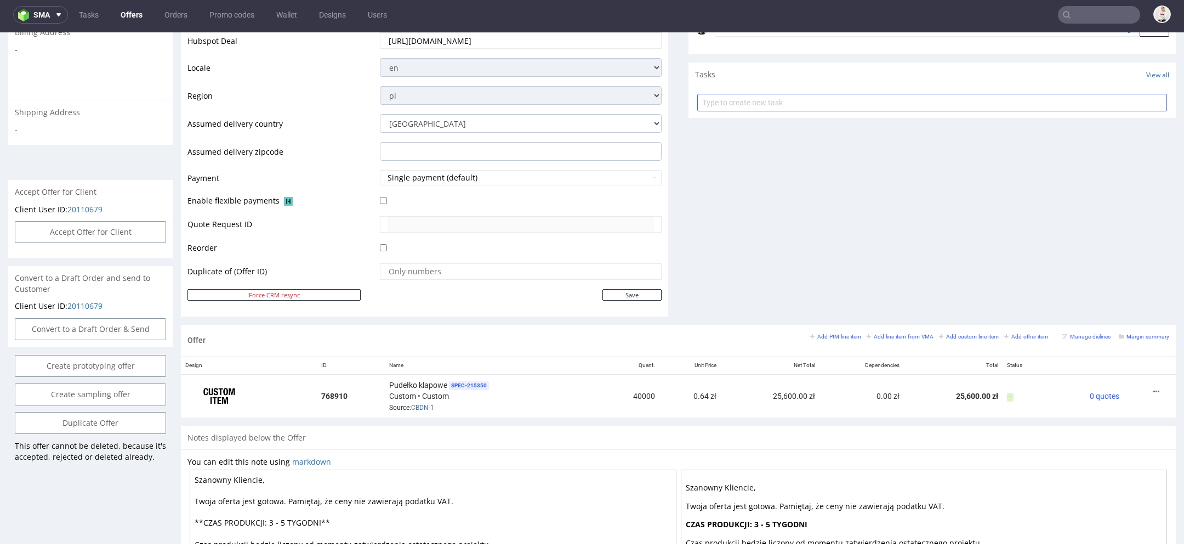
scroll to position [533, 0]
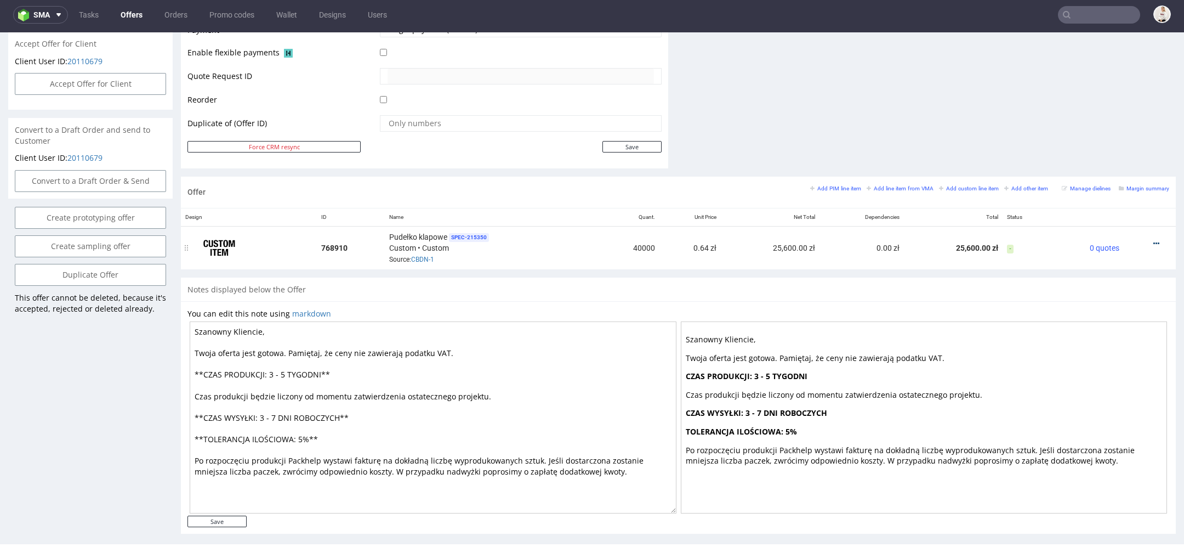
click at [1154, 240] on icon at bounding box center [1157, 244] width 6 height 8
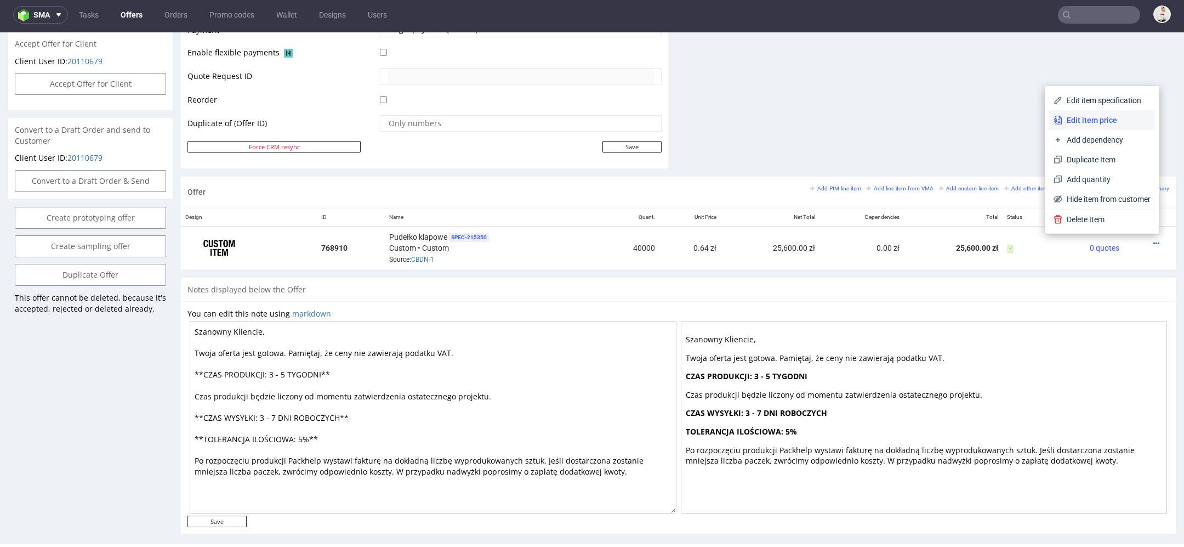
click at [1099, 118] on span "Edit item price" at bounding box center [1107, 120] width 88 height 11
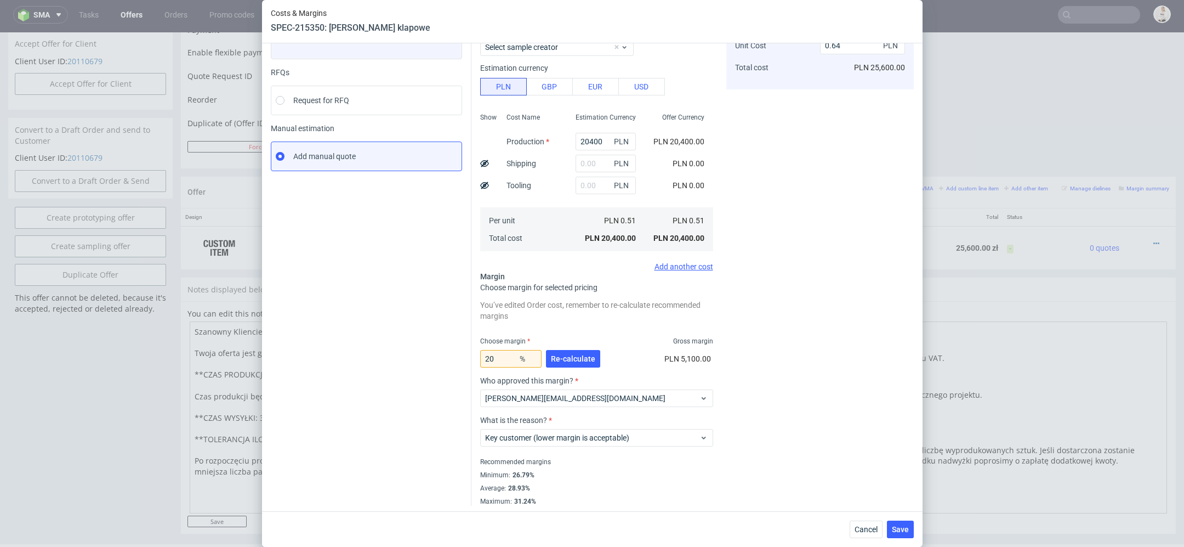
scroll to position [95, 0]
drag, startPoint x: 509, startPoint y: 361, endPoint x: 407, endPoint y: 359, distance: 102.5
click at [407, 359] on div "Instant Quotes Refresh No quotes available RFQs Request for RFQ Manual estimati…" at bounding box center [592, 244] width 643 height 520
type input "-10"
type input "0.46"
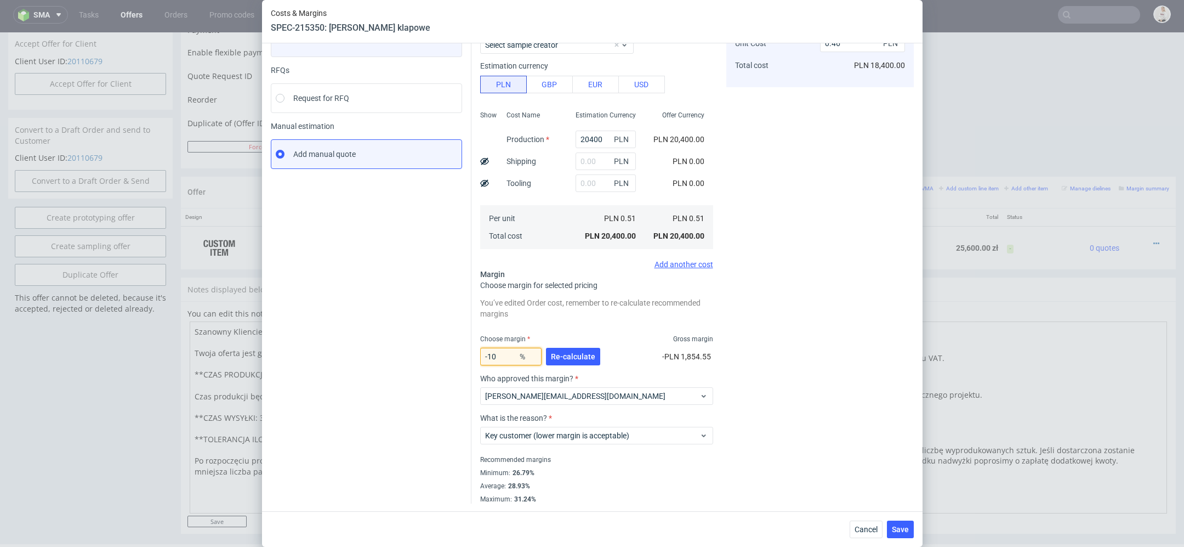
scroll to position [8, 0]
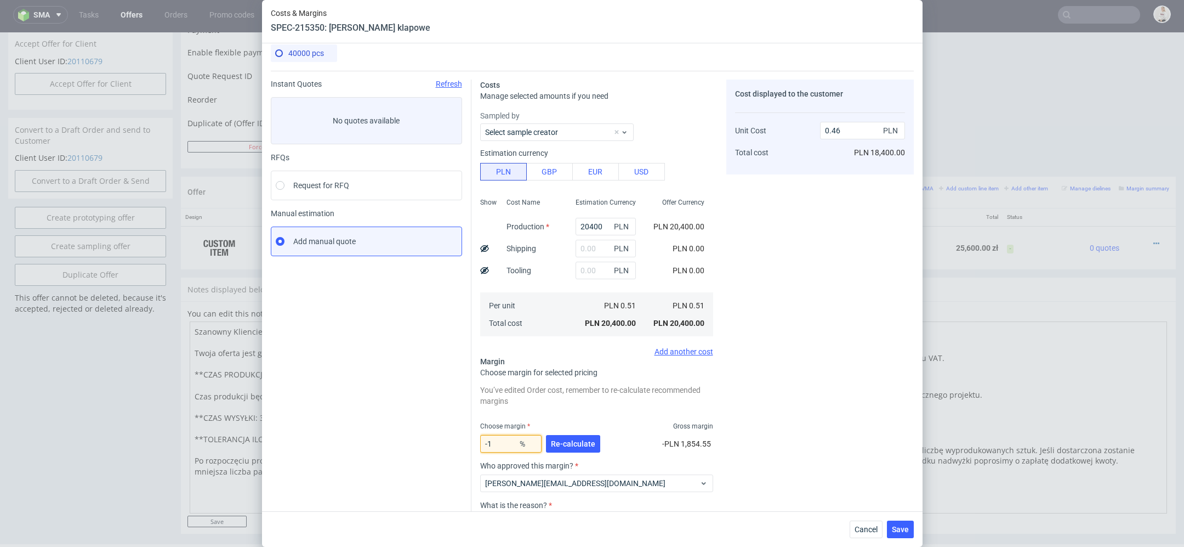
type input "-15"
type input "0.44"
type input "-15"
click at [866, 531] on span "Cancel" at bounding box center [866, 529] width 23 height 8
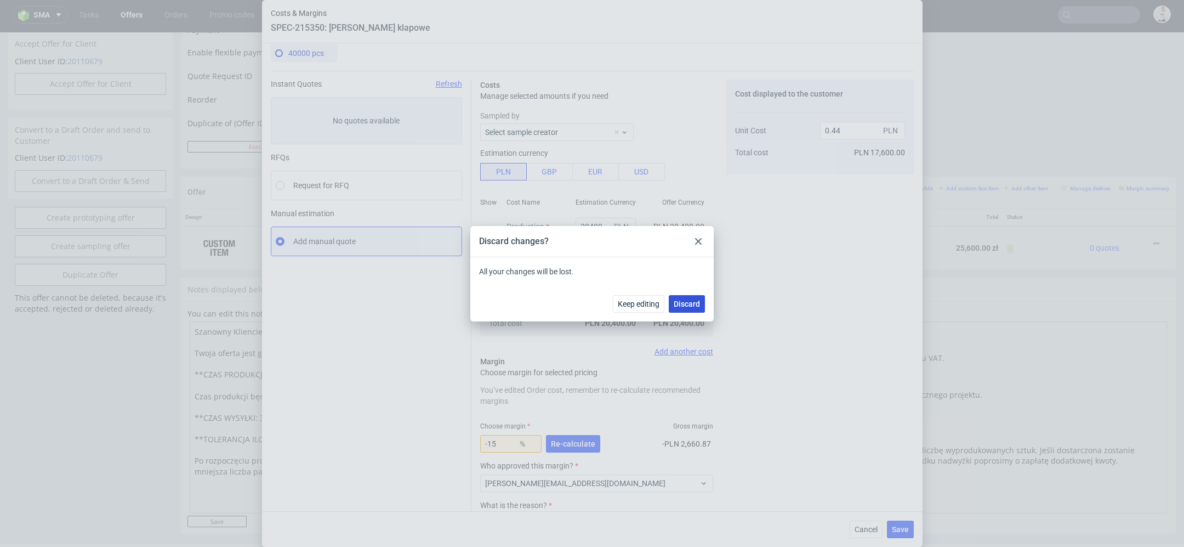
click at [693, 311] on button "Discard" at bounding box center [687, 304] width 36 height 18
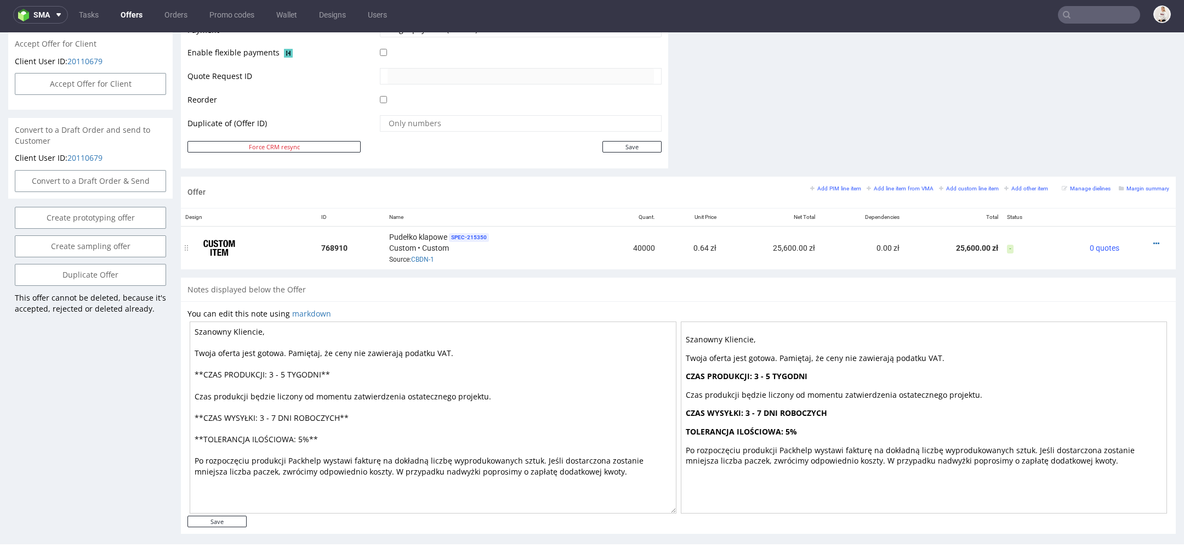
click at [1147, 234] on td at bounding box center [1150, 247] width 52 height 43
click at [1147, 238] on div at bounding box center [1146, 243] width 37 height 11
click at [1154, 240] on icon at bounding box center [1157, 244] width 6 height 8
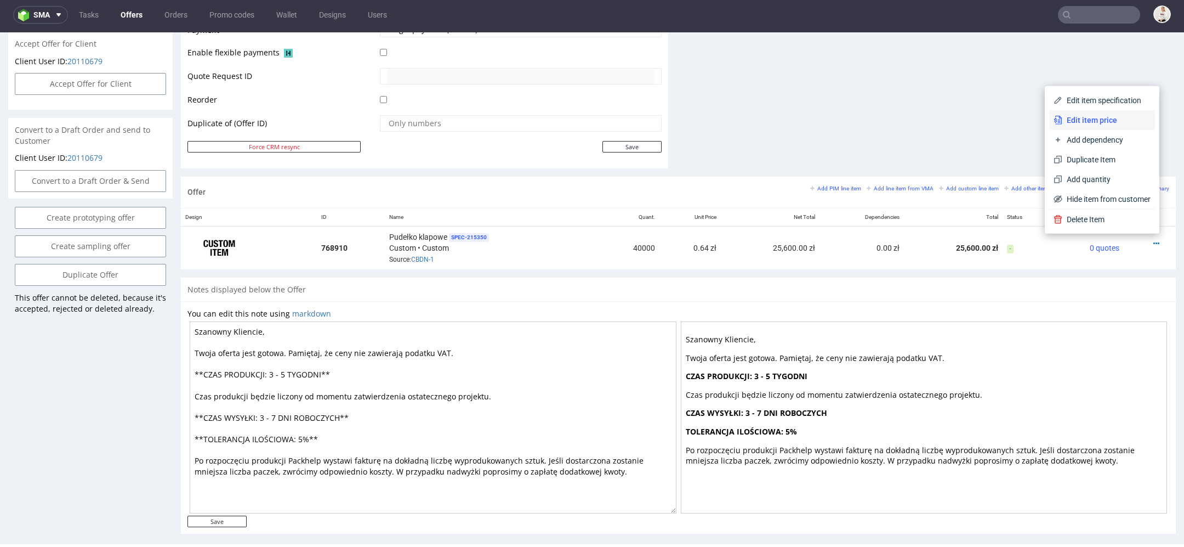
click at [1084, 120] on span "Edit item price" at bounding box center [1107, 120] width 88 height 11
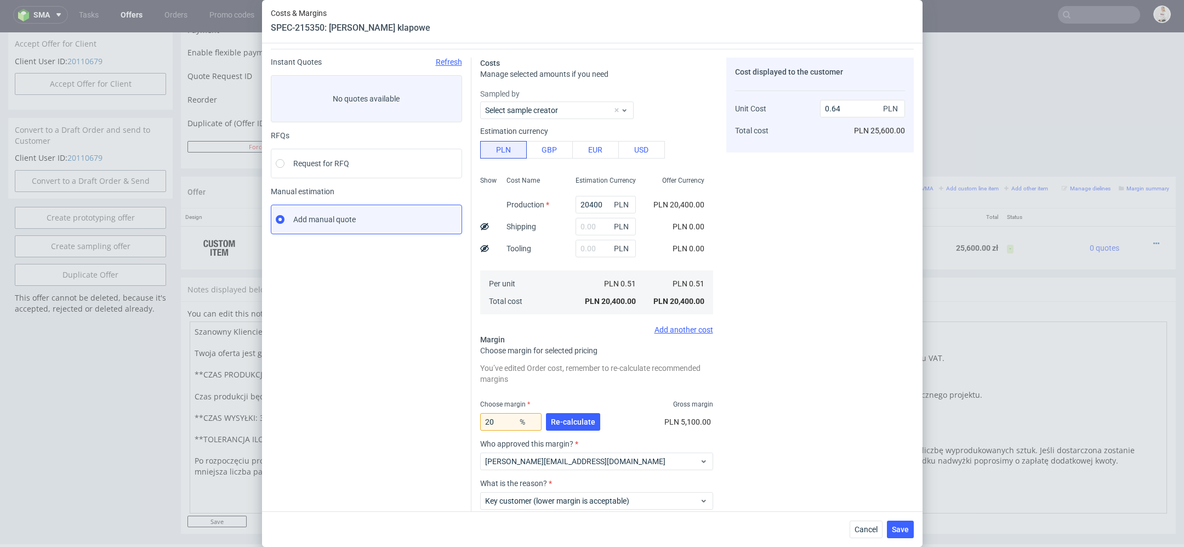
scroll to position [33, 0]
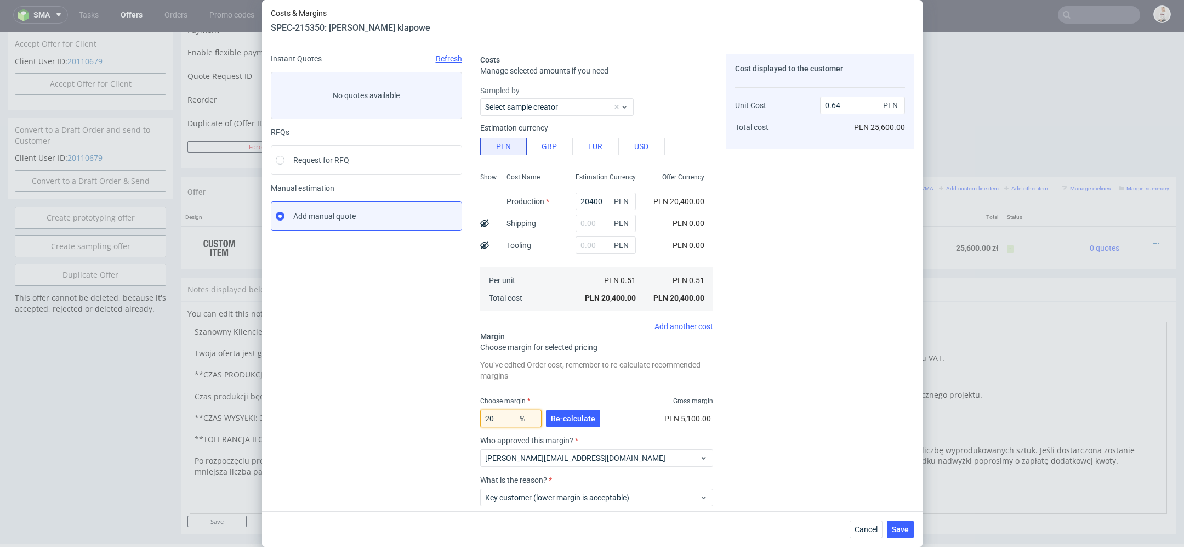
drag, startPoint x: 502, startPoint y: 414, endPoint x: 353, endPoint y: 414, distance: 149.1
click at [353, 414] on div "Instant Quotes Refresh No quotes available RFQs Request for RFQ Manual estimati…" at bounding box center [592, 306] width 643 height 520
type input "-1"
type input "0.5"
type input "-15"
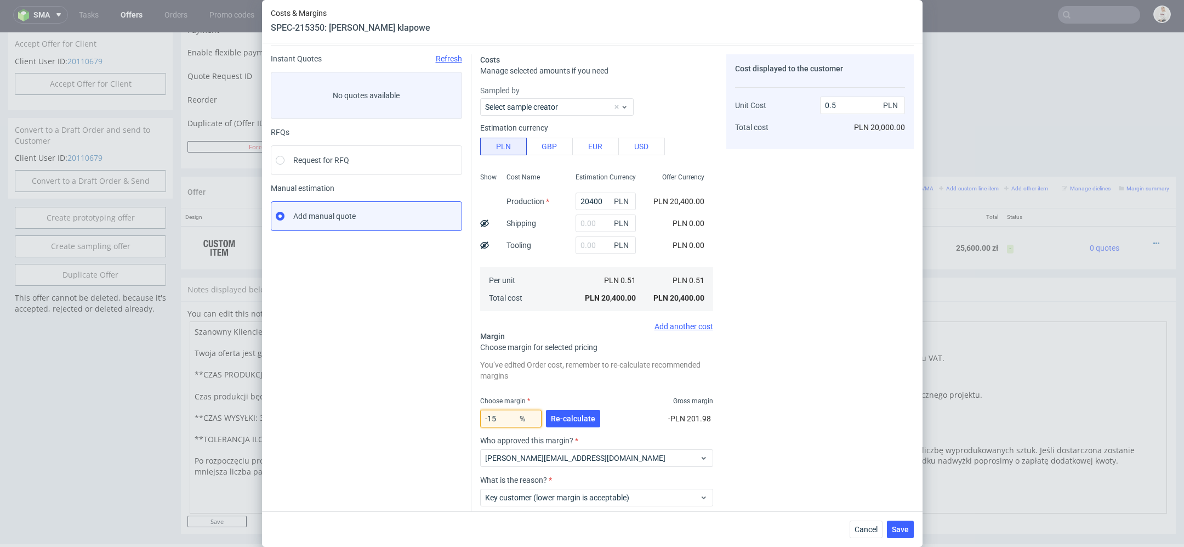
type input "0.44"
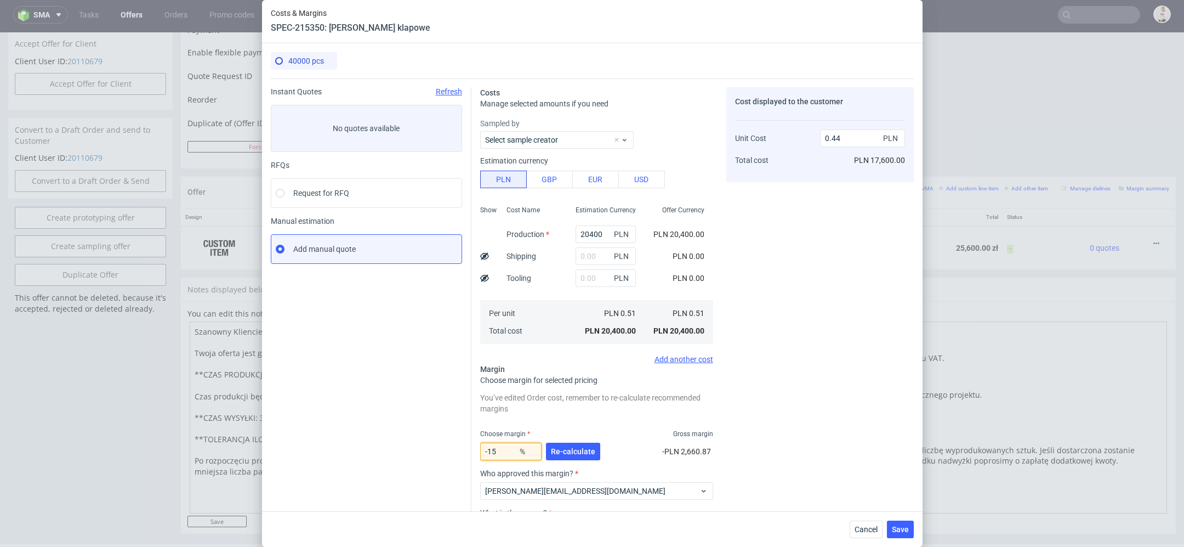
scroll to position [4, 0]
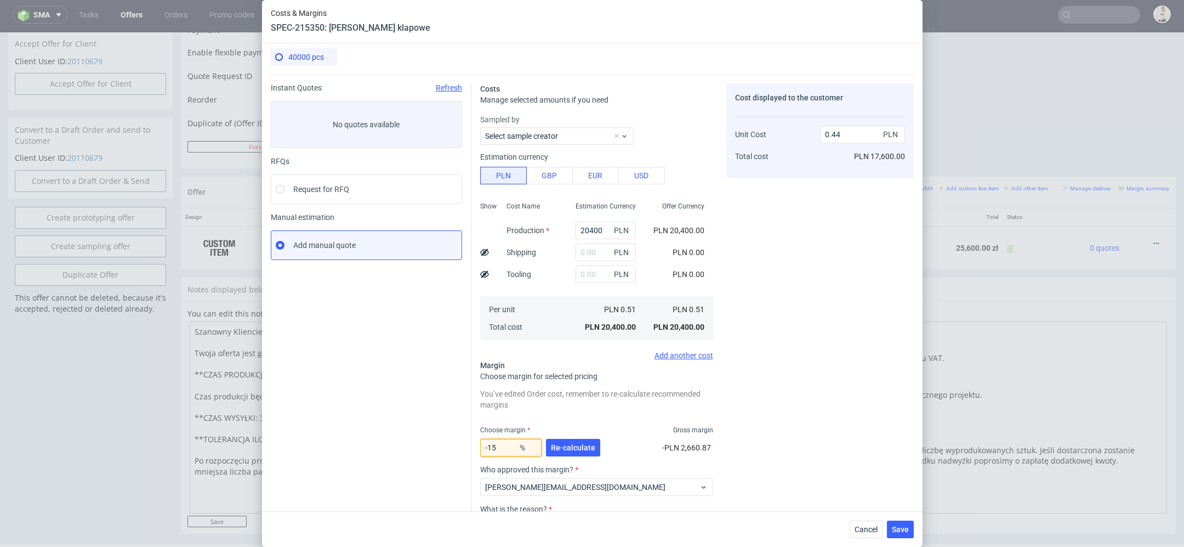
type input "-15"
click at [878, 525] on span "Cancel" at bounding box center [866, 529] width 23 height 8
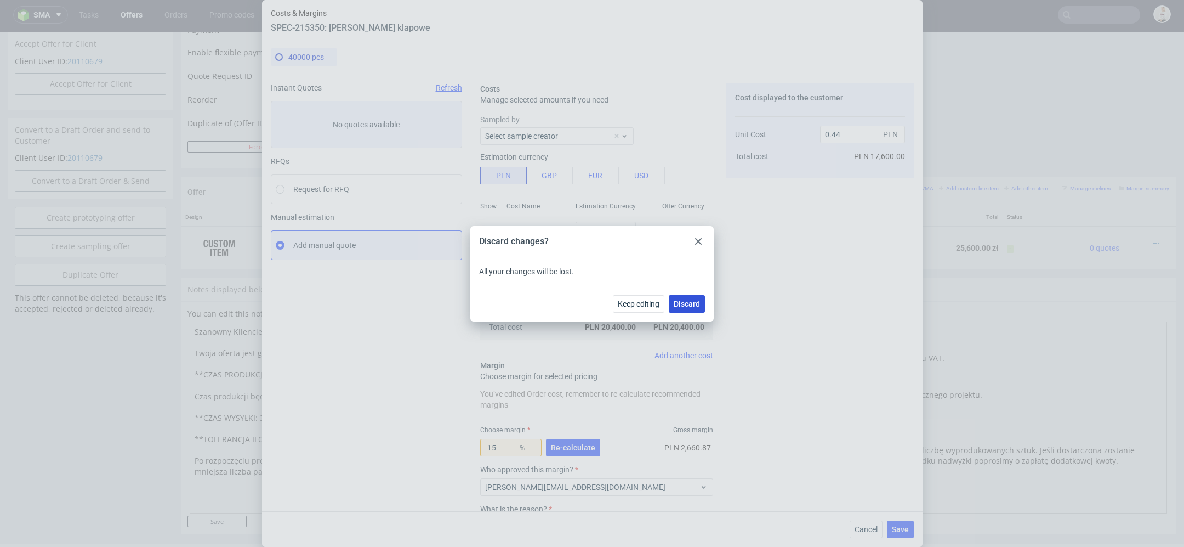
click at [694, 306] on span "Discard" at bounding box center [687, 304] width 26 height 8
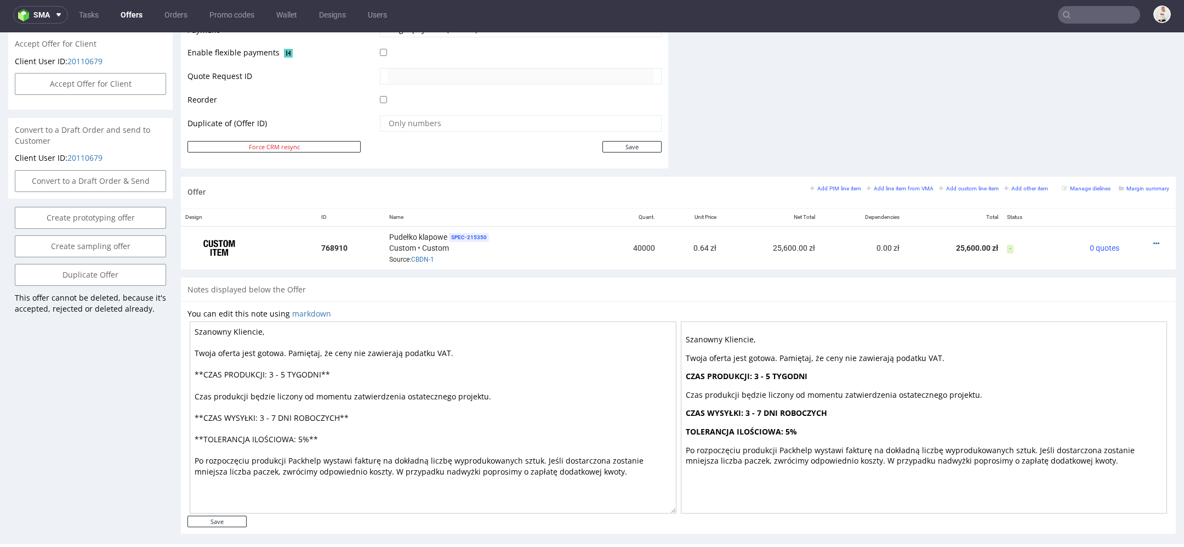
scroll to position [0, 0]
